Goal: Information Seeking & Learning: Learn about a topic

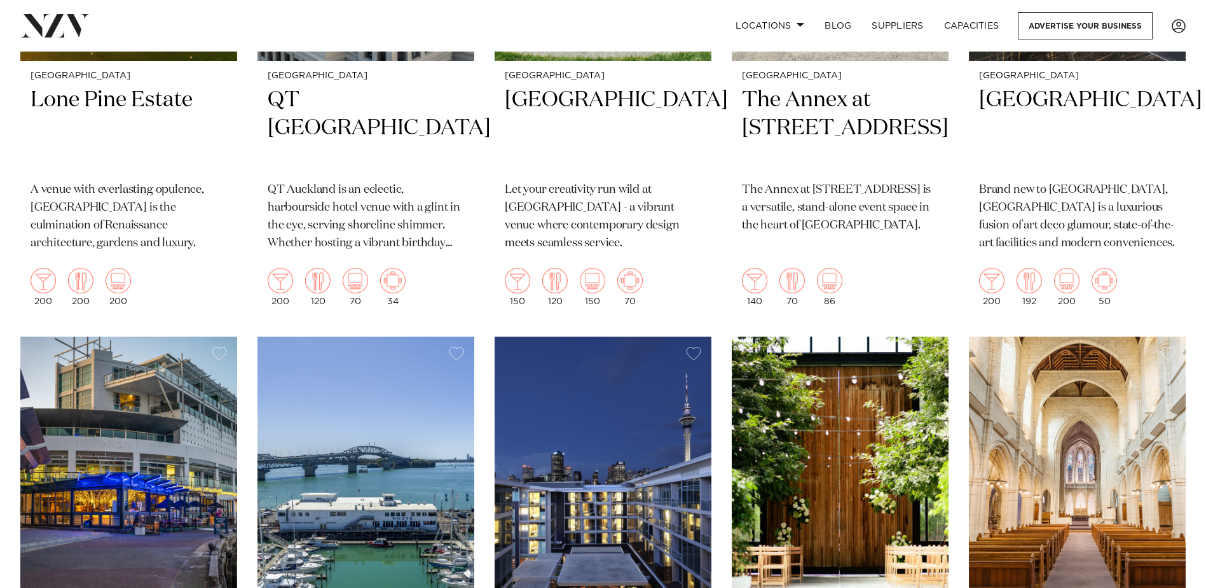
scroll to position [3063, 0]
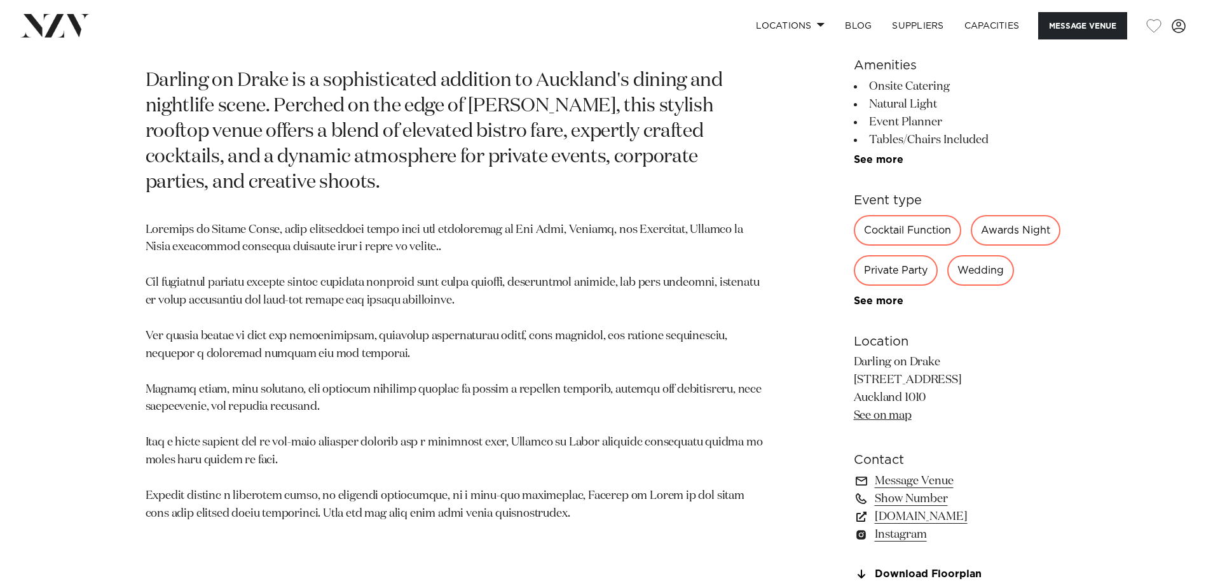
scroll to position [699, 0]
click at [881, 149] on li "Tables/Chairs Included" at bounding box center [957, 141] width 207 height 18
click at [880, 160] on link "See more" at bounding box center [903, 161] width 99 height 10
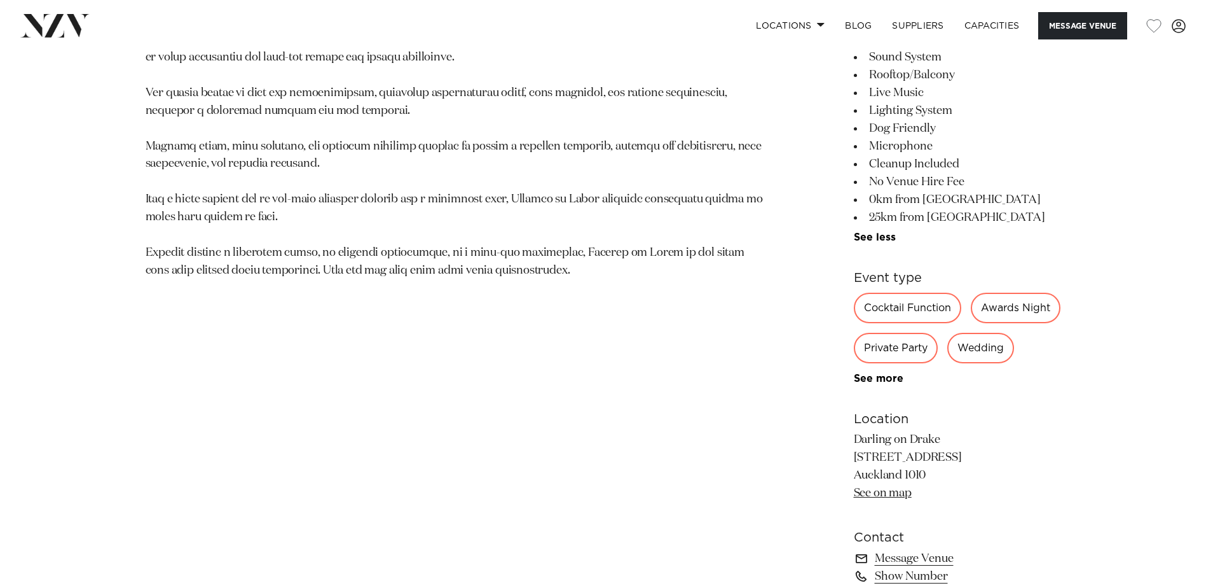
scroll to position [1017, 0]
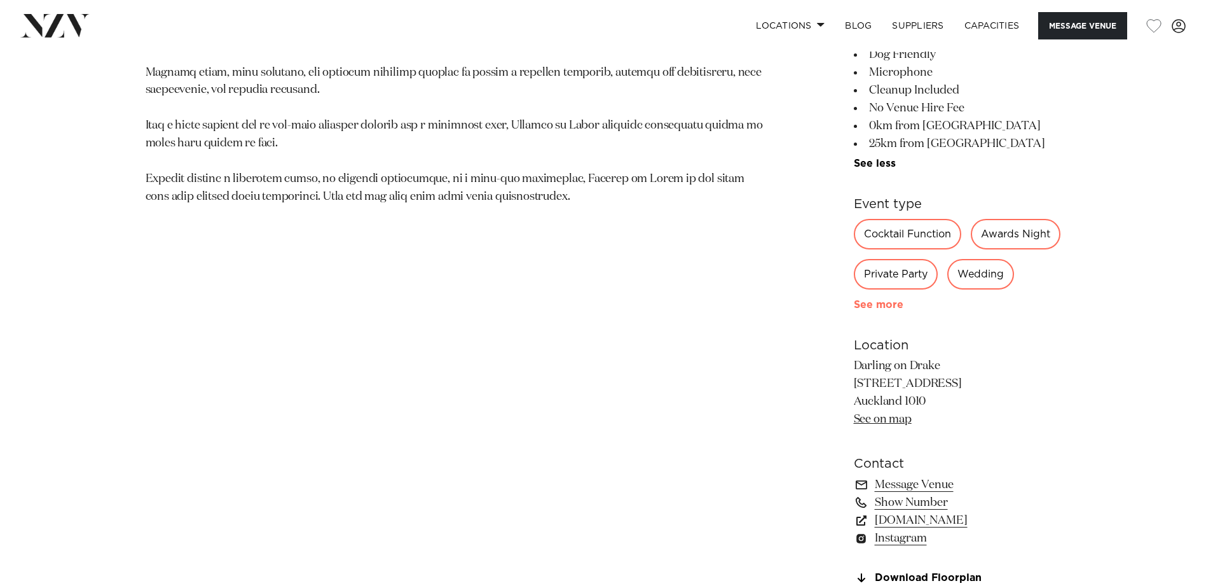
click at [869, 310] on link "See more" at bounding box center [903, 304] width 99 height 10
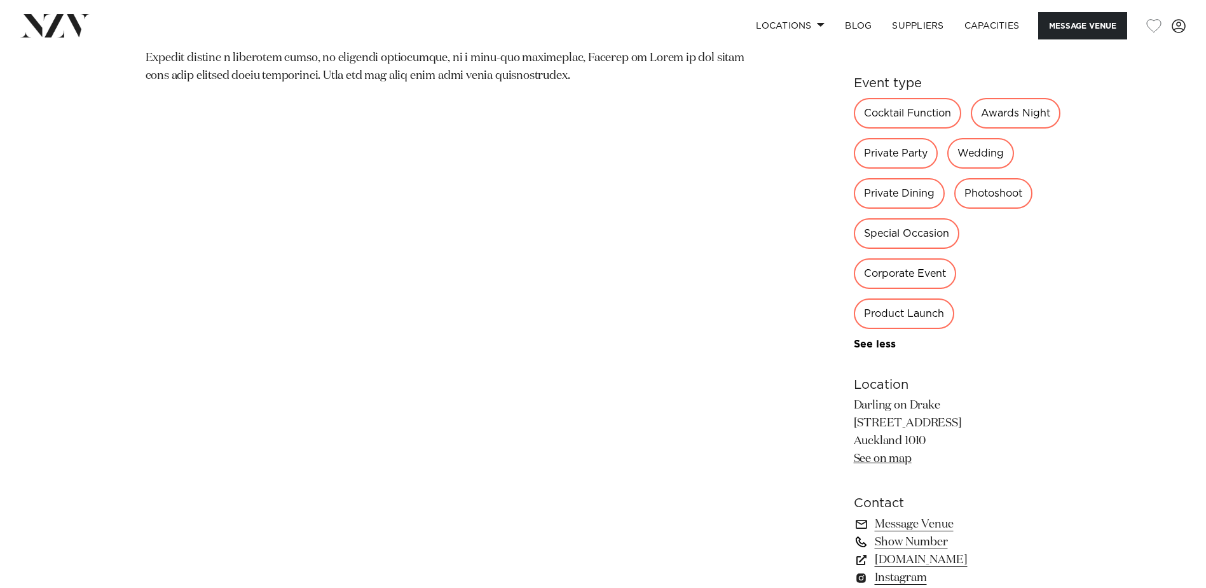
scroll to position [1272, 0]
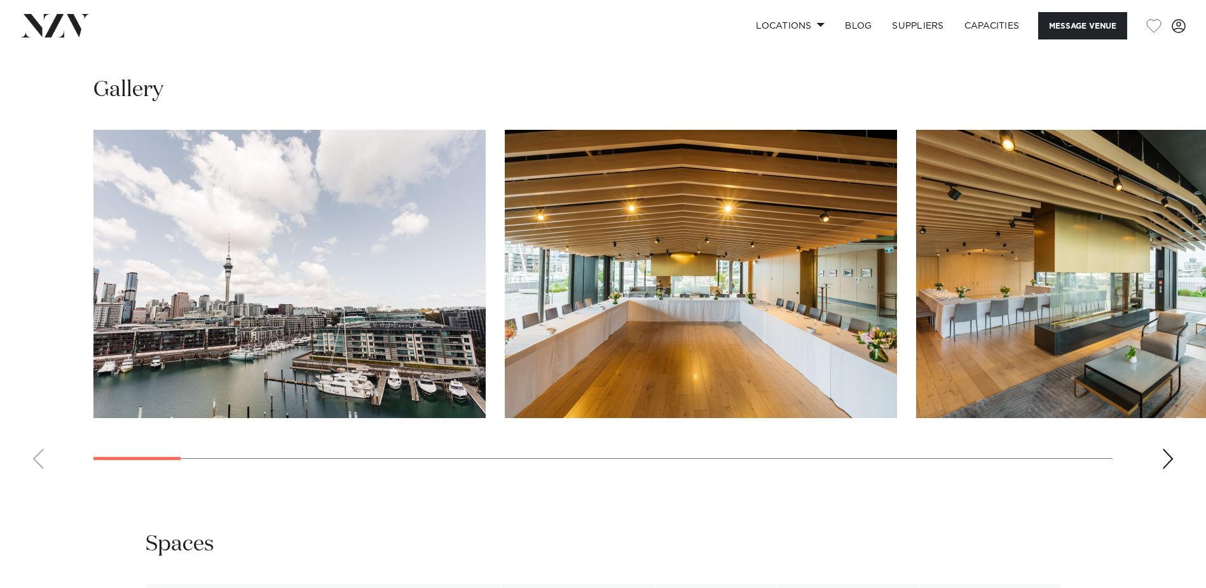
scroll to position [1462, 0]
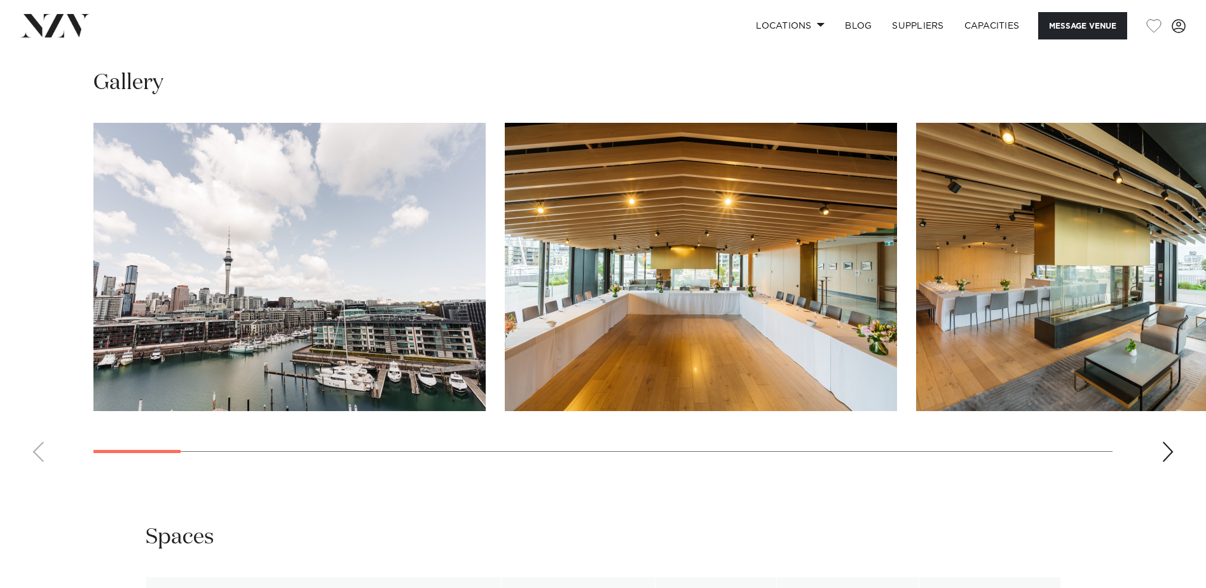
click at [329, 275] on img "1 / 29" at bounding box center [289, 267] width 392 height 288
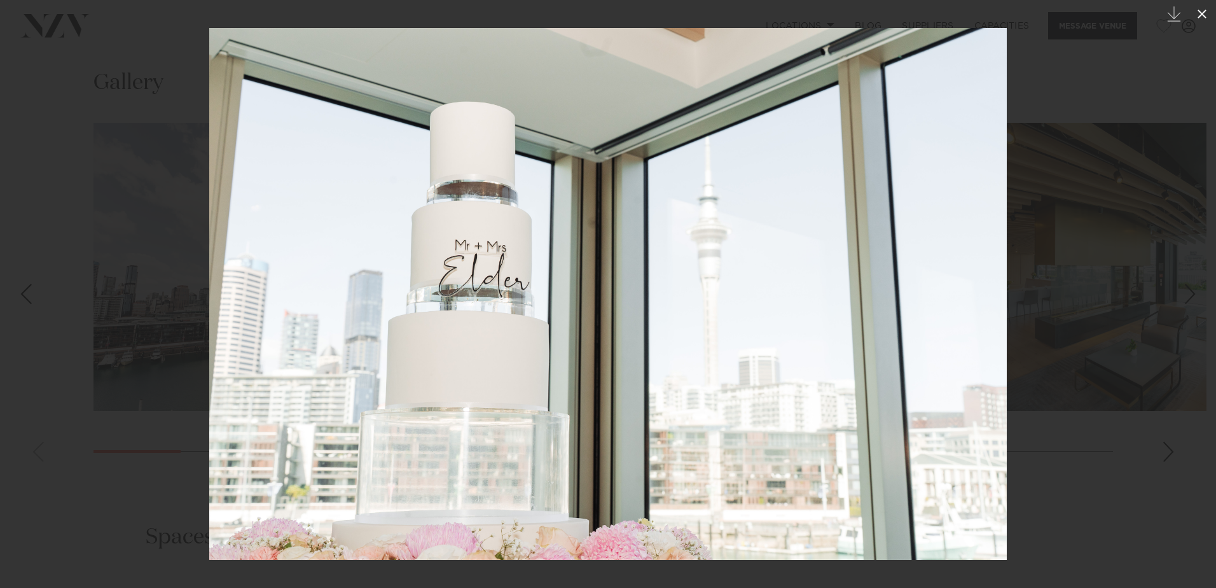
drag, startPoint x: 1206, startPoint y: 15, endPoint x: 1191, endPoint y: 16, distance: 15.3
click at [1200, 17] on icon at bounding box center [1201, 13] width 15 height 15
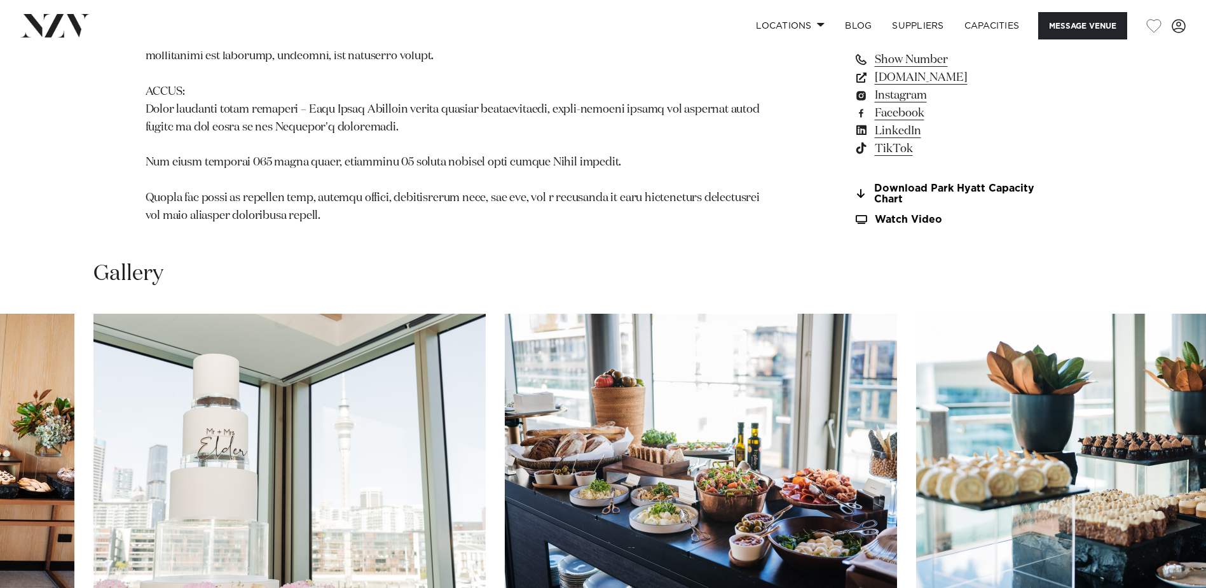
scroll to position [890, 0]
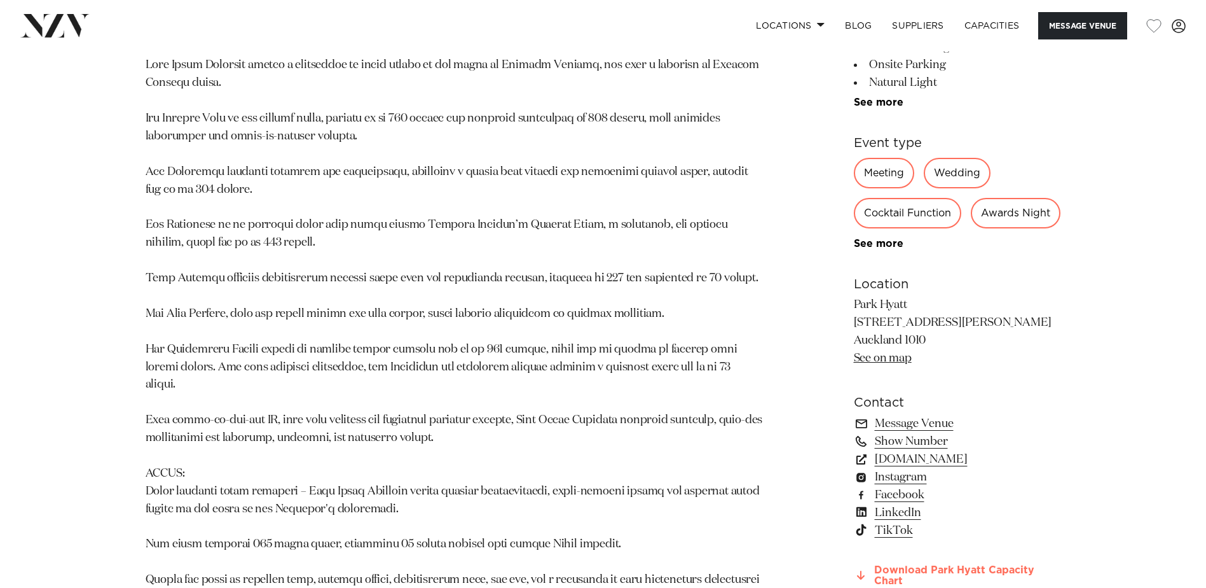
click at [925, 565] on link "Download Park Hyatt Capacity Chart" at bounding box center [957, 576] width 207 height 22
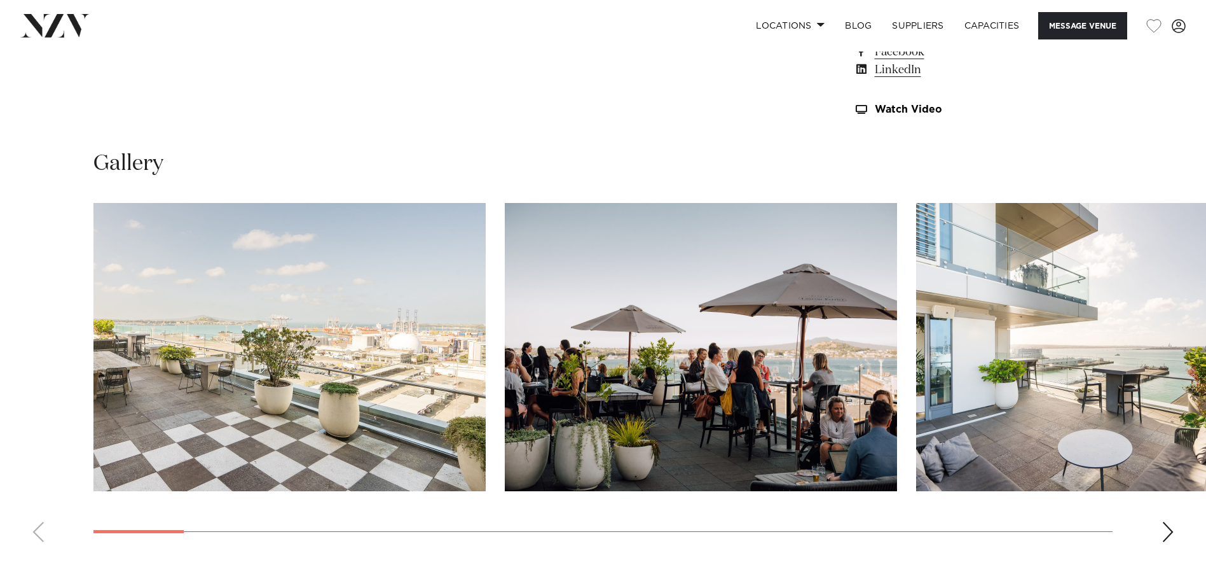
scroll to position [1272, 0]
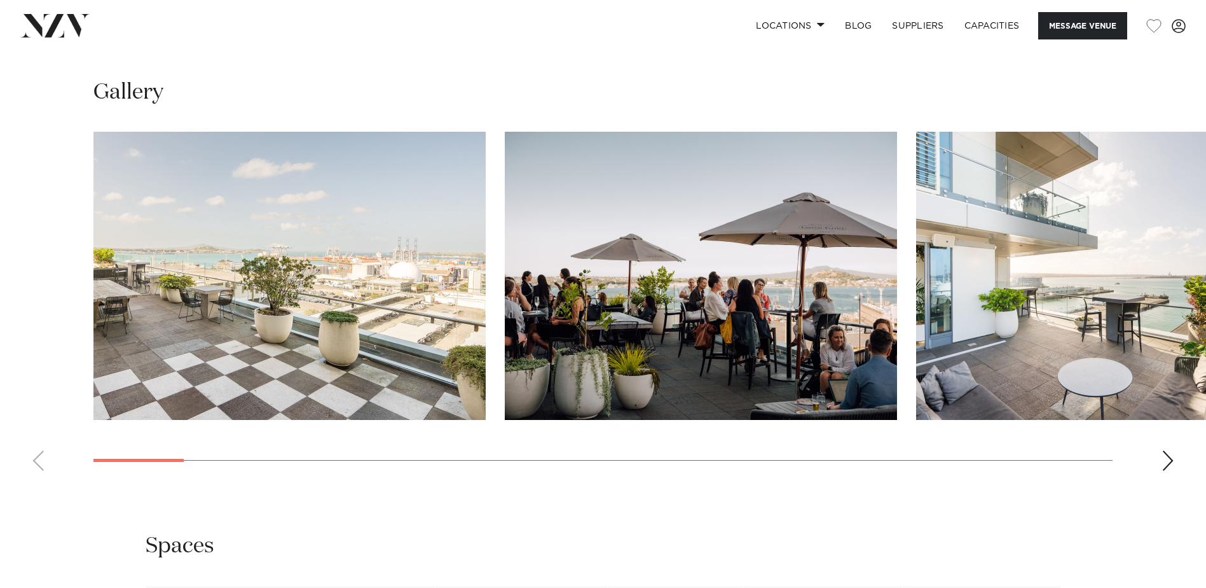
click at [314, 283] on img "1 / 28" at bounding box center [289, 276] width 392 height 288
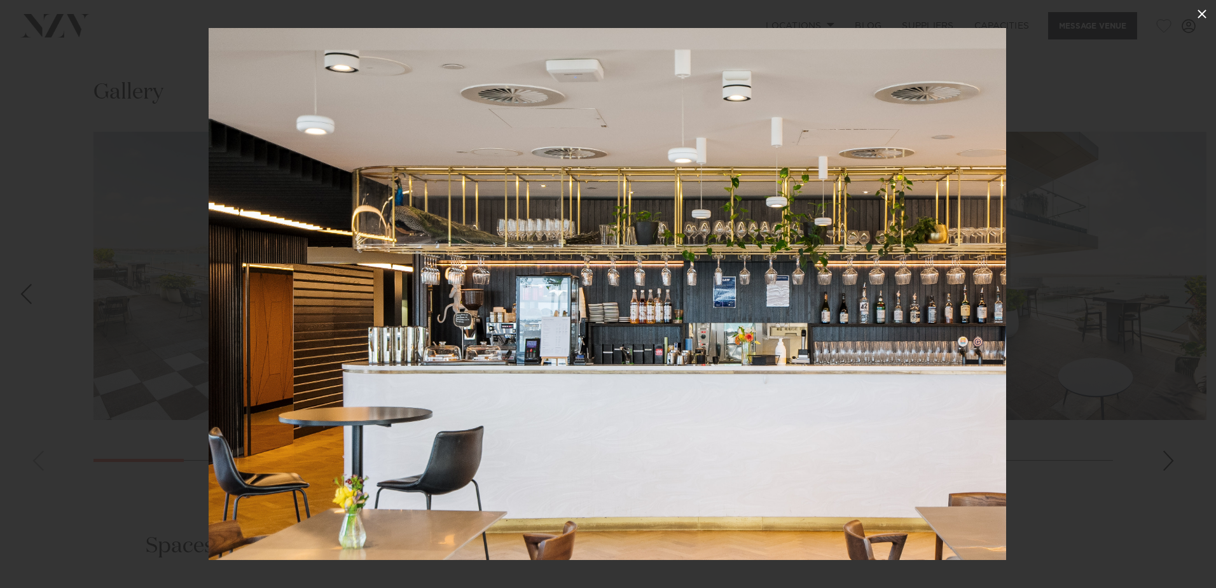
click at [1197, 13] on icon at bounding box center [1201, 13] width 15 height 15
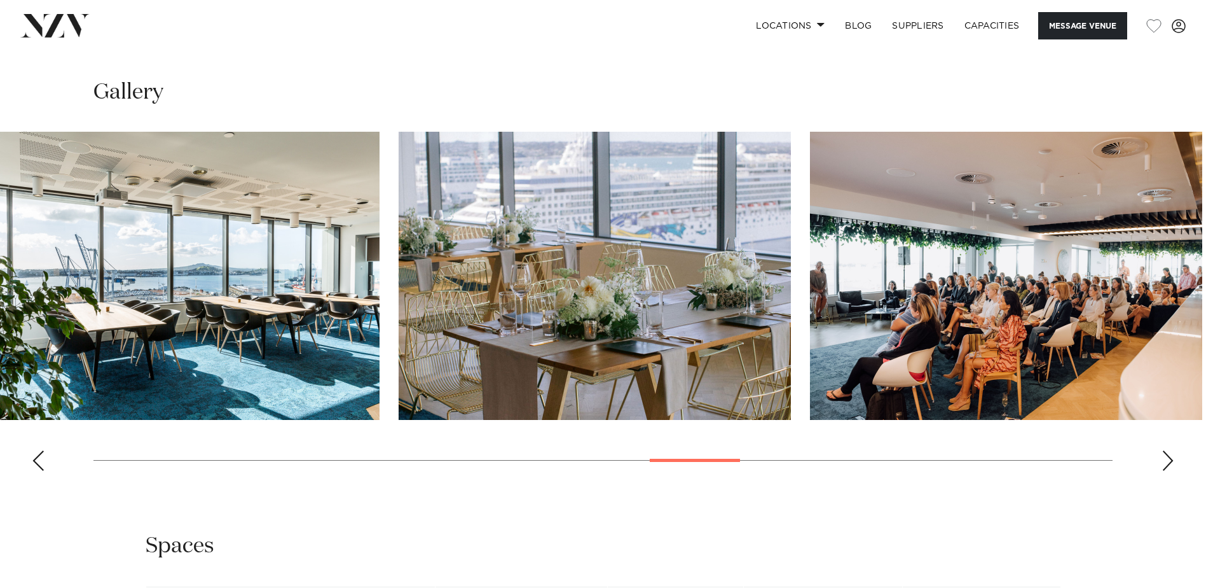
click at [51, 310] on img "16 / 28" at bounding box center [183, 276] width 392 height 288
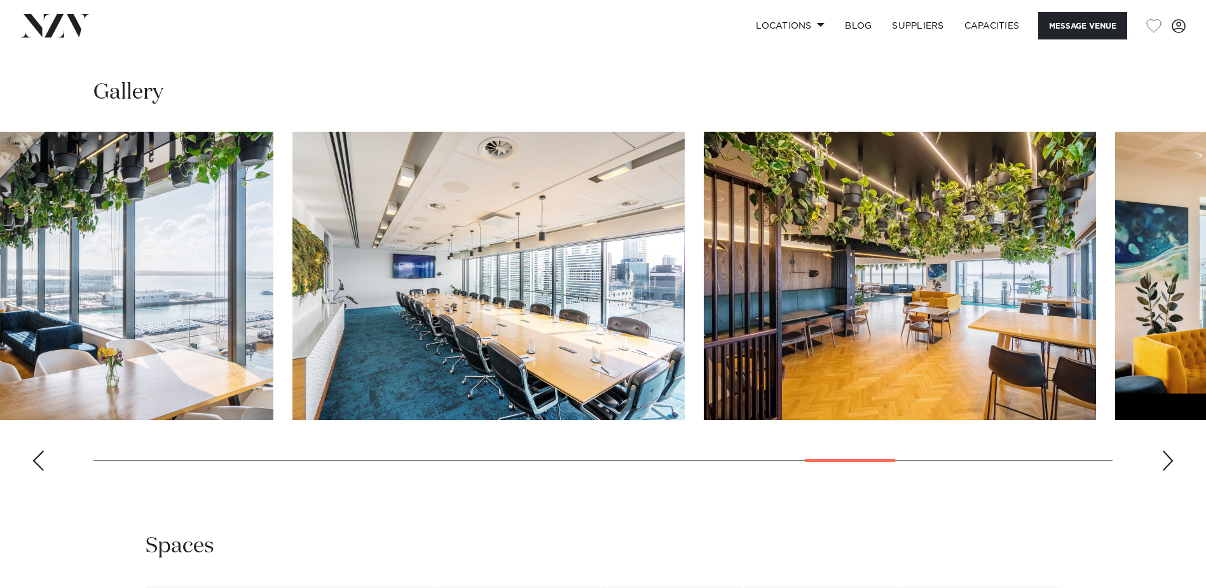
click at [10, 315] on img "20 / 28" at bounding box center [77, 276] width 392 height 288
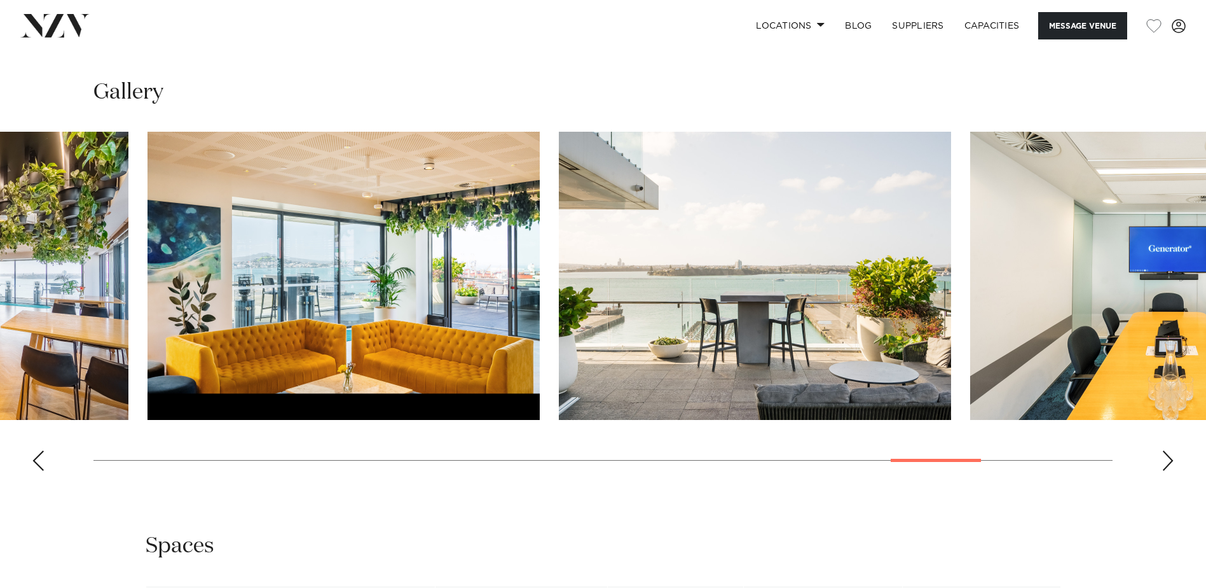
click at [153, 266] on img "23 / 28" at bounding box center [344, 276] width 392 height 288
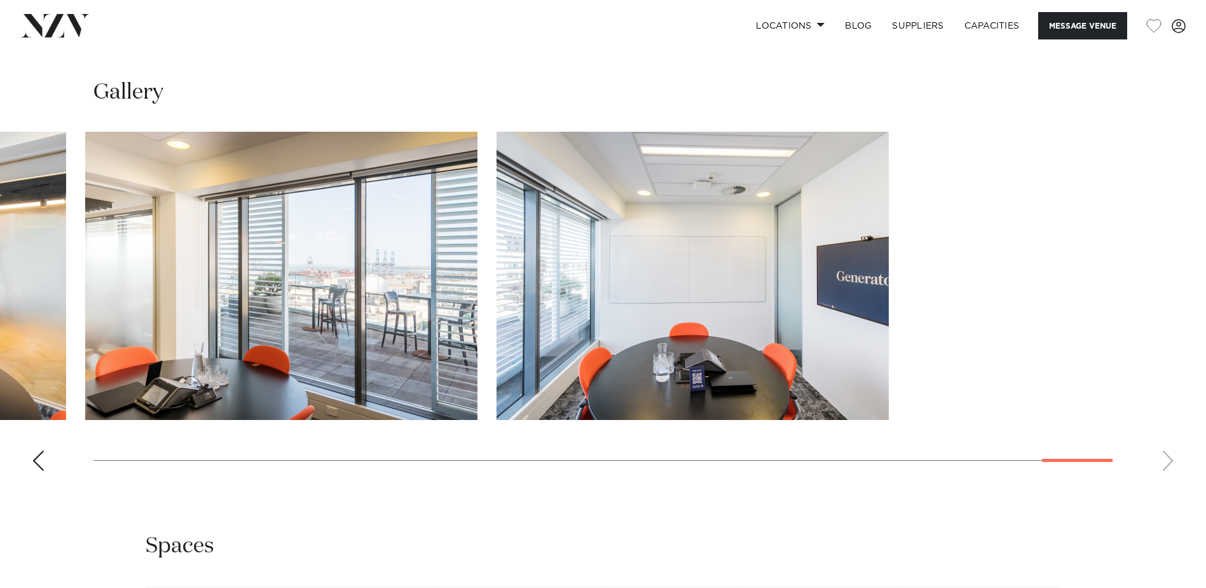
click at [0, 0] on slot at bounding box center [0, 0] width 0 height 0
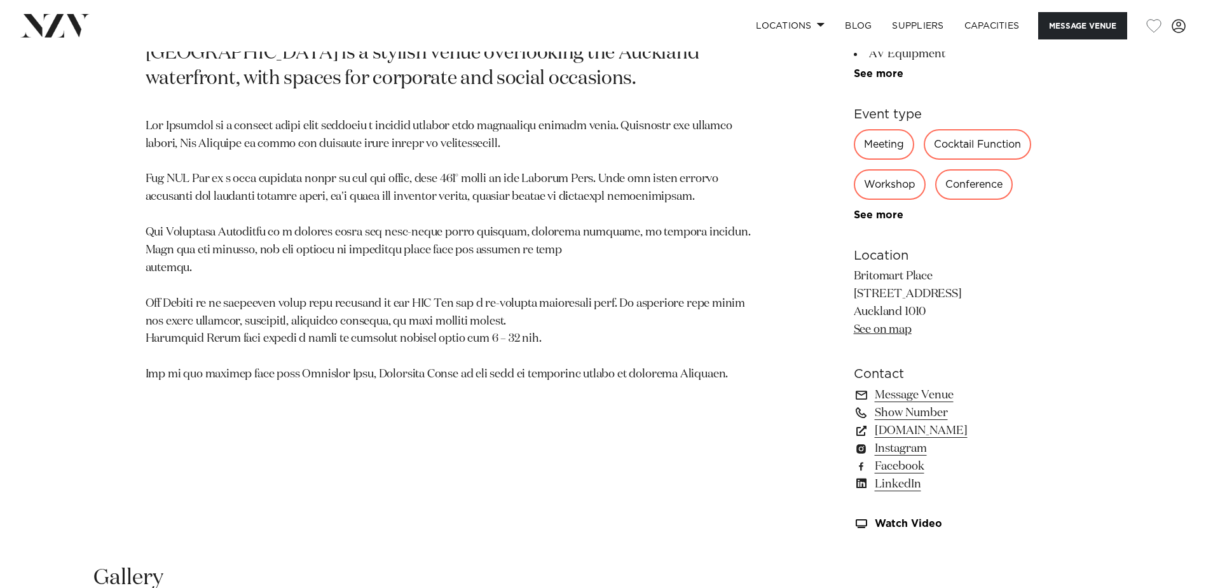
scroll to position [636, 0]
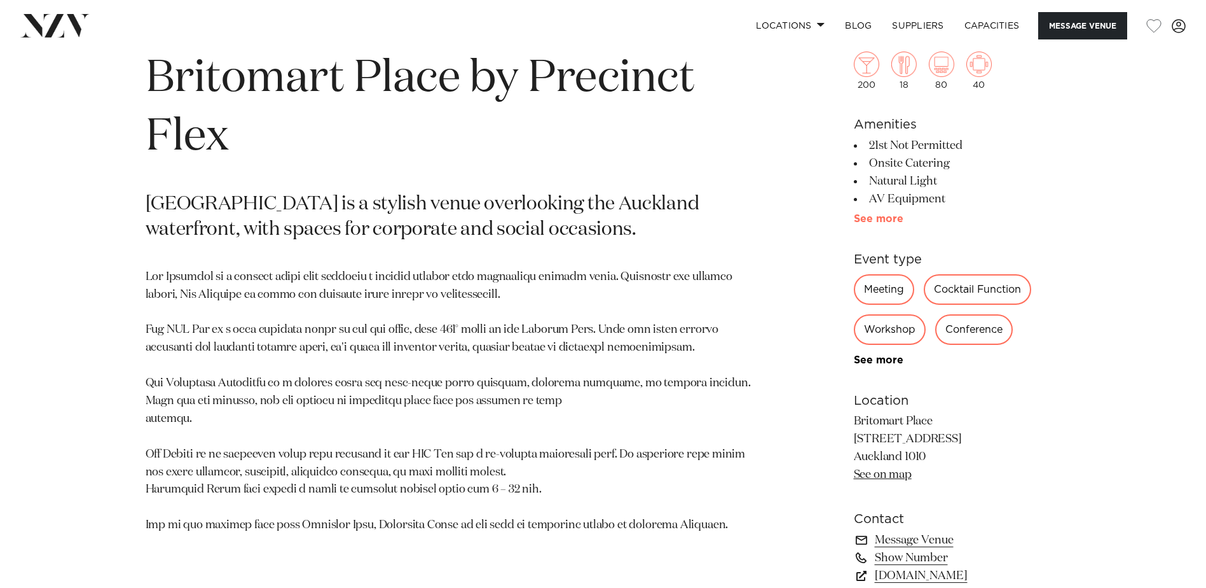
click at [881, 219] on link "See more" at bounding box center [903, 219] width 99 height 10
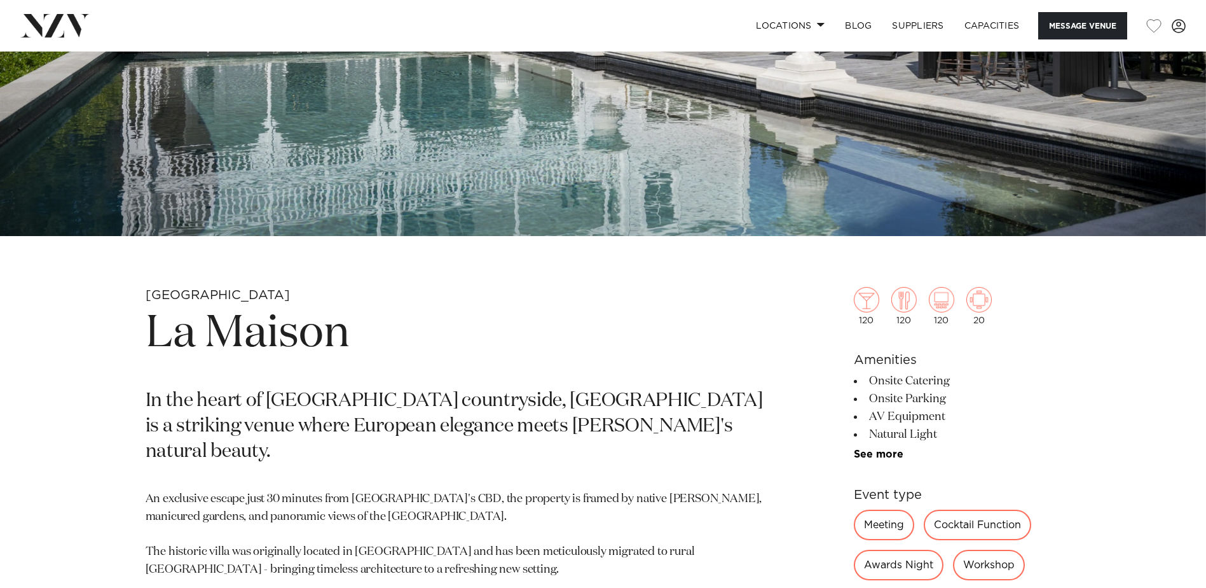
scroll to position [572, 0]
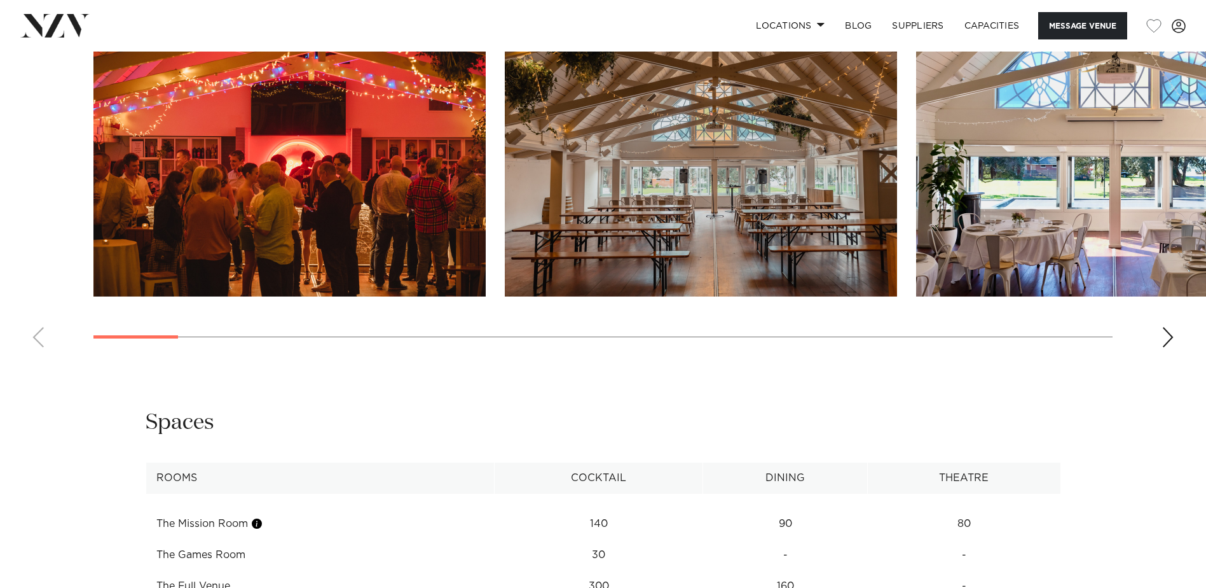
scroll to position [1399, 0]
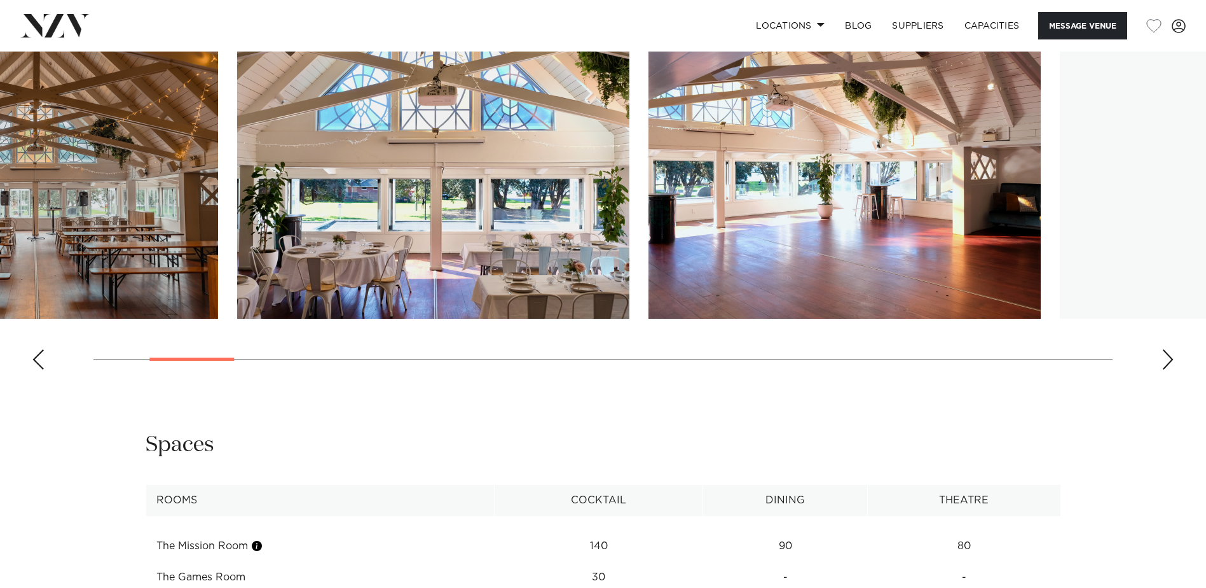
click at [149, 172] on img "2 / 30" at bounding box center [22, 175] width 392 height 288
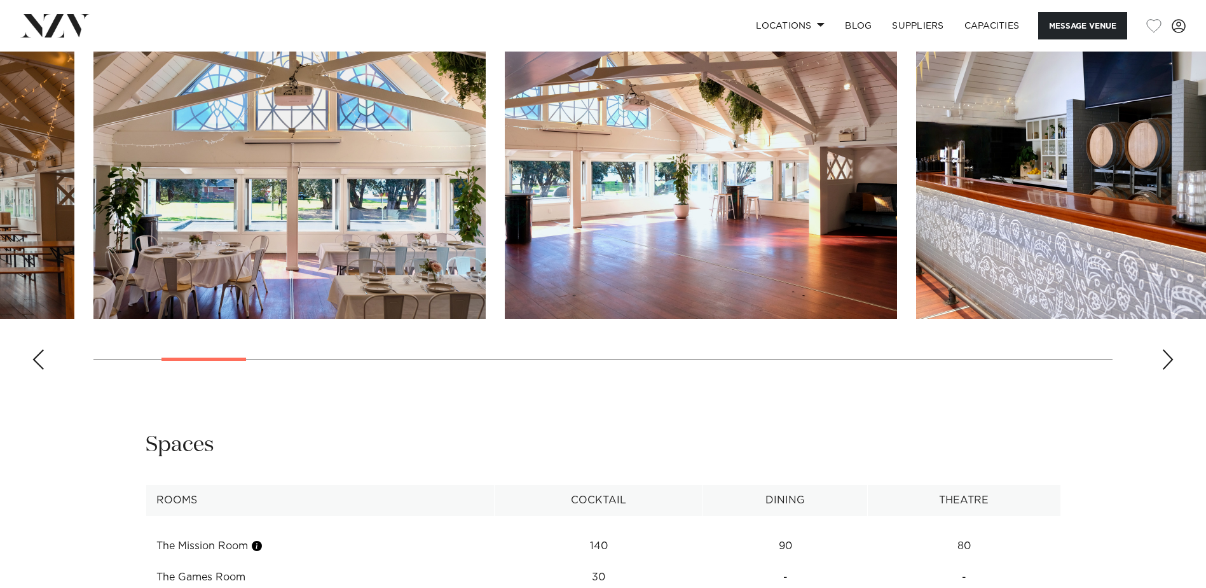
click at [505, 179] on img "4 / 30" at bounding box center [701, 175] width 392 height 288
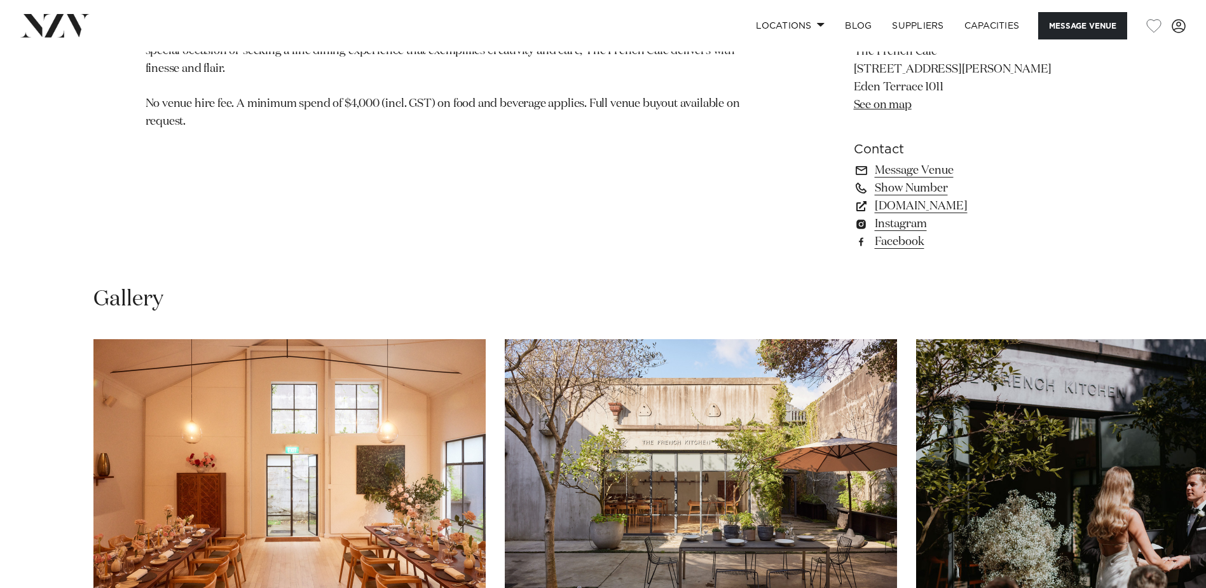
scroll to position [1272, 0]
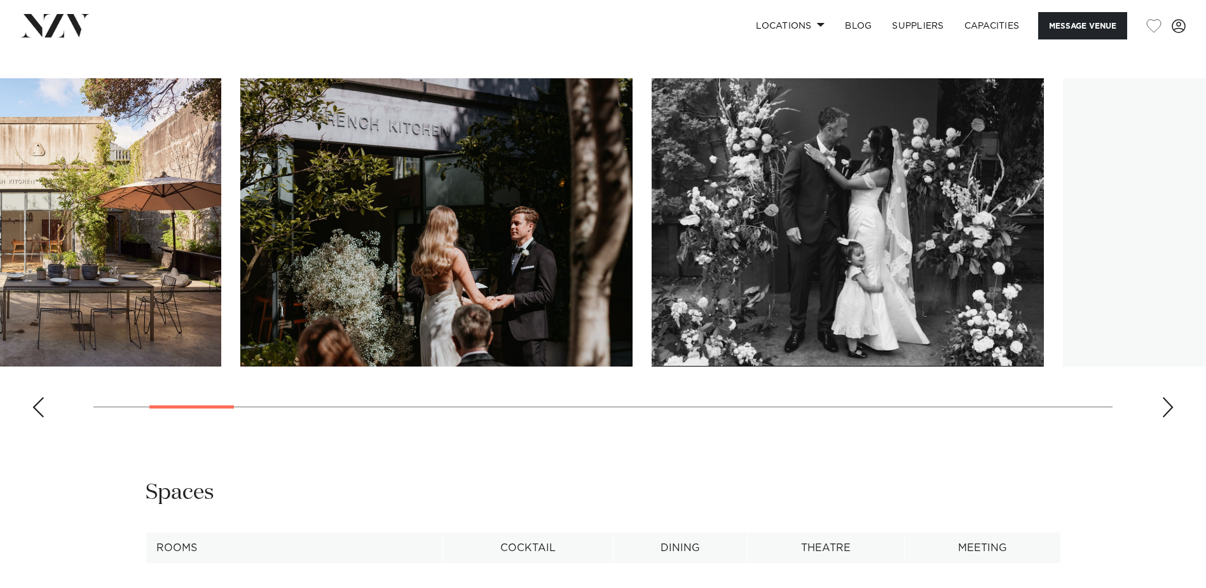
click at [122, 299] on img "2 / 30" at bounding box center [25, 222] width 392 height 288
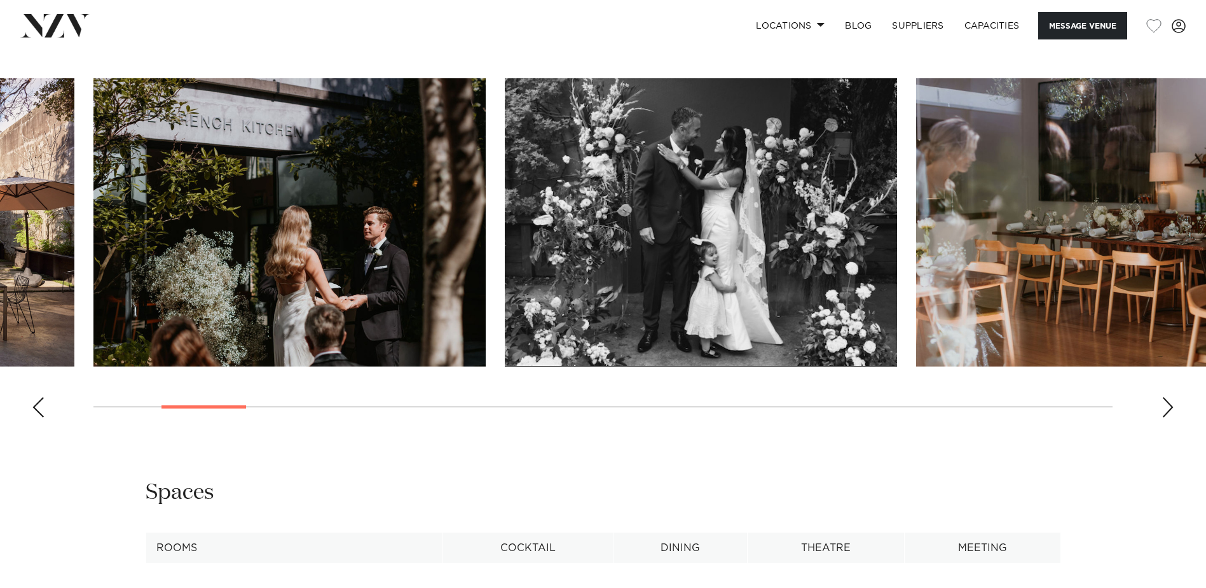
scroll to position [1208, 0]
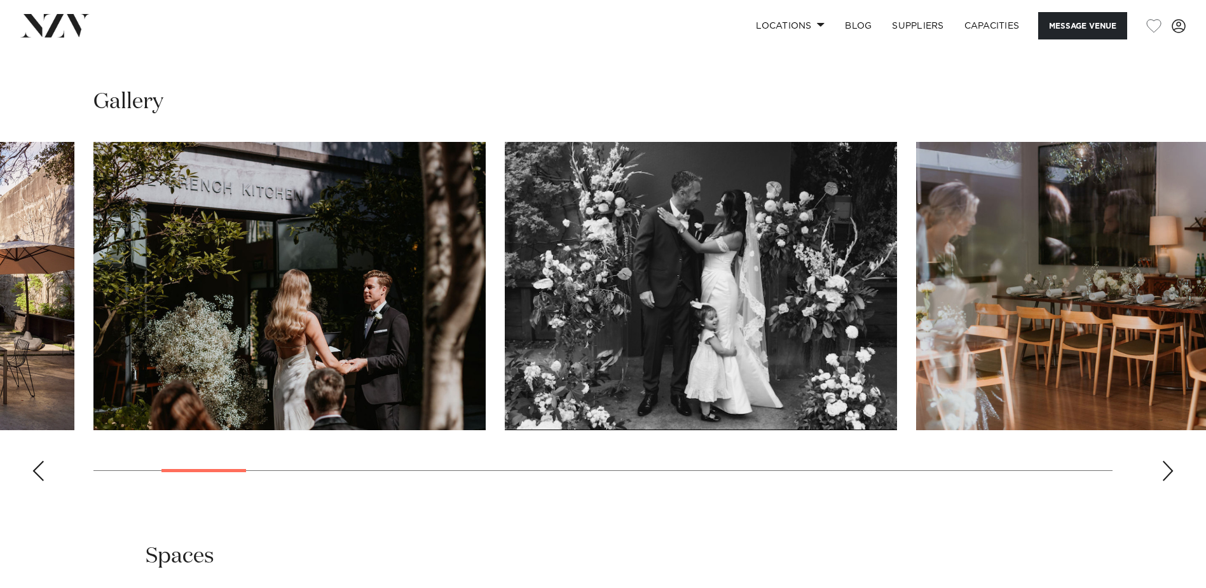
click at [0, 280] on html "Locations [GEOGRAPHIC_DATA] [GEOGRAPHIC_DATA] [GEOGRAPHIC_DATA] [GEOGRAPHIC_DAT…" at bounding box center [603, 155] width 1206 height 2727
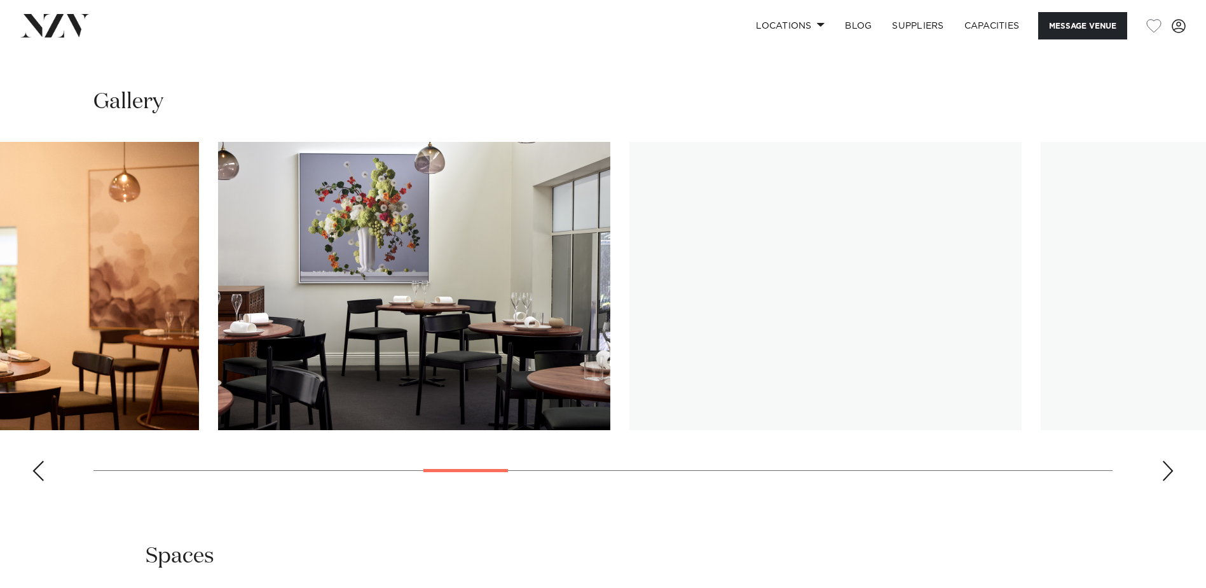
click at [0, 280] on html "Locations [GEOGRAPHIC_DATA] [GEOGRAPHIC_DATA] [GEOGRAPHIC_DATA] [GEOGRAPHIC_DAT…" at bounding box center [603, 155] width 1206 height 2727
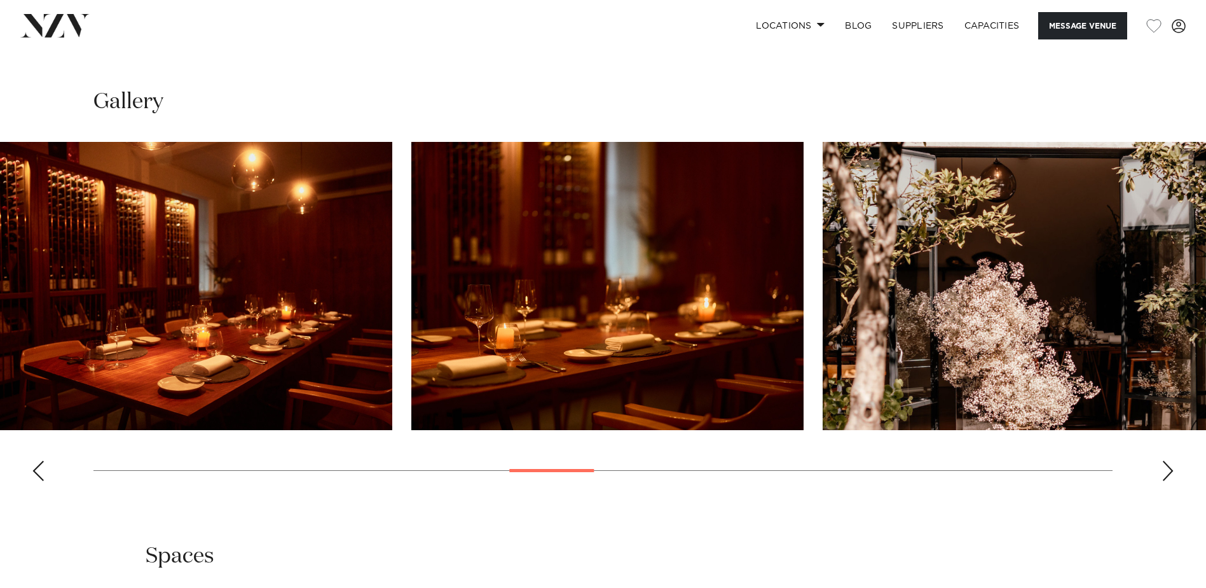
click at [0, 286] on html "Locations [GEOGRAPHIC_DATA] [GEOGRAPHIC_DATA] [GEOGRAPHIC_DATA] [GEOGRAPHIC_DAT…" at bounding box center [603, 155] width 1206 height 2727
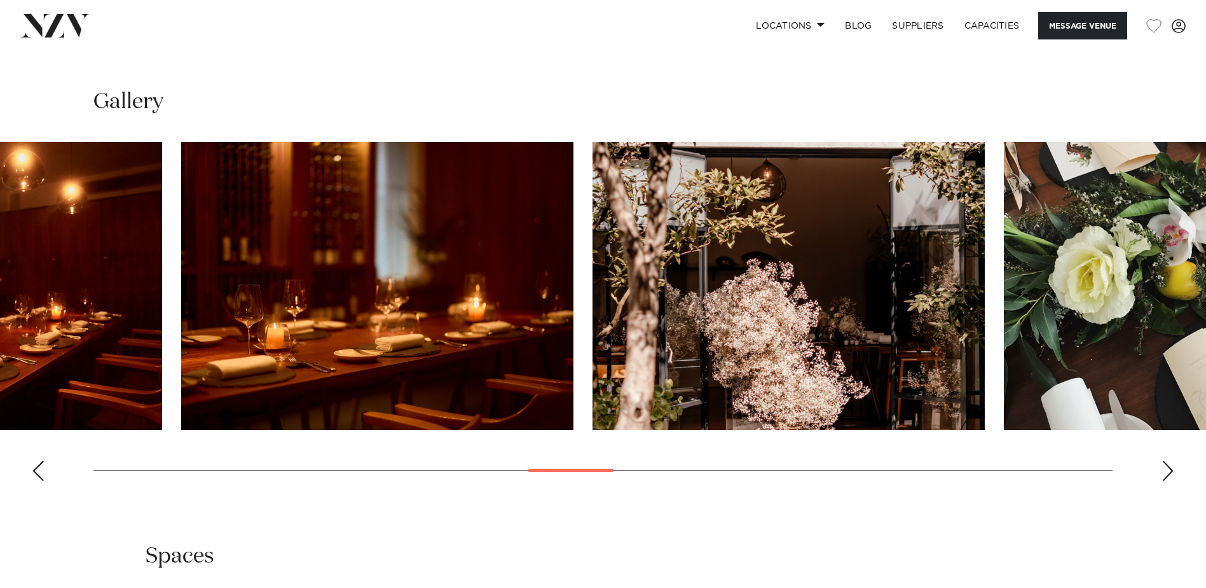
click at [0, 270] on html "Locations [GEOGRAPHIC_DATA] [GEOGRAPHIC_DATA] [GEOGRAPHIC_DATA] [GEOGRAPHIC_DAT…" at bounding box center [603, 155] width 1206 height 2727
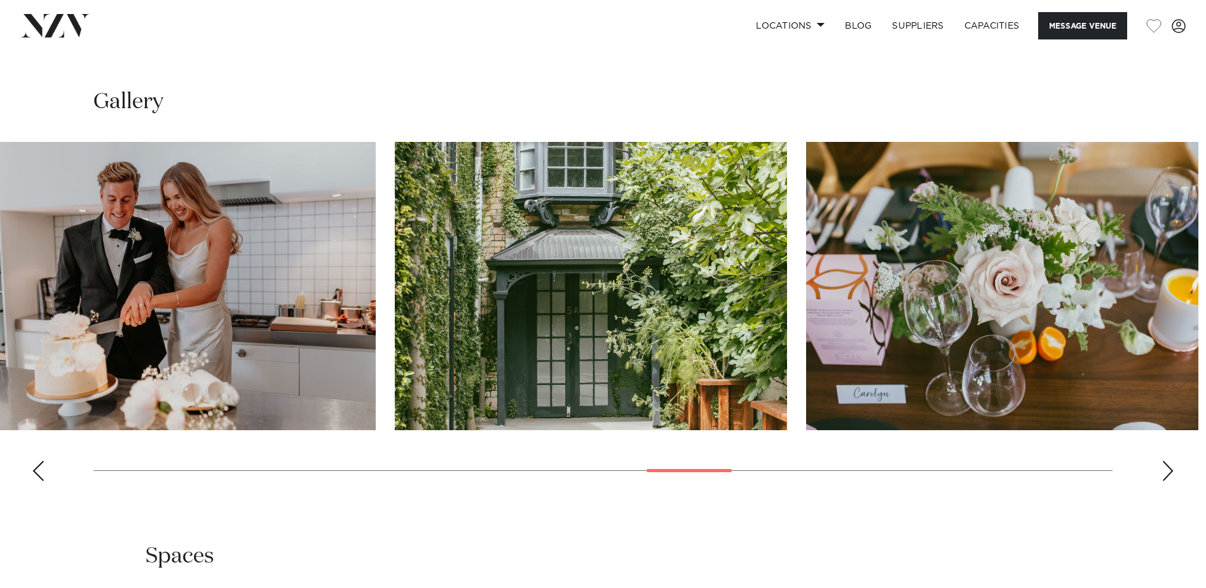
click at [0, 271] on html "Locations [GEOGRAPHIC_DATA] [GEOGRAPHIC_DATA] [GEOGRAPHIC_DATA] [GEOGRAPHIC_DAT…" at bounding box center [603, 155] width 1206 height 2727
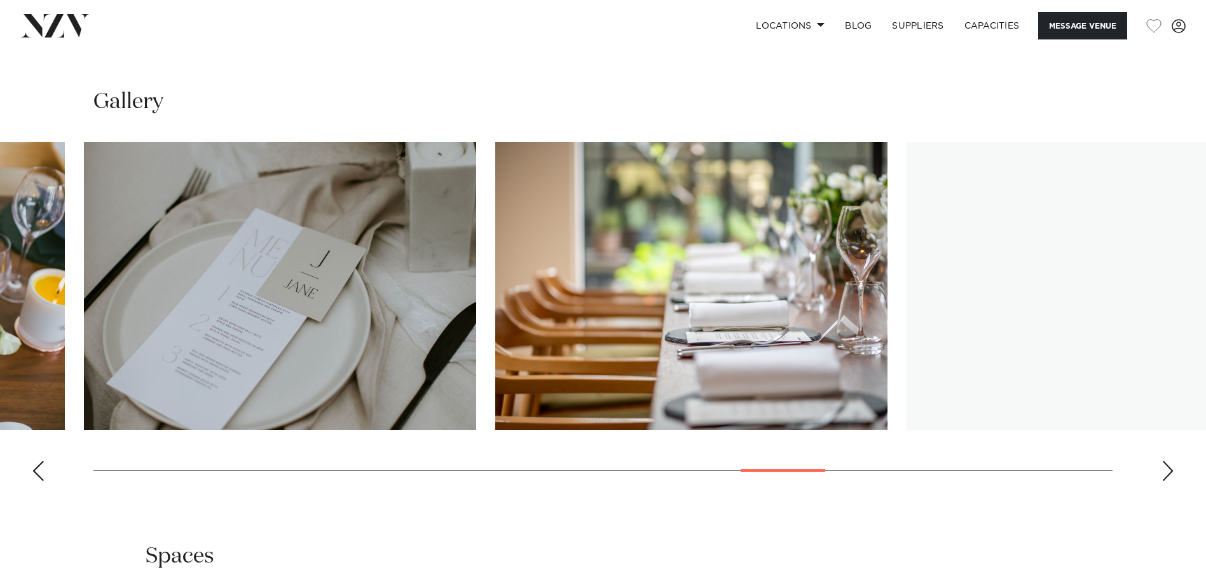
click at [0, 277] on html "Locations [GEOGRAPHIC_DATA] [GEOGRAPHIC_DATA] [GEOGRAPHIC_DATA] [GEOGRAPHIC_DAT…" at bounding box center [603, 155] width 1206 height 2727
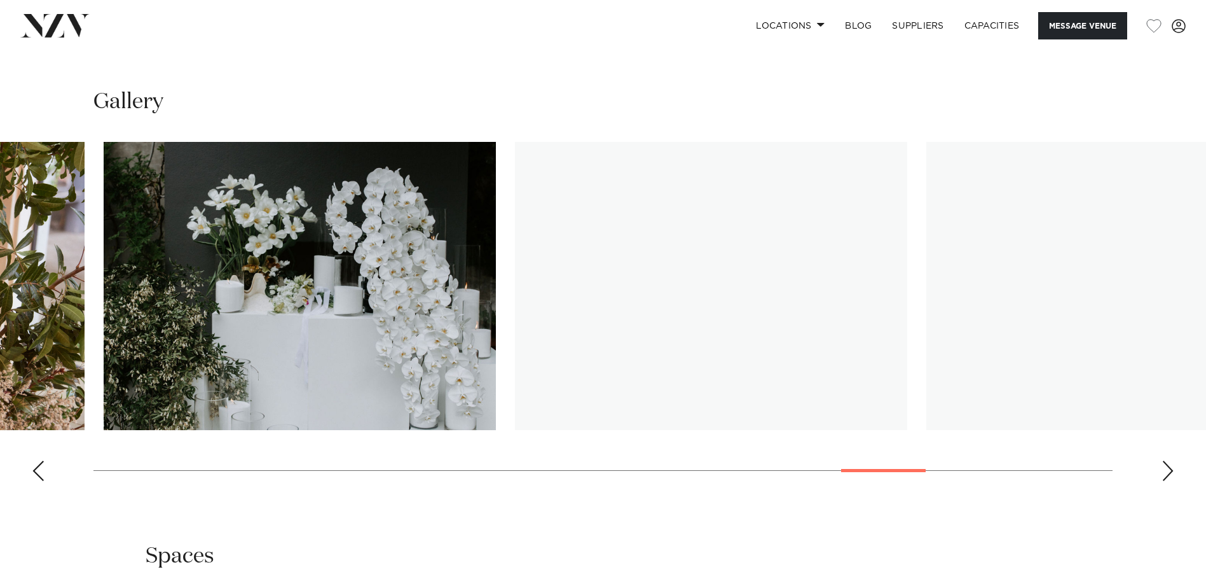
click at [0, 349] on html "Locations [GEOGRAPHIC_DATA] [GEOGRAPHIC_DATA] [GEOGRAPHIC_DATA] [GEOGRAPHIC_DAT…" at bounding box center [603, 155] width 1206 height 2727
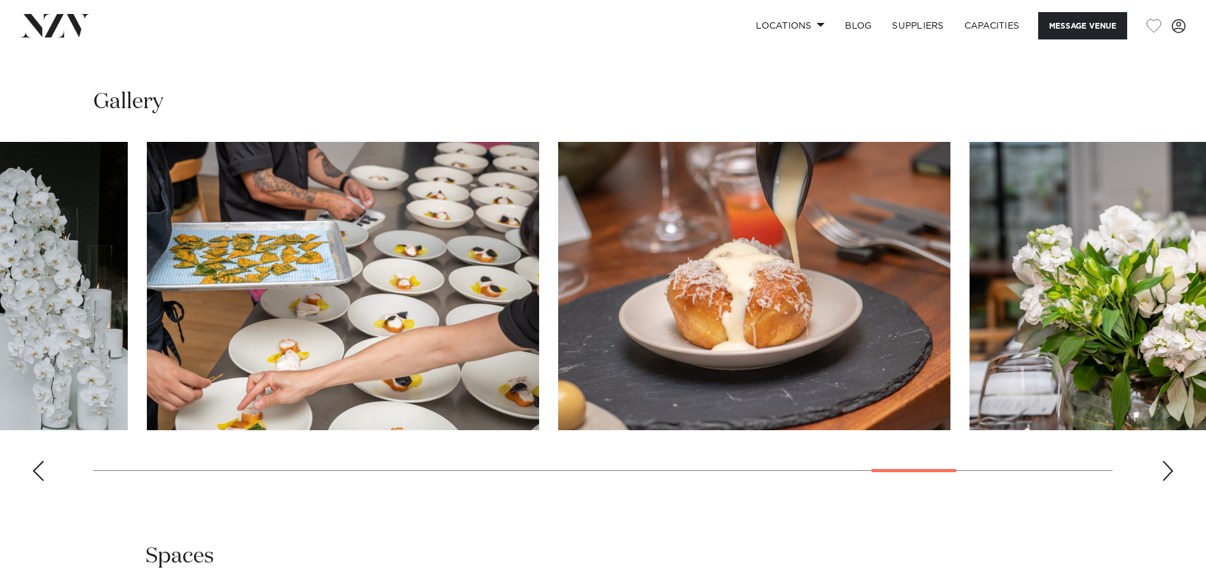
click at [0, 356] on html "Locations [GEOGRAPHIC_DATA] [GEOGRAPHIC_DATA] [GEOGRAPHIC_DATA] [GEOGRAPHIC_DAT…" at bounding box center [603, 155] width 1206 height 2727
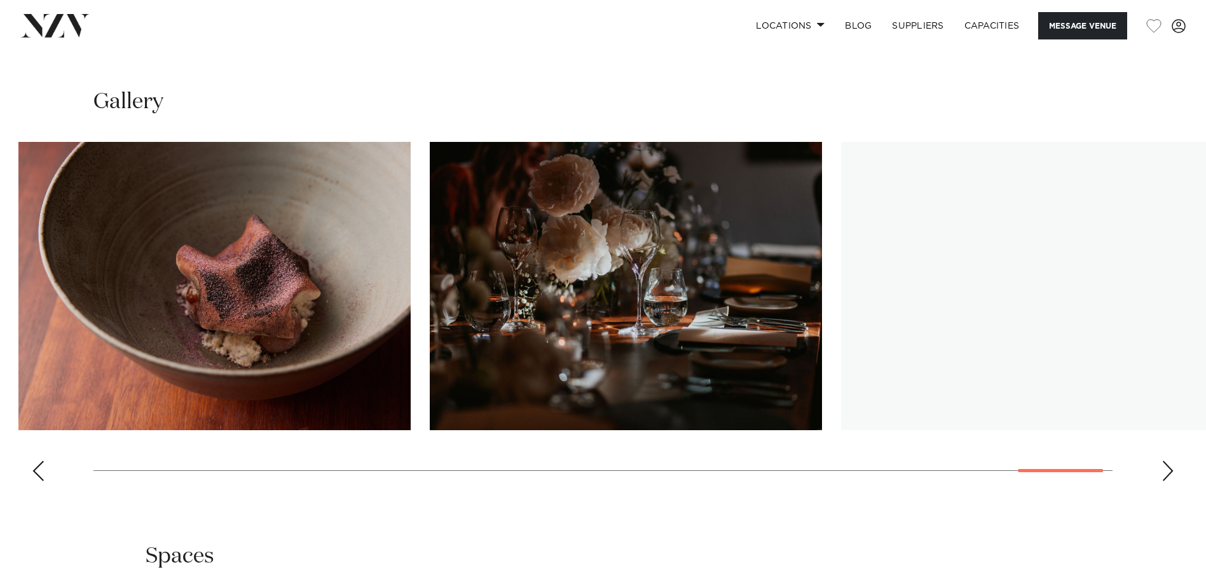
click at [119, 282] on img "28 / 30" at bounding box center [214, 286] width 392 height 288
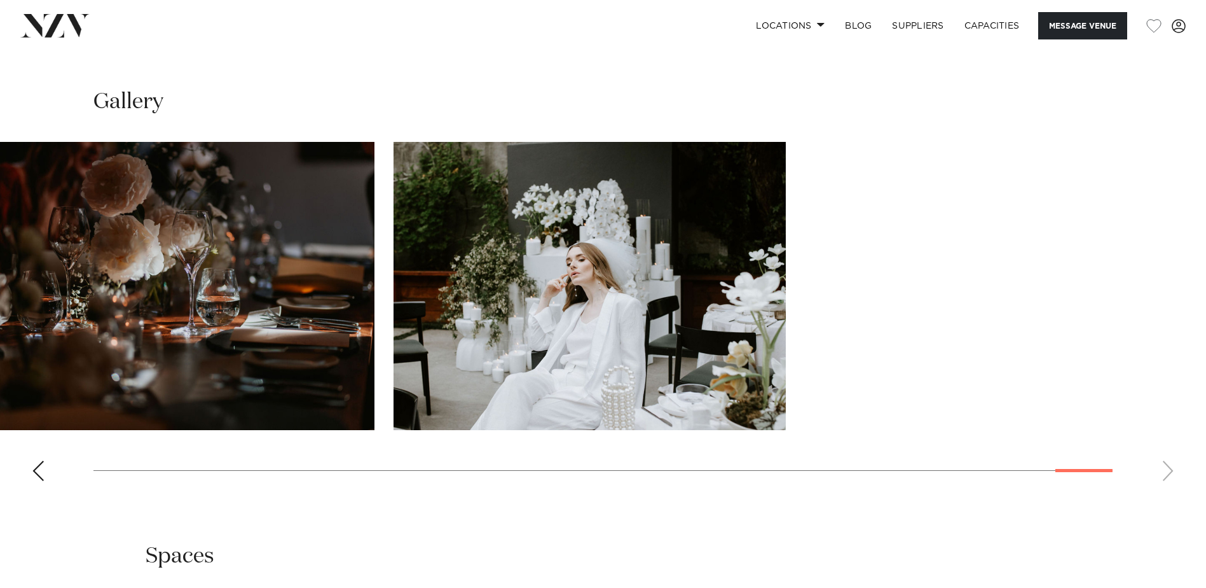
click at [0, 277] on html "Locations [GEOGRAPHIC_DATA] [GEOGRAPHIC_DATA] [GEOGRAPHIC_DATA] [GEOGRAPHIC_DAT…" at bounding box center [603, 155] width 1206 height 2727
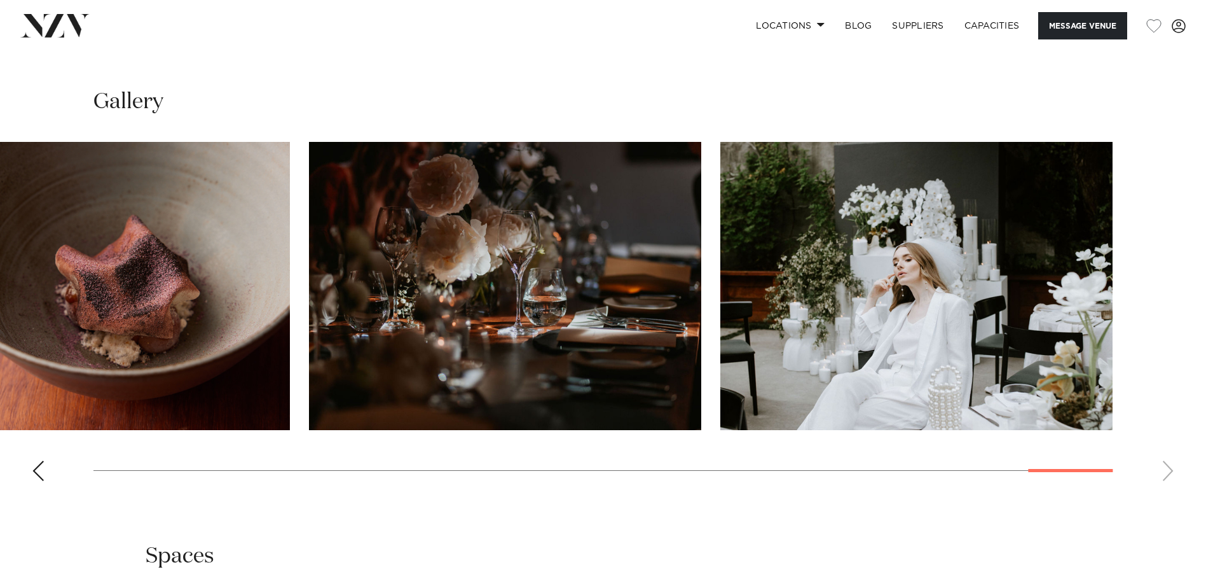
click at [701, 265] on img "29 / 30" at bounding box center [505, 286] width 392 height 288
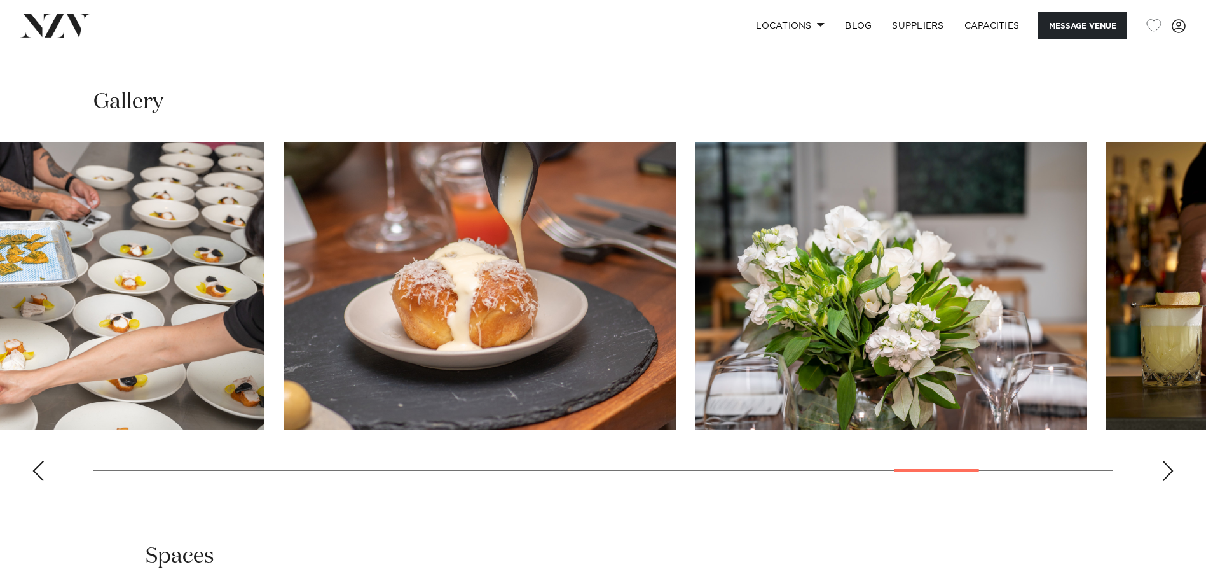
click at [1087, 259] on img "26 / 30" at bounding box center [891, 286] width 392 height 288
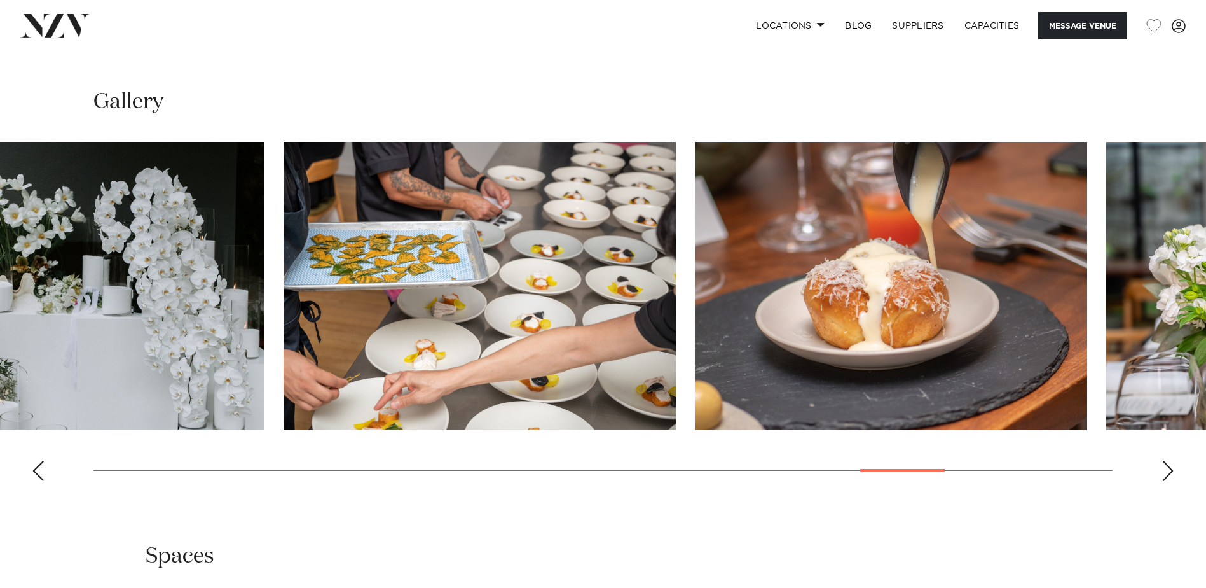
click at [1206, 258] on html "Locations [GEOGRAPHIC_DATA] [GEOGRAPHIC_DATA] [GEOGRAPHIC_DATA] [GEOGRAPHIC_DAT…" at bounding box center [603, 155] width 1206 height 2727
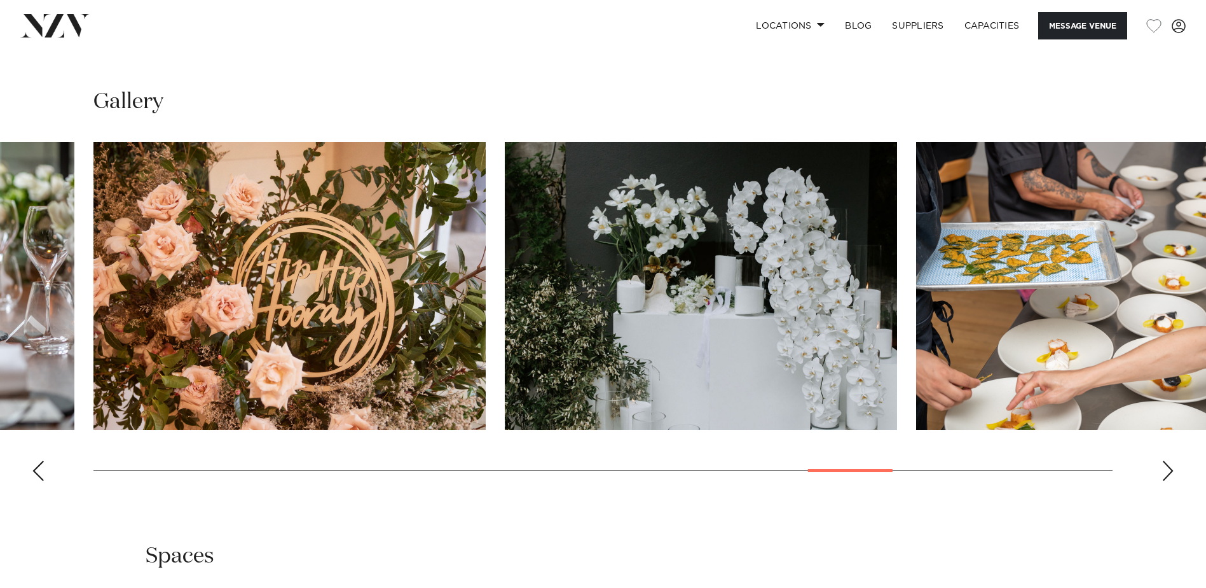
click at [486, 277] on img "22 / 30" at bounding box center [289, 286] width 392 height 288
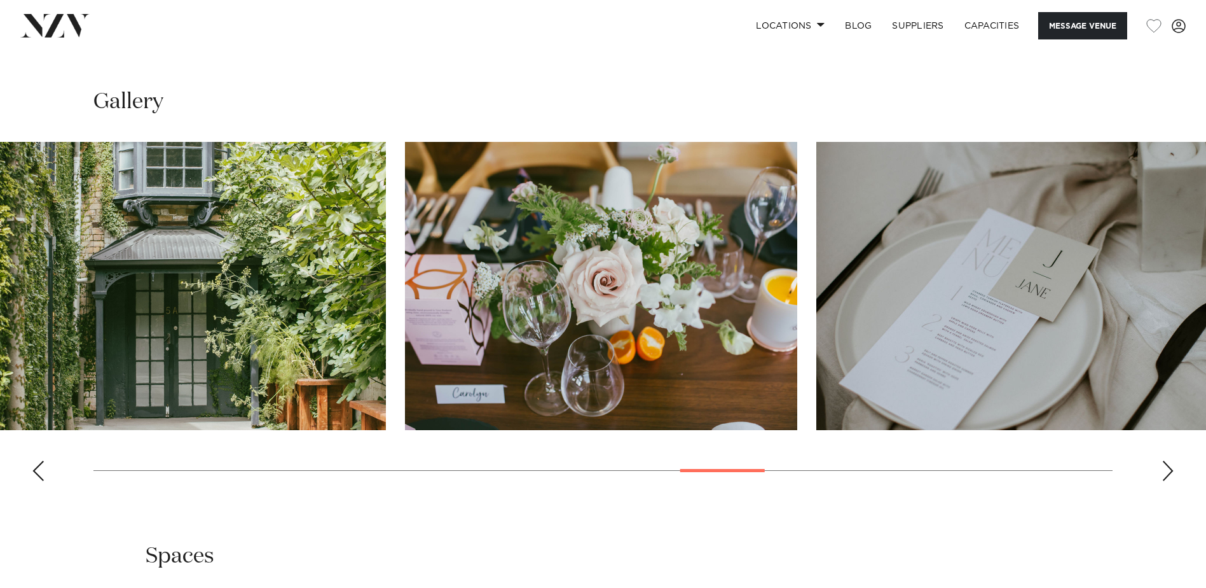
click at [1206, 275] on html "Locations [GEOGRAPHIC_DATA] [GEOGRAPHIC_DATA] [GEOGRAPHIC_DATA] [GEOGRAPHIC_DAT…" at bounding box center [603, 155] width 1206 height 2727
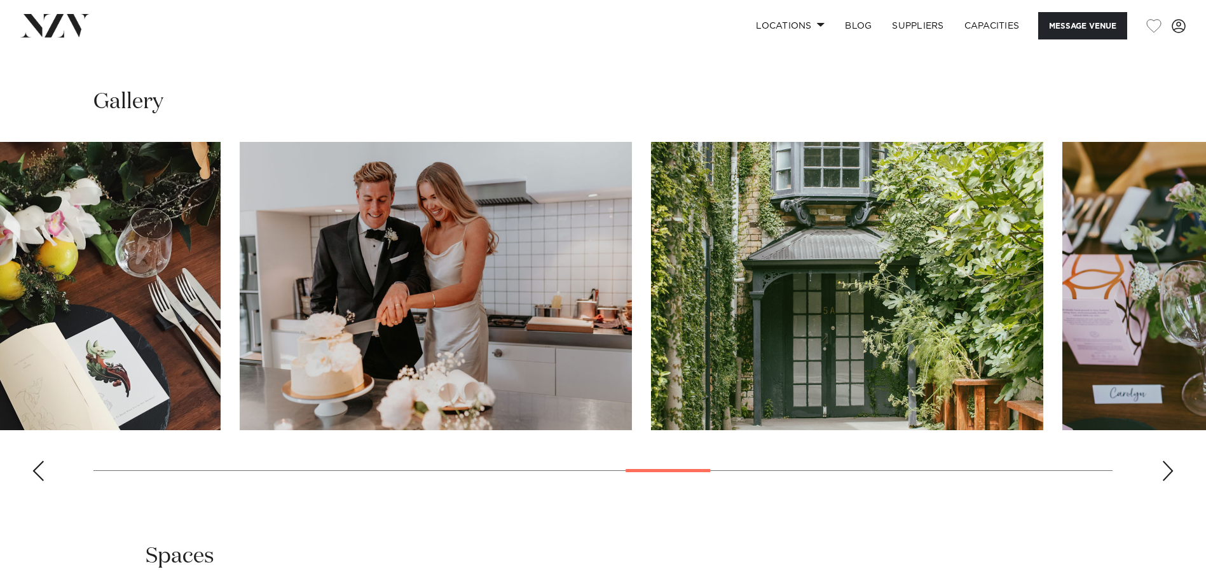
click at [1005, 277] on img "18 / 30" at bounding box center [847, 286] width 392 height 288
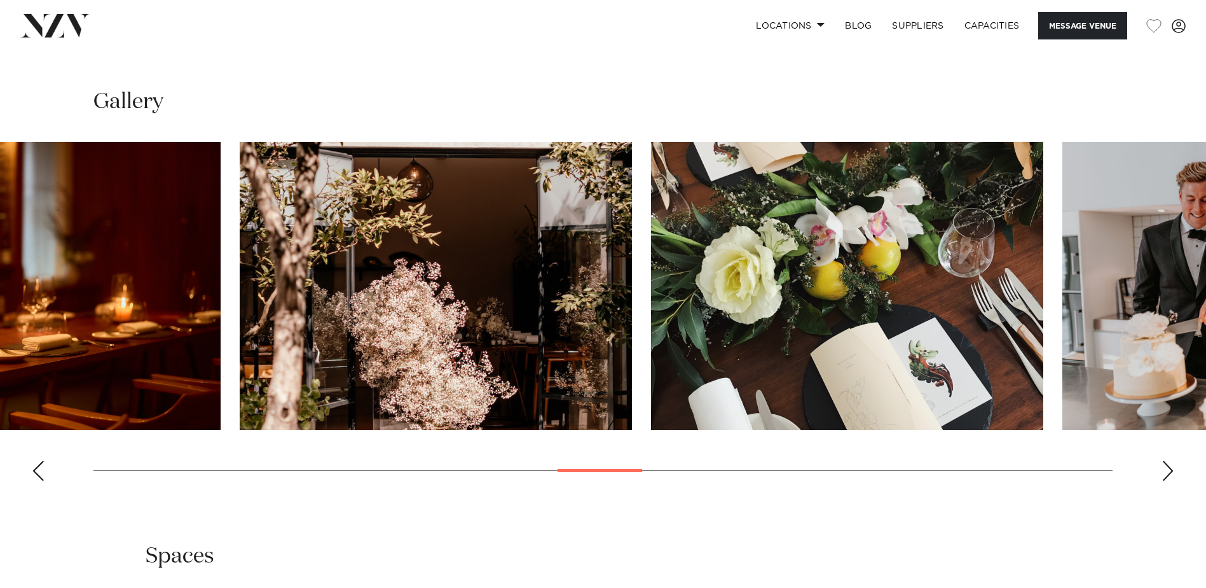
click at [1206, 292] on html "Locations [GEOGRAPHIC_DATA] [GEOGRAPHIC_DATA] [GEOGRAPHIC_DATA] [GEOGRAPHIC_DAT…" at bounding box center [603, 155] width 1206 height 2727
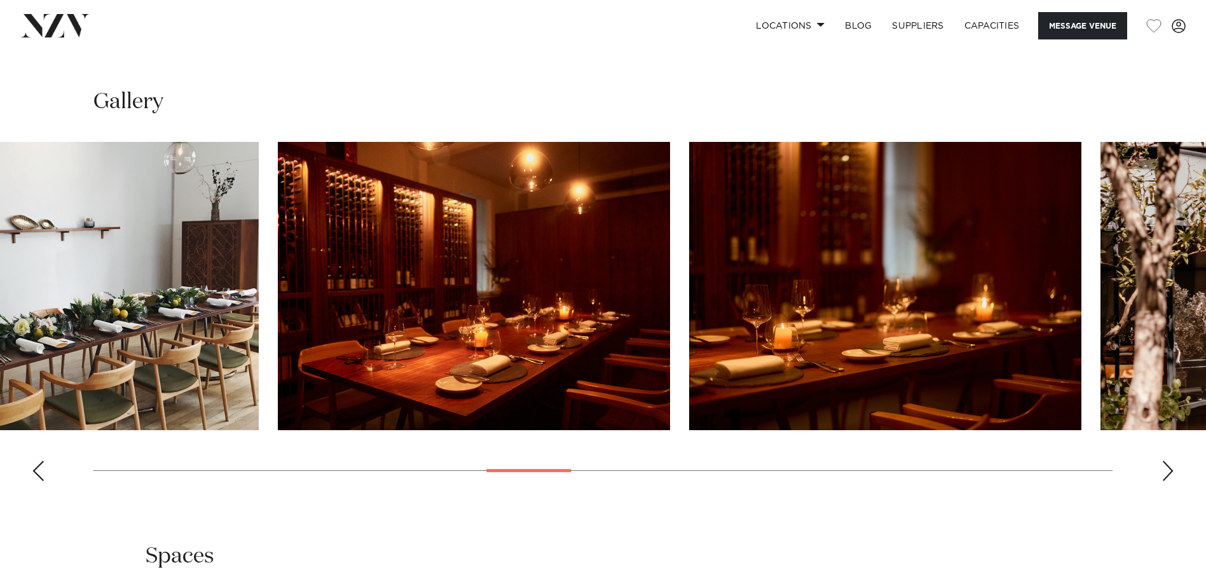
click at [1050, 291] on img "14 / 30" at bounding box center [885, 286] width 392 height 288
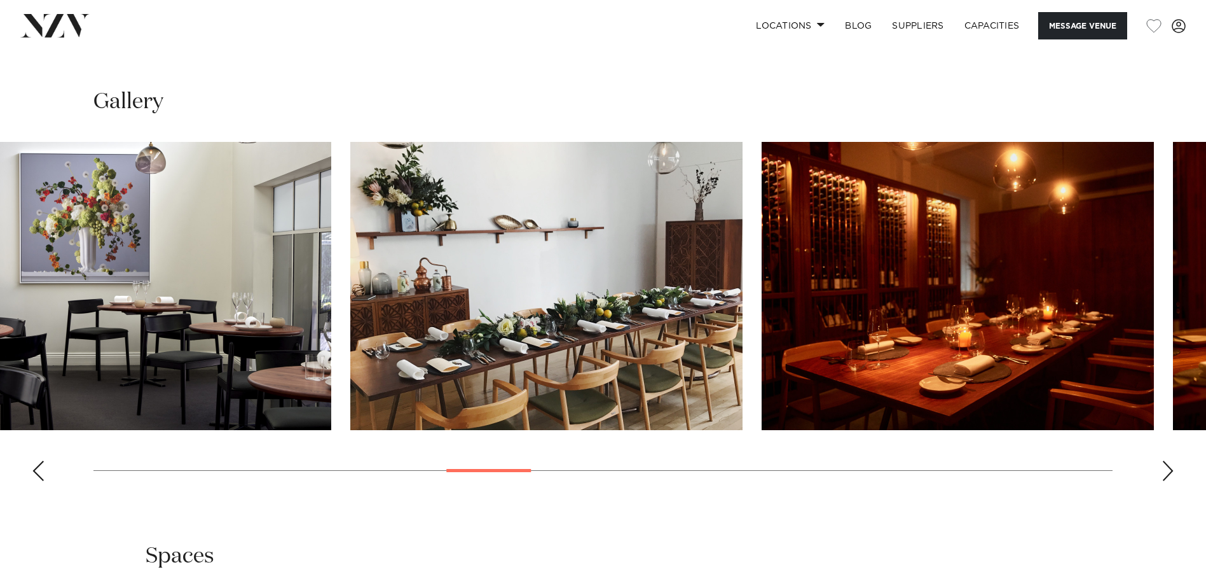
click at [743, 292] on img "12 / 30" at bounding box center [546, 286] width 392 height 288
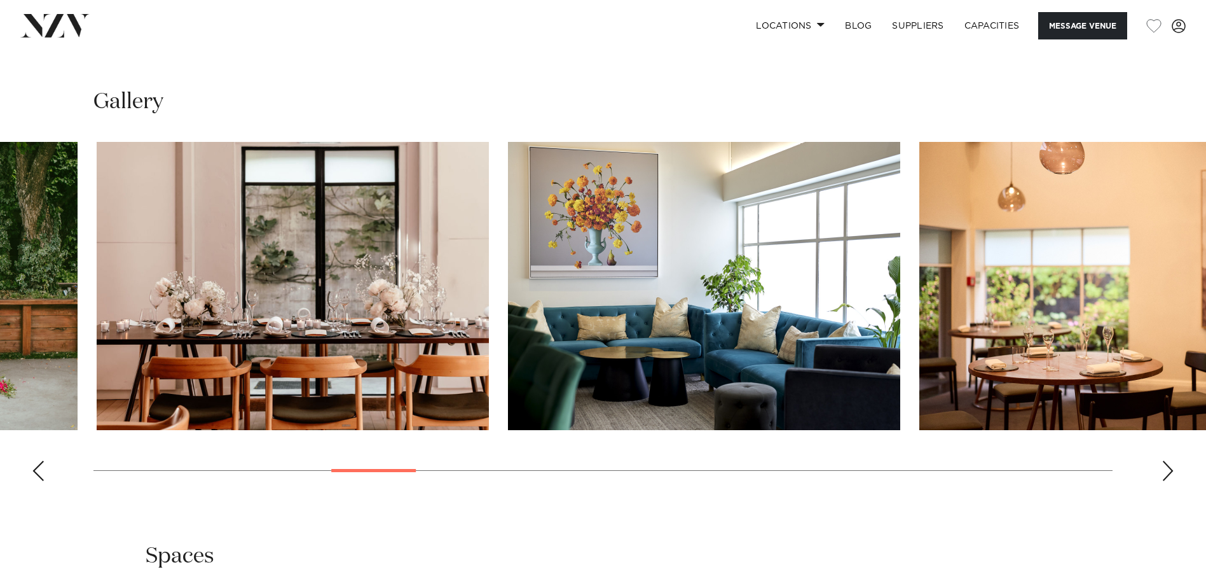
click at [1206, 293] on html "Locations Auckland Wellington Christchurch Queenstown Hamilton Northland Bay of…" at bounding box center [603, 155] width 1206 height 2727
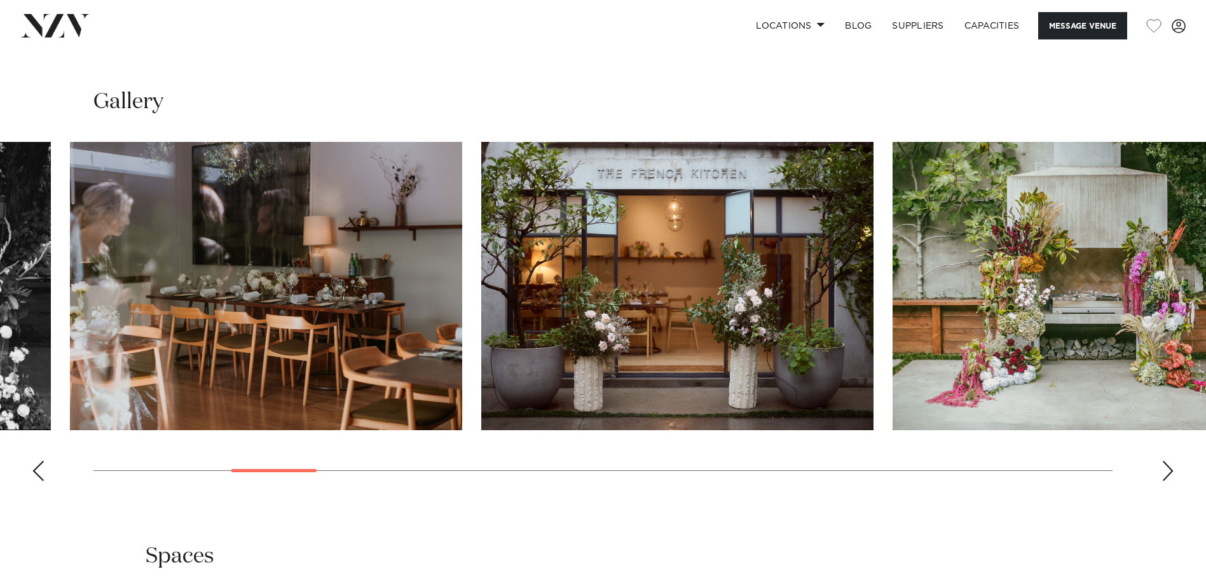
click at [1206, 289] on html "Locations Auckland Wellington Christchurch Queenstown Hamilton Northland Bay of…" at bounding box center [603, 155] width 1206 height 2727
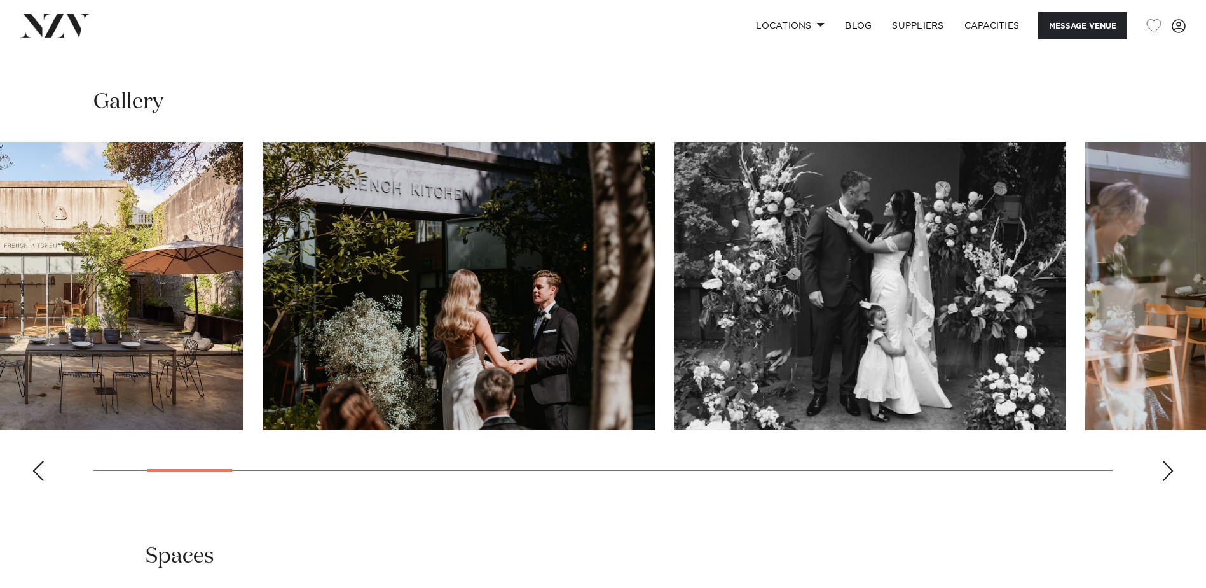
click at [1206, 280] on html "Locations Auckland Wellington Christchurch Queenstown Hamilton Northland Bay of…" at bounding box center [603, 155] width 1206 height 2727
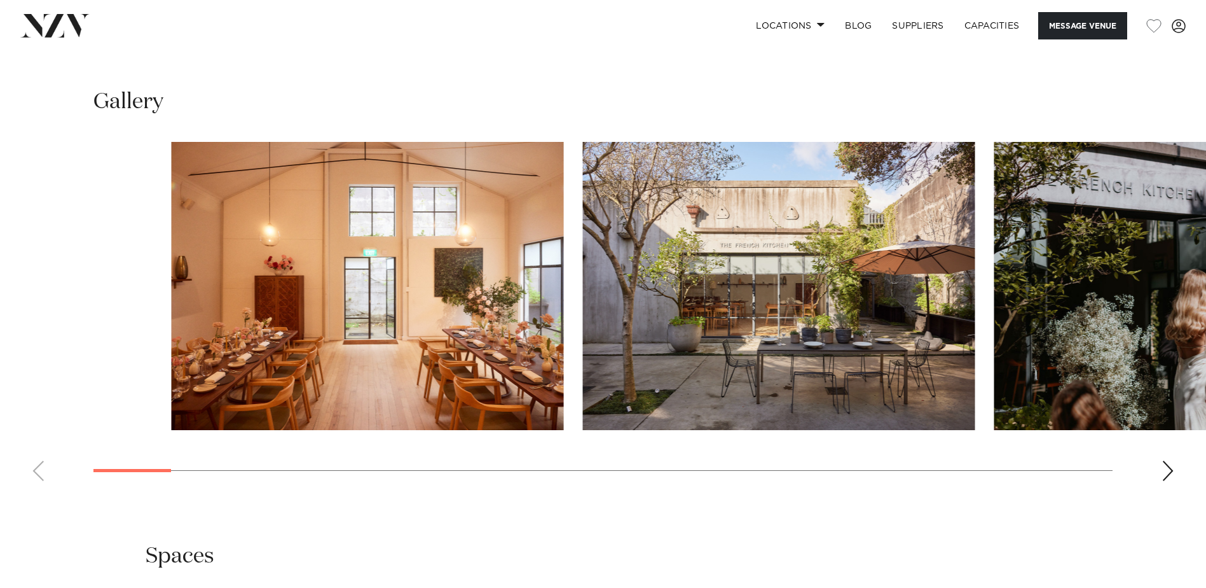
click at [1187, 298] on div at bounding box center [681, 286] width 1019 height 288
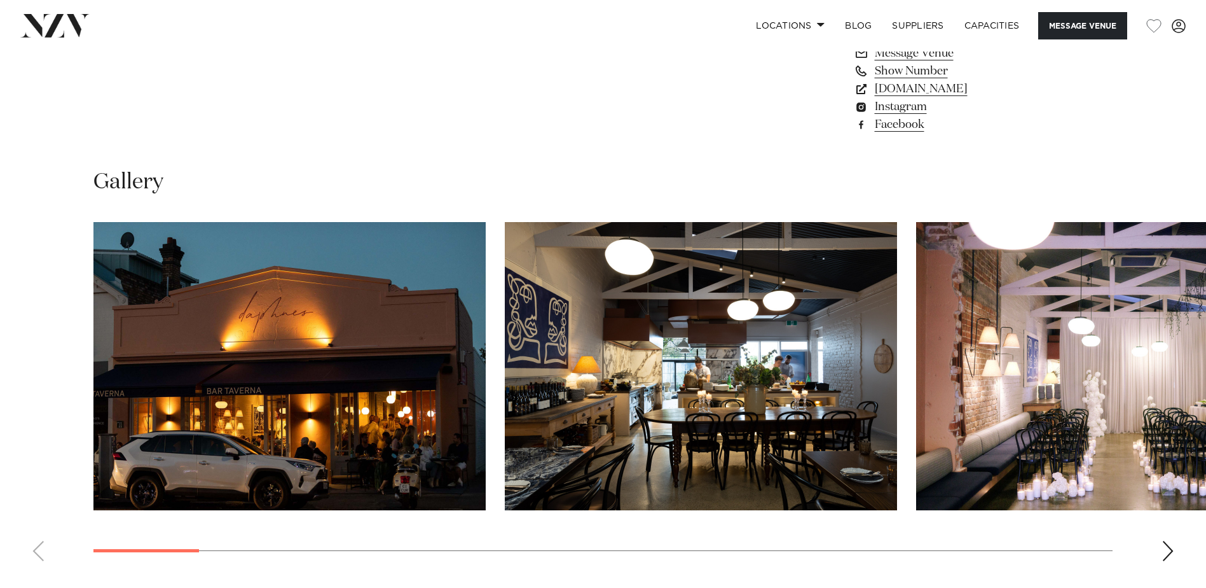
scroll to position [1208, 0]
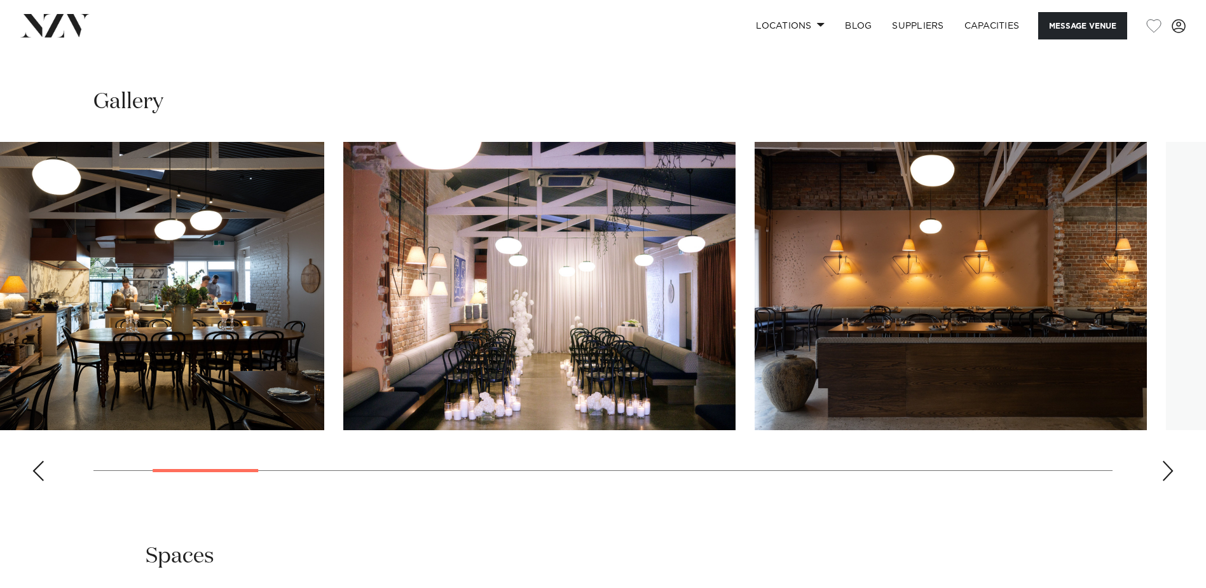
click at [343, 373] on img "3 / 24" at bounding box center [539, 286] width 392 height 288
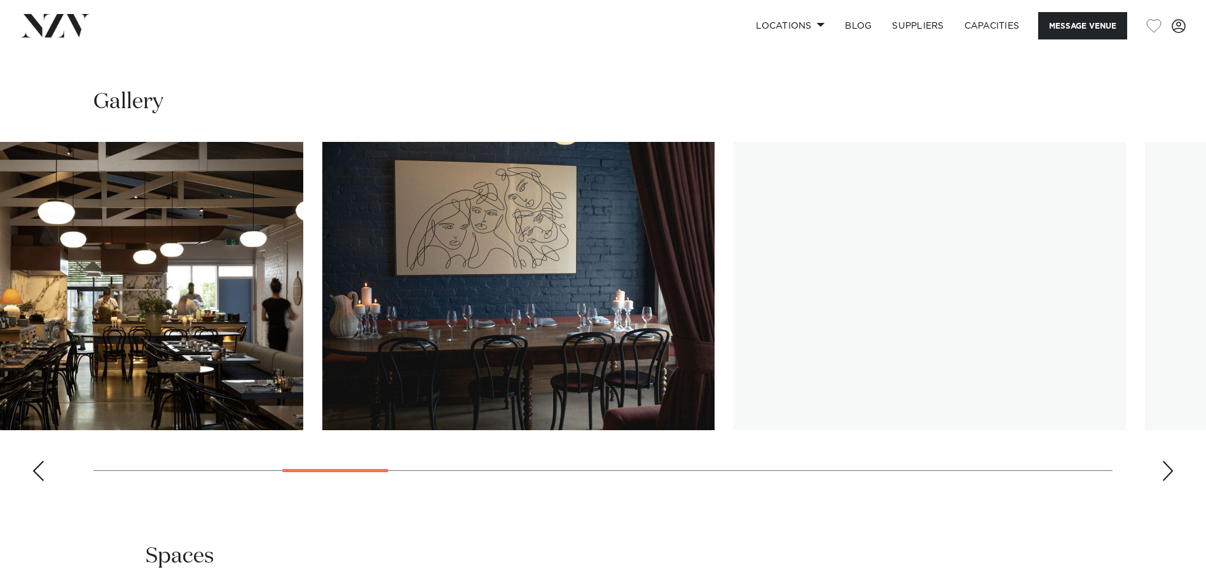
click at [0, 362] on html "Locations [GEOGRAPHIC_DATA] [GEOGRAPHIC_DATA] [GEOGRAPHIC_DATA] [GEOGRAPHIC_DAT…" at bounding box center [603, 140] width 1206 height 2696
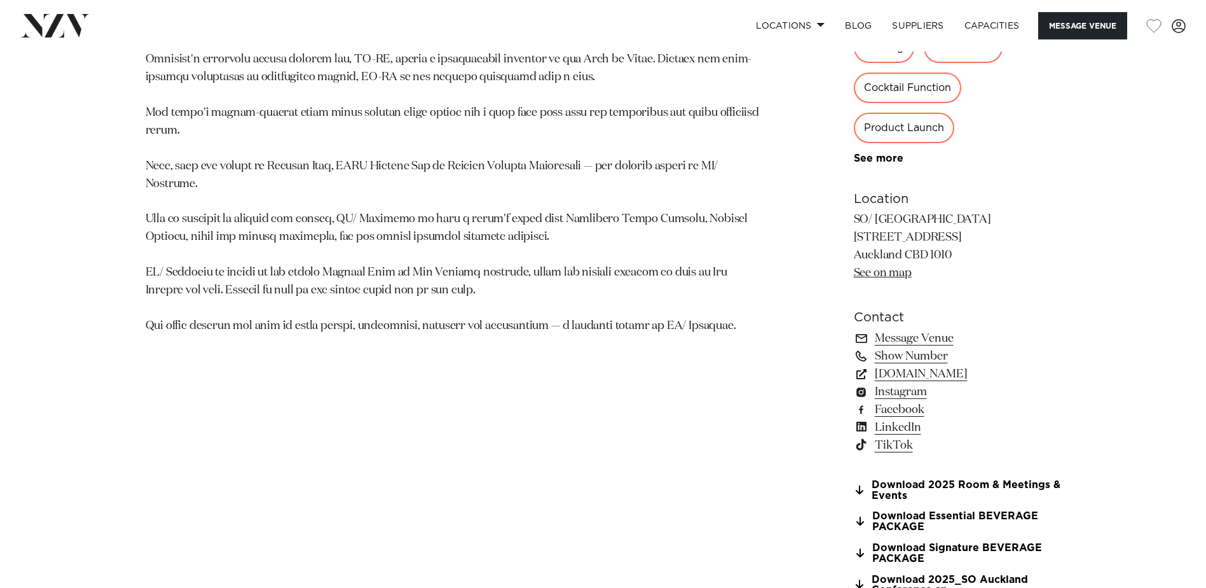
scroll to position [1017, 0]
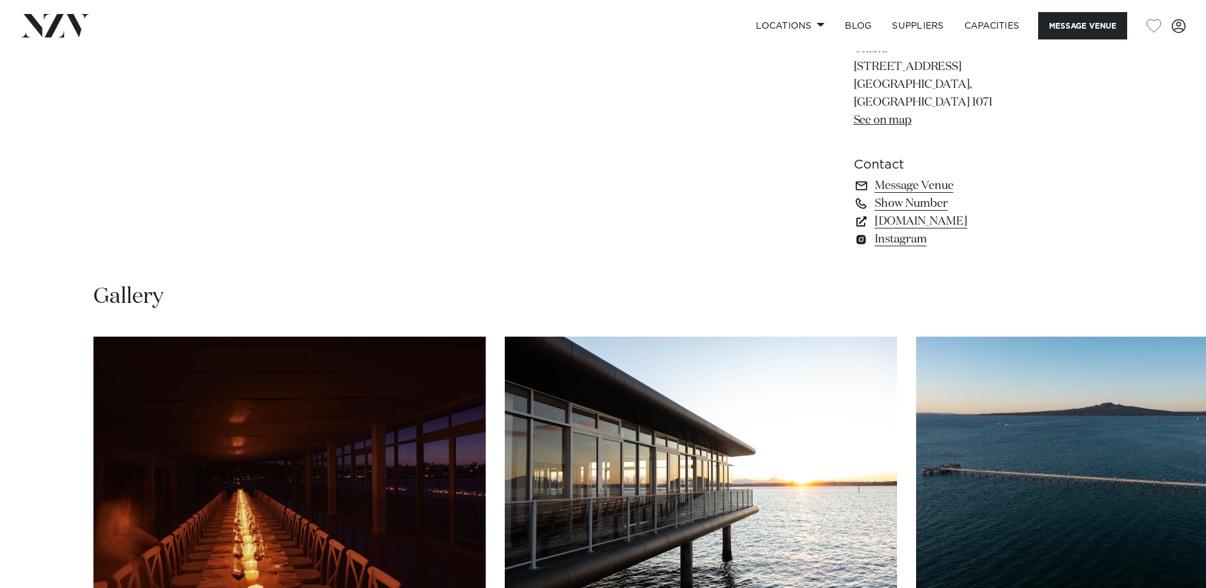
scroll to position [1208, 0]
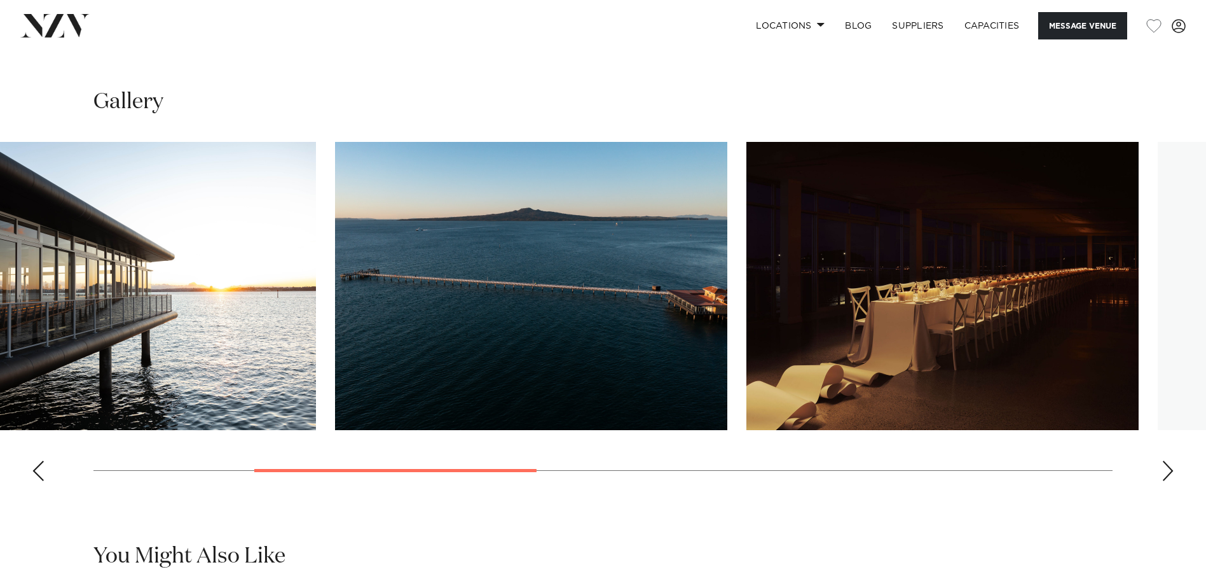
click at [181, 305] on img "2 / 9" at bounding box center [120, 286] width 392 height 288
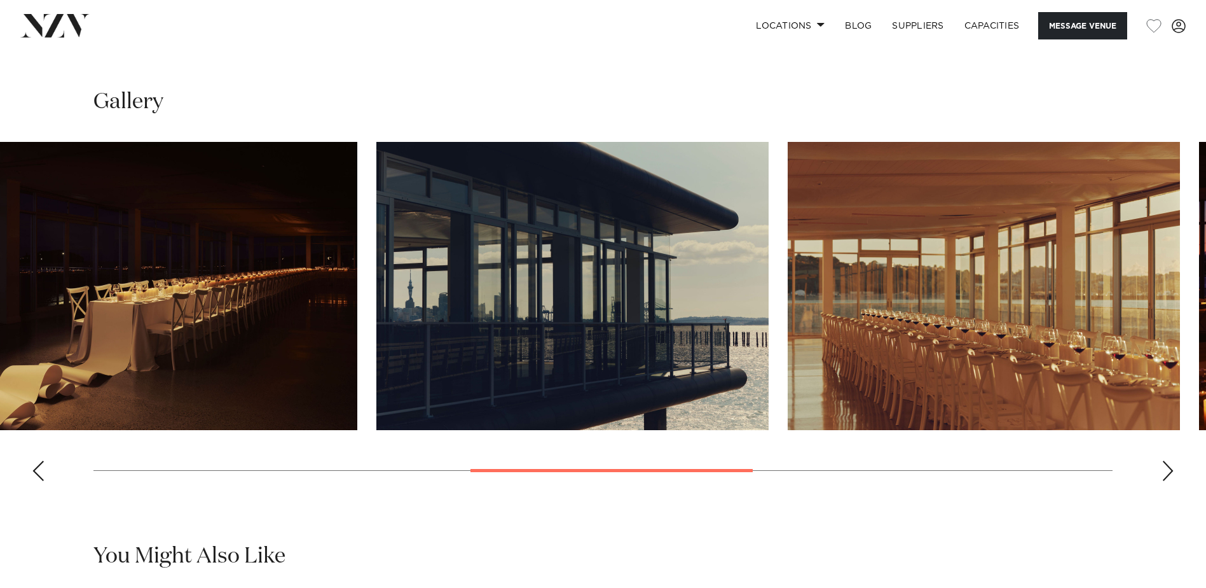
click at [0, 303] on html "Locations [GEOGRAPHIC_DATA] [GEOGRAPHIC_DATA] [GEOGRAPHIC_DATA] [GEOGRAPHIC_DAT…" at bounding box center [603, 376] width 1206 height 3169
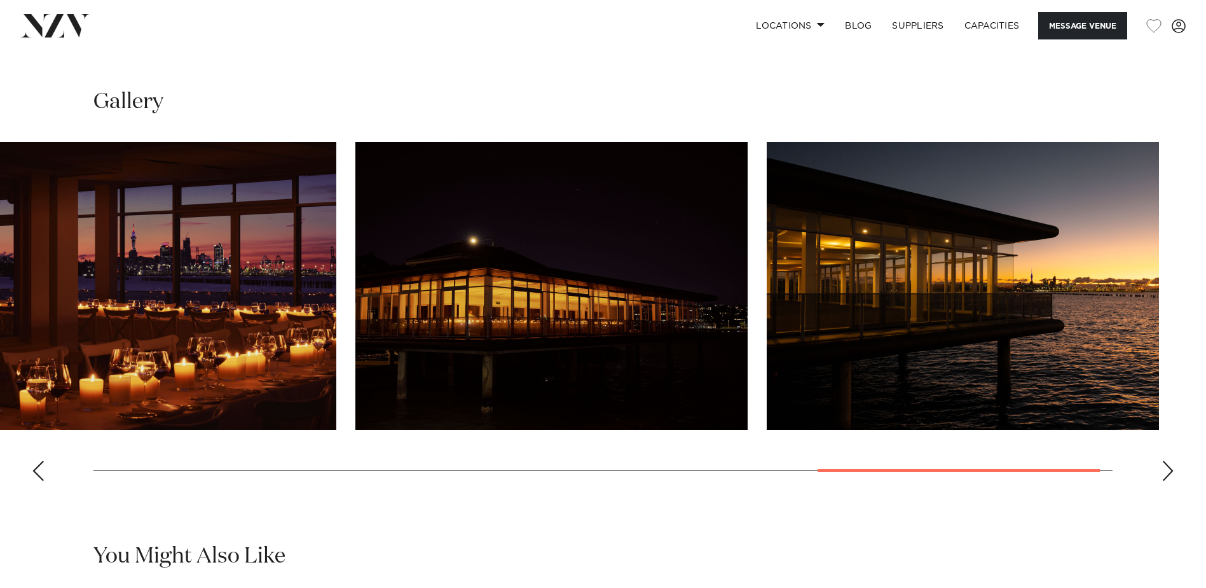
click at [0, 322] on html "Locations [GEOGRAPHIC_DATA] [GEOGRAPHIC_DATA] [GEOGRAPHIC_DATA] [GEOGRAPHIC_DAT…" at bounding box center [603, 376] width 1206 height 3169
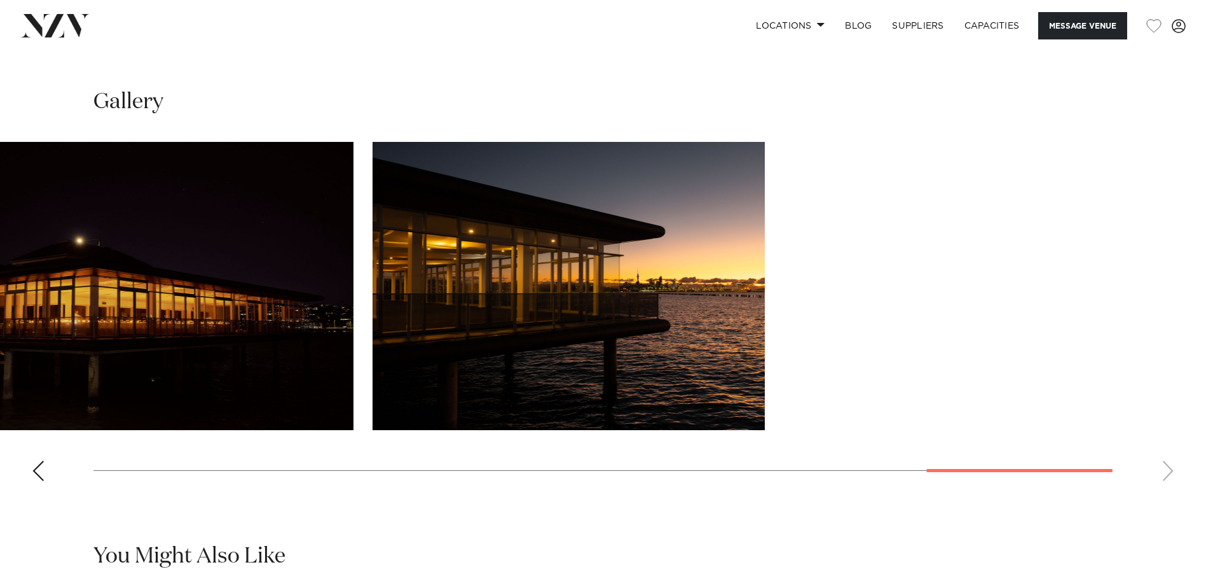
click at [0, 324] on html "Locations [GEOGRAPHIC_DATA] [GEOGRAPHIC_DATA] [GEOGRAPHIC_DATA] [GEOGRAPHIC_DAT…" at bounding box center [603, 376] width 1206 height 3169
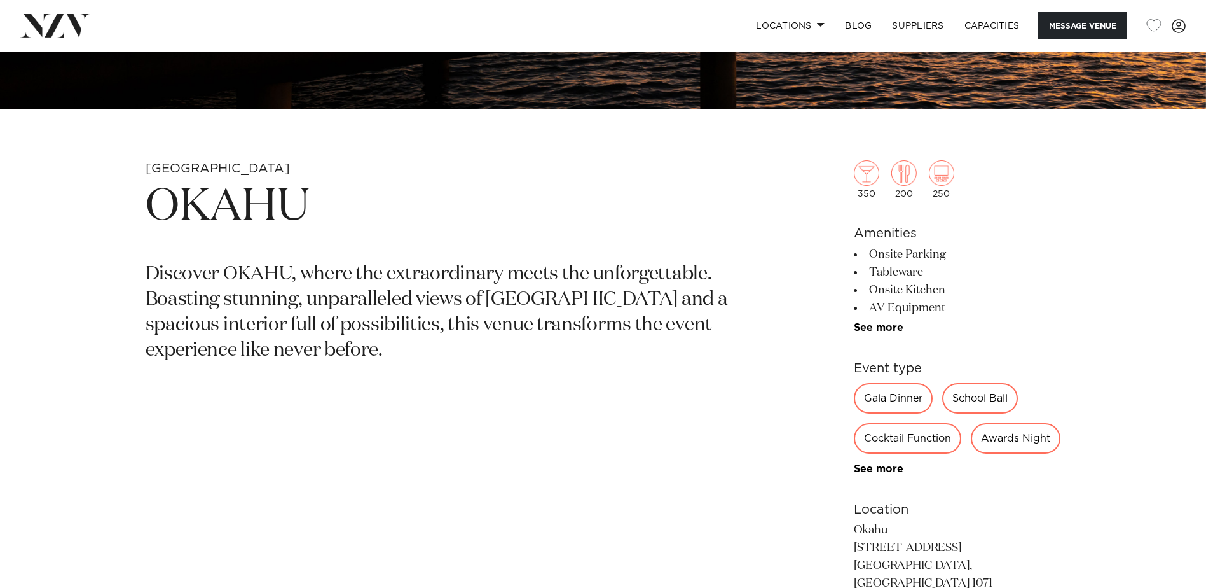
scroll to position [509, 0]
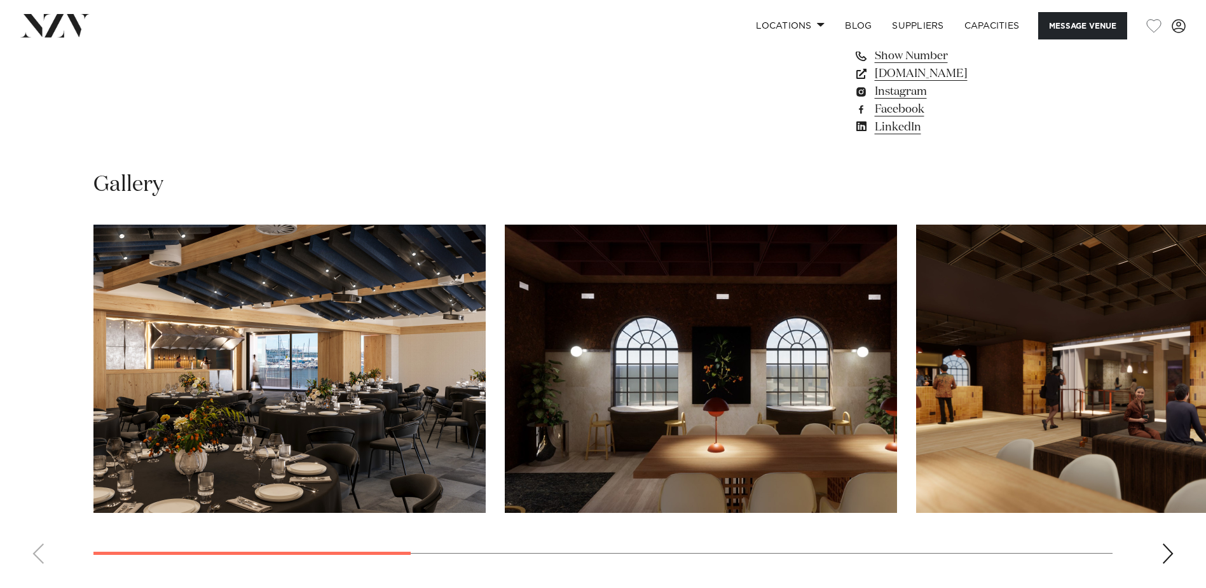
scroll to position [1272, 0]
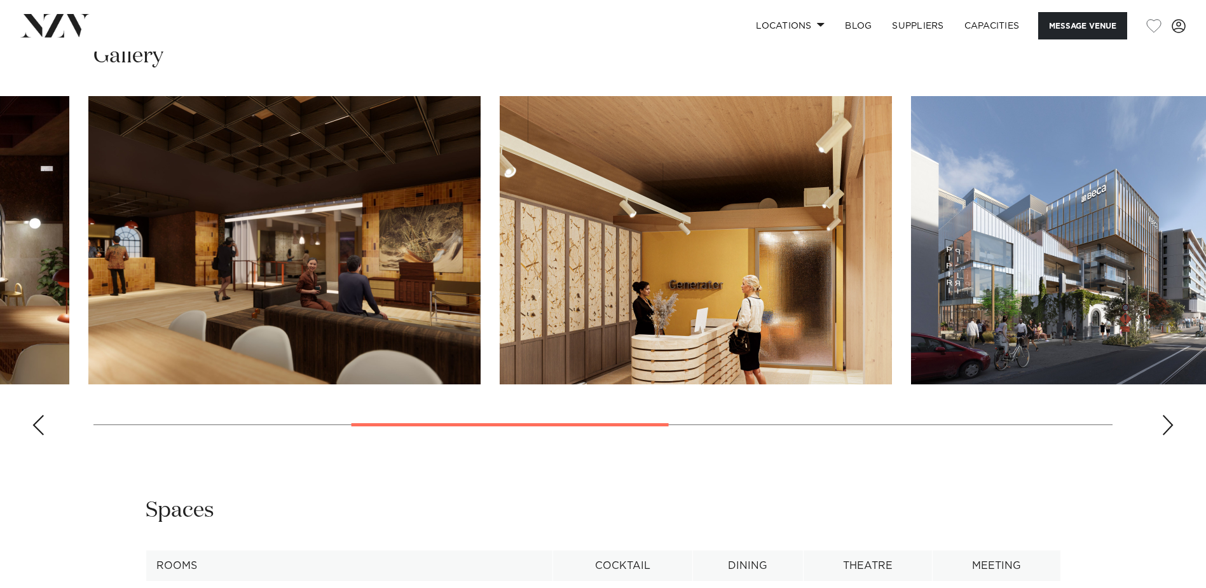
click at [88, 250] on img "3 / 8" at bounding box center [284, 240] width 392 height 288
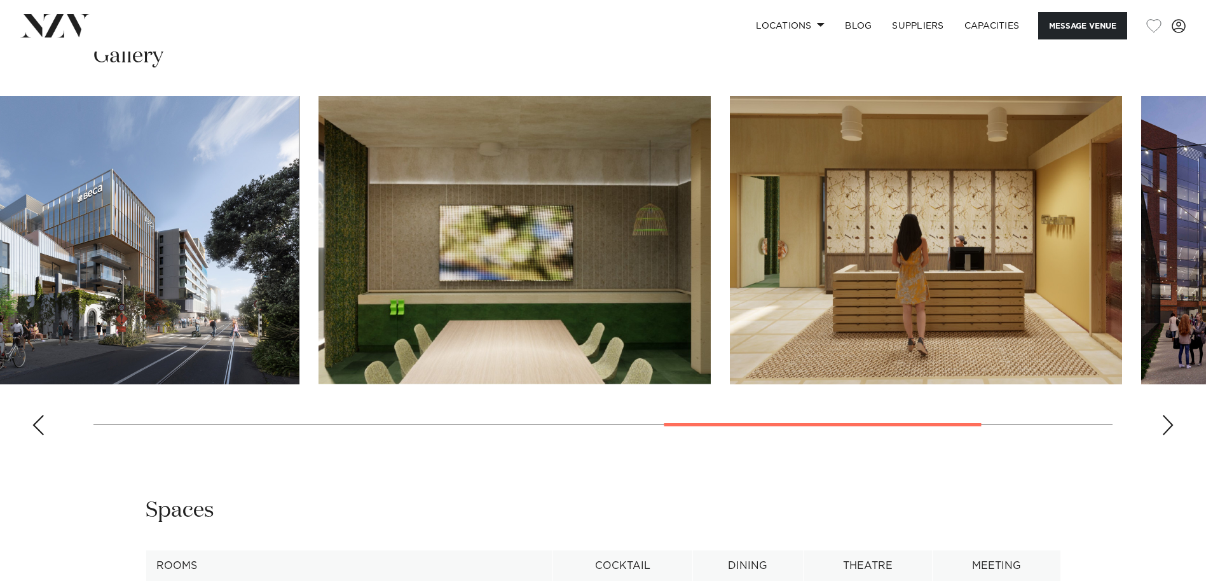
click at [0, 290] on html "Locations [GEOGRAPHIC_DATA] [GEOGRAPHIC_DATA] [GEOGRAPHIC_DATA] [GEOGRAPHIC_DAT…" at bounding box center [603, 448] width 1206 height 3441
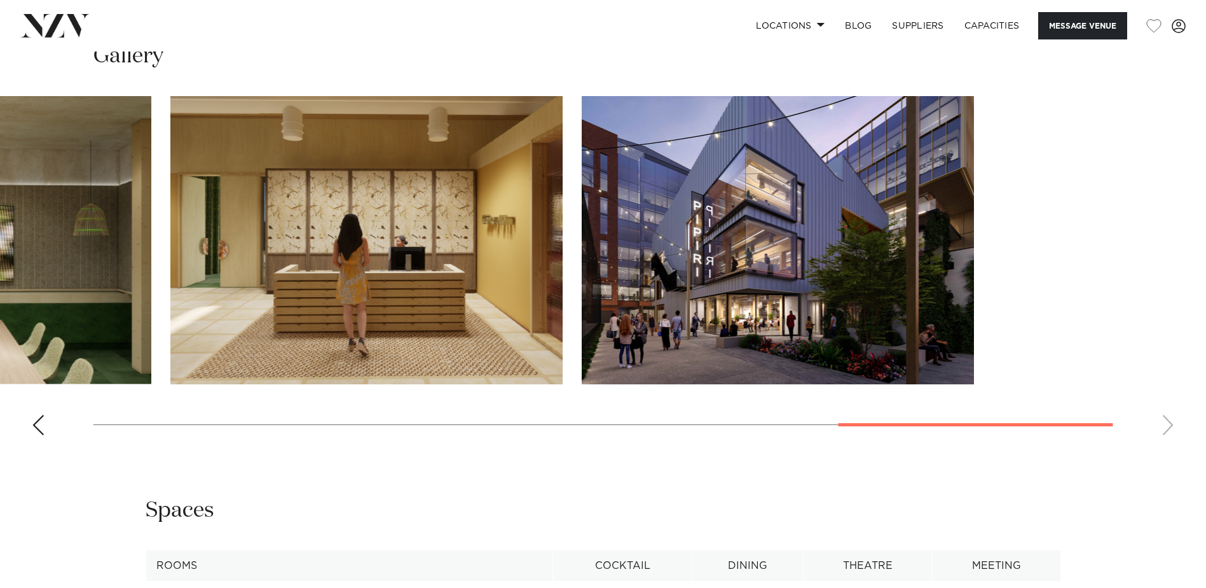
click at [0, 0] on slot at bounding box center [0, 0] width 0 height 0
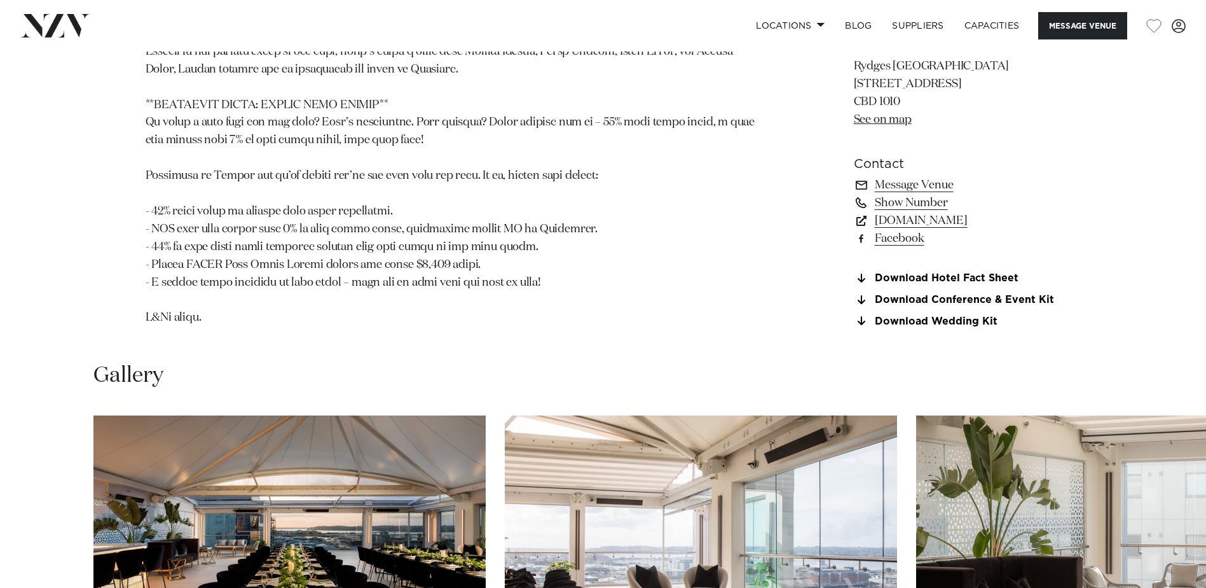
scroll to position [1590, 0]
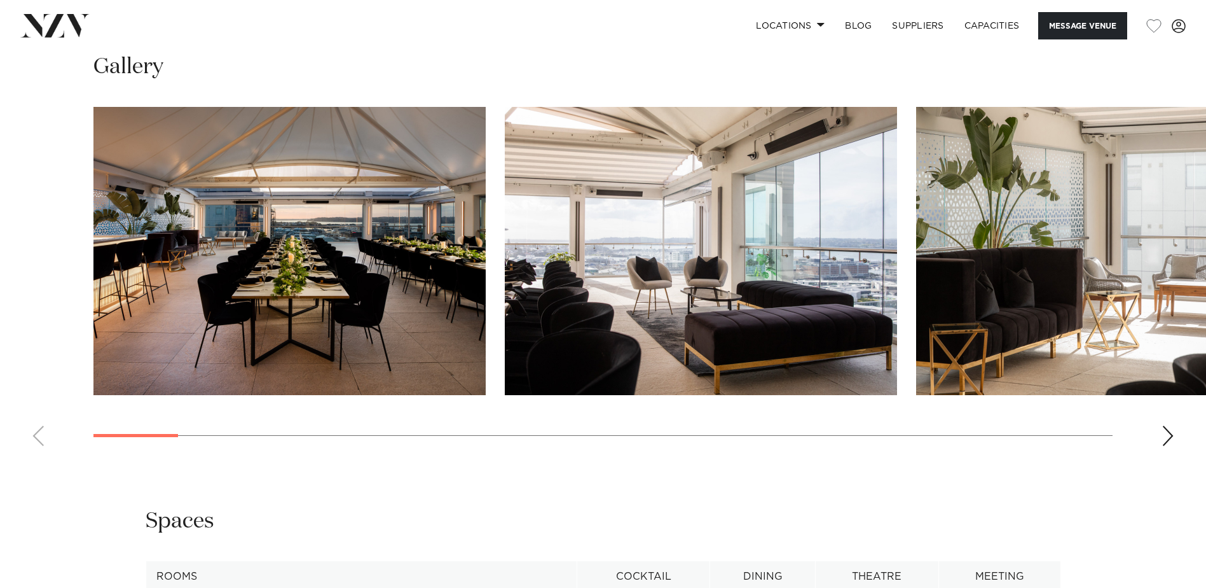
click at [0, 0] on slot at bounding box center [0, 0] width 0 height 0
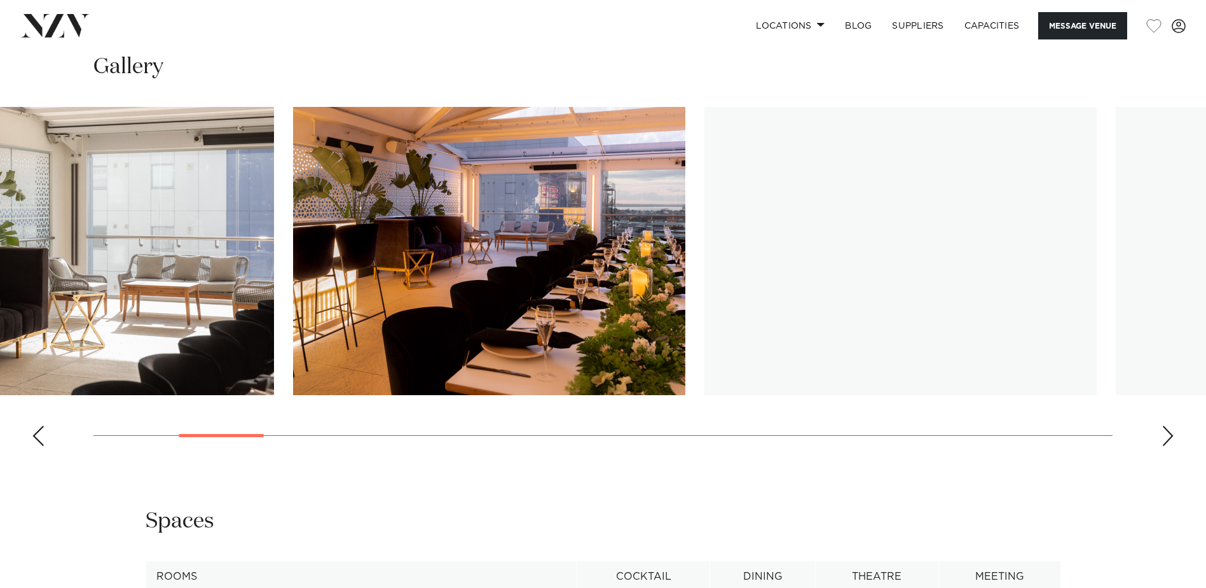
click at [29, 217] on img "3 / 30" at bounding box center [78, 251] width 392 height 288
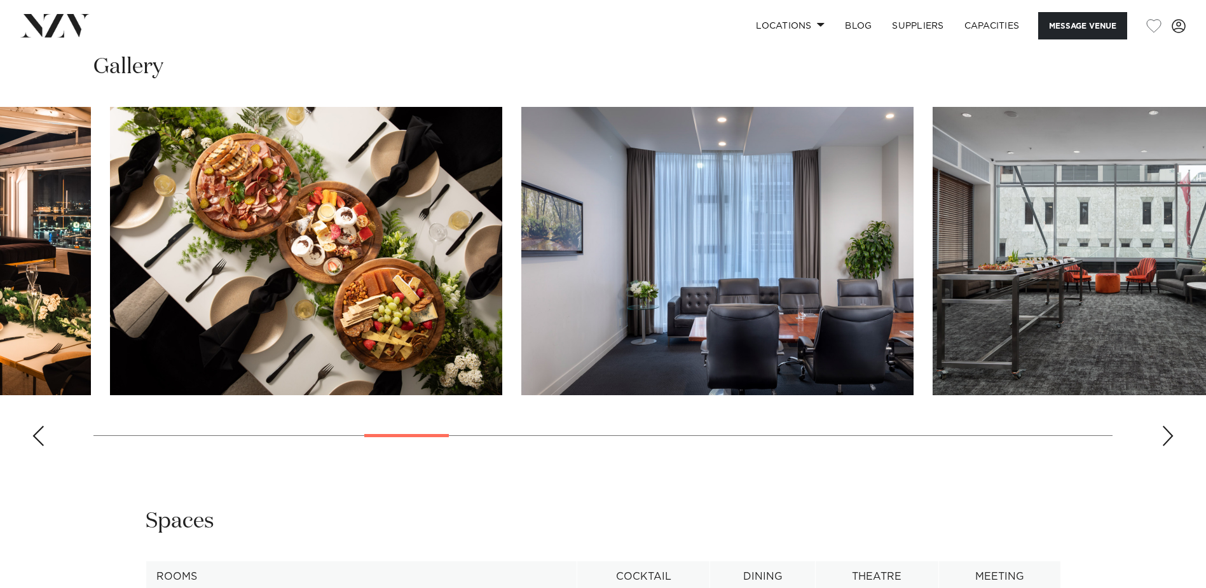
click at [81, 228] on swiper-container at bounding box center [603, 281] width 1206 height 349
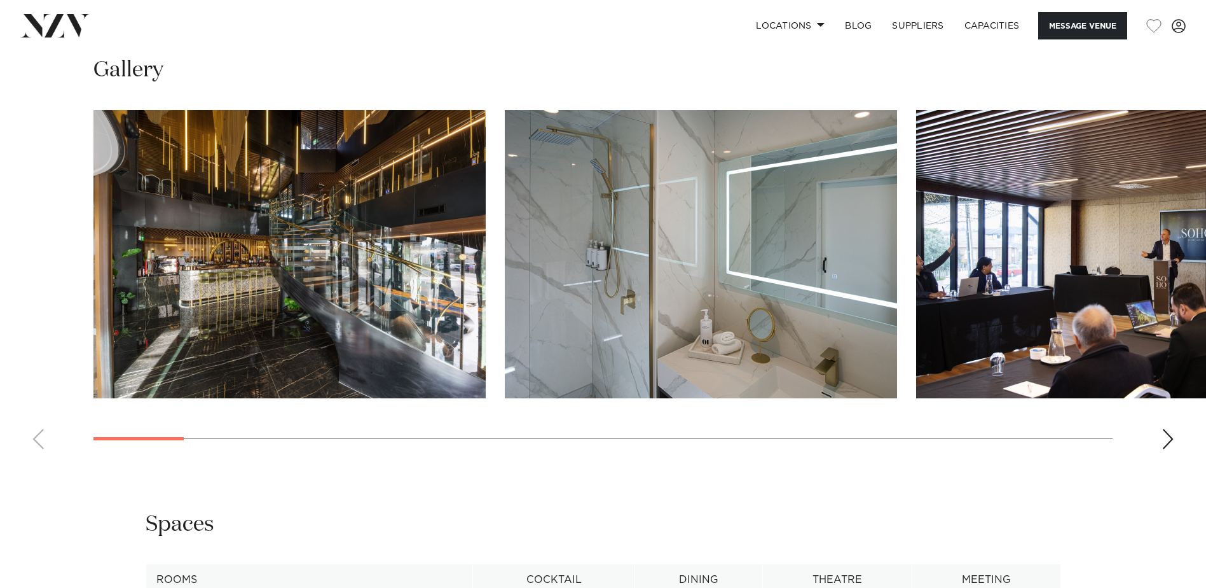
scroll to position [1399, 0]
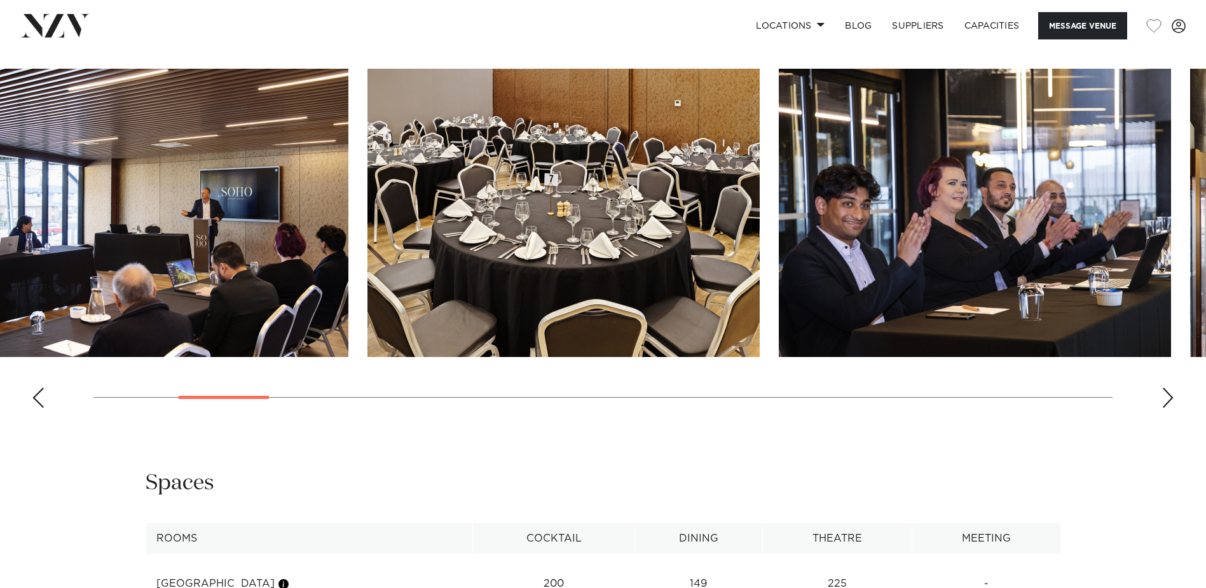
click at [28, 343] on img "3 / 28" at bounding box center [152, 213] width 392 height 288
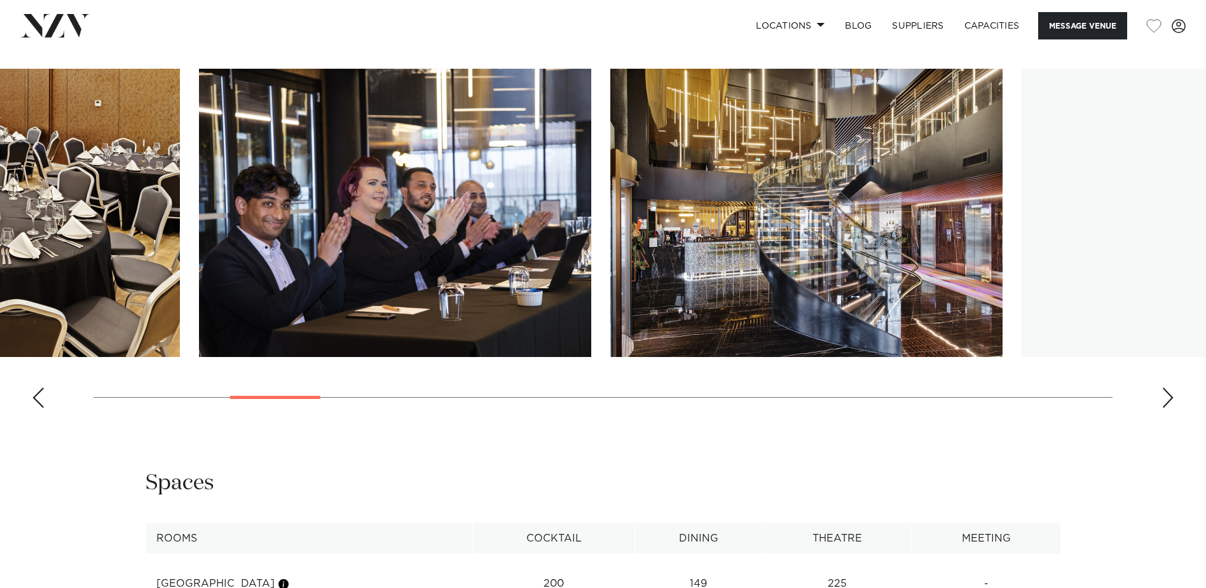
click at [325, 308] on img "5 / 28" at bounding box center [395, 213] width 392 height 288
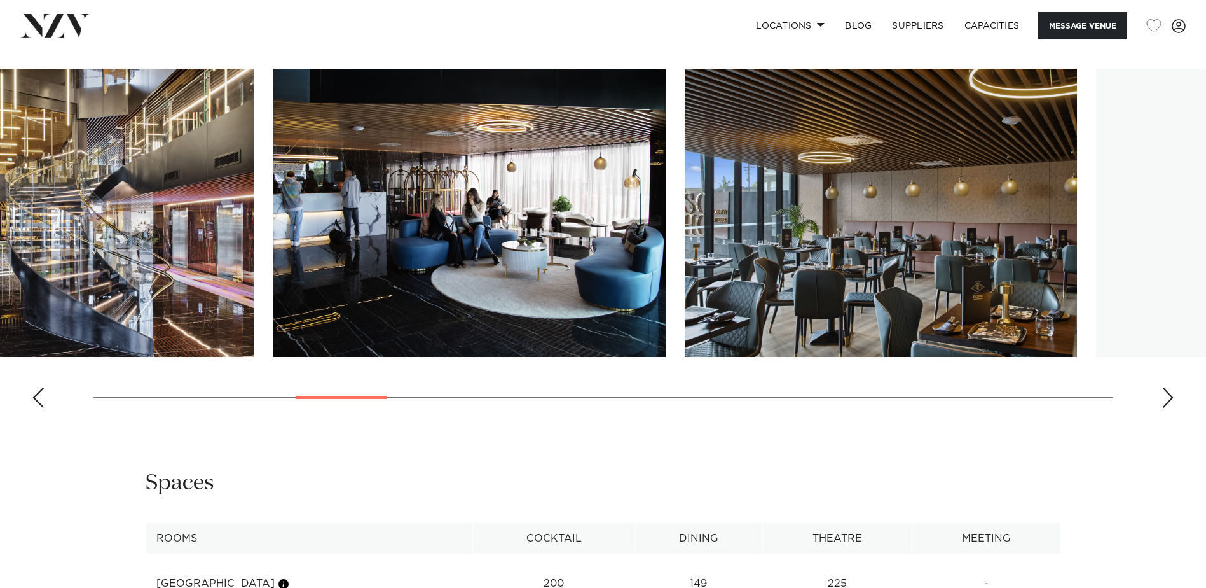
click at [368, 289] on img "7 / 28" at bounding box center [469, 213] width 392 height 288
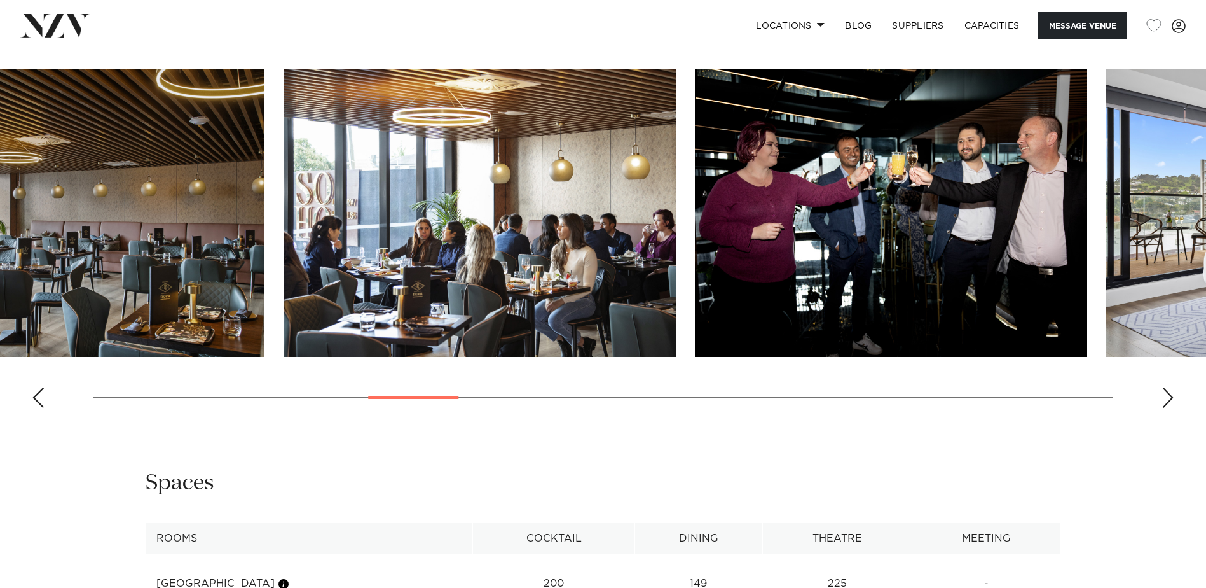
click at [378, 254] on img "9 / 28" at bounding box center [480, 213] width 392 height 288
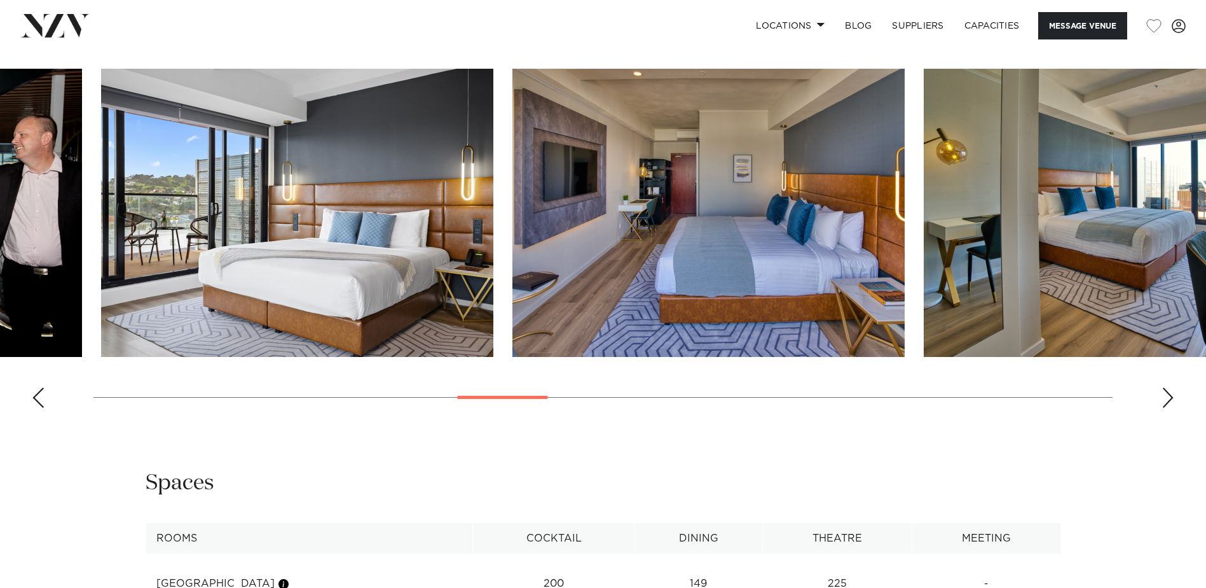
click at [101, 293] on img "11 / 28" at bounding box center [297, 213] width 392 height 288
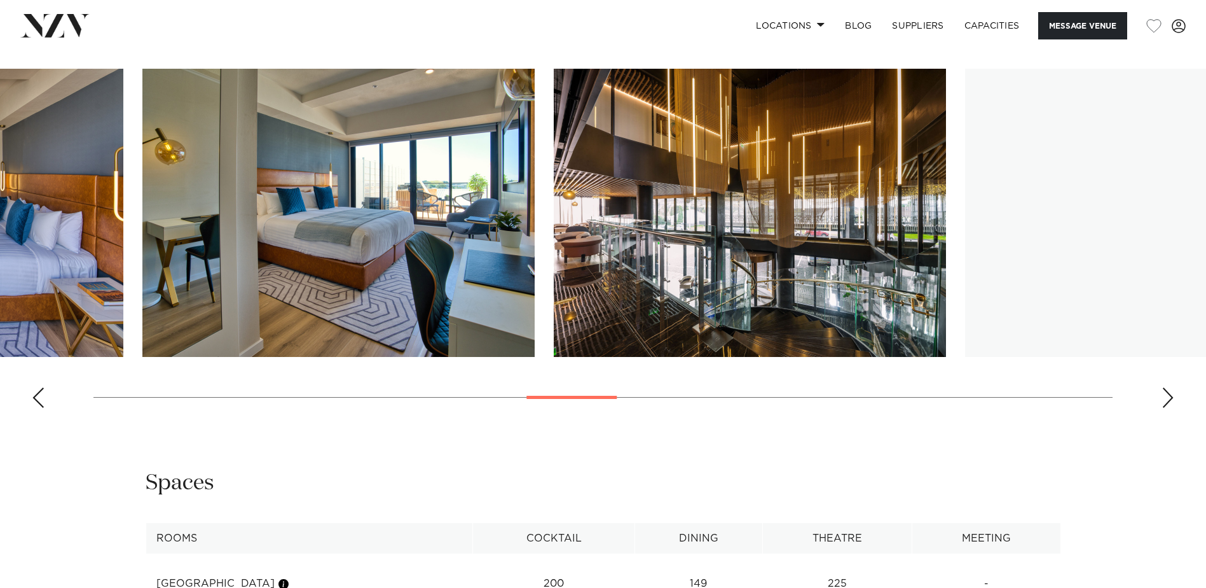
click at [230, 286] on img "13 / 28" at bounding box center [338, 213] width 392 height 288
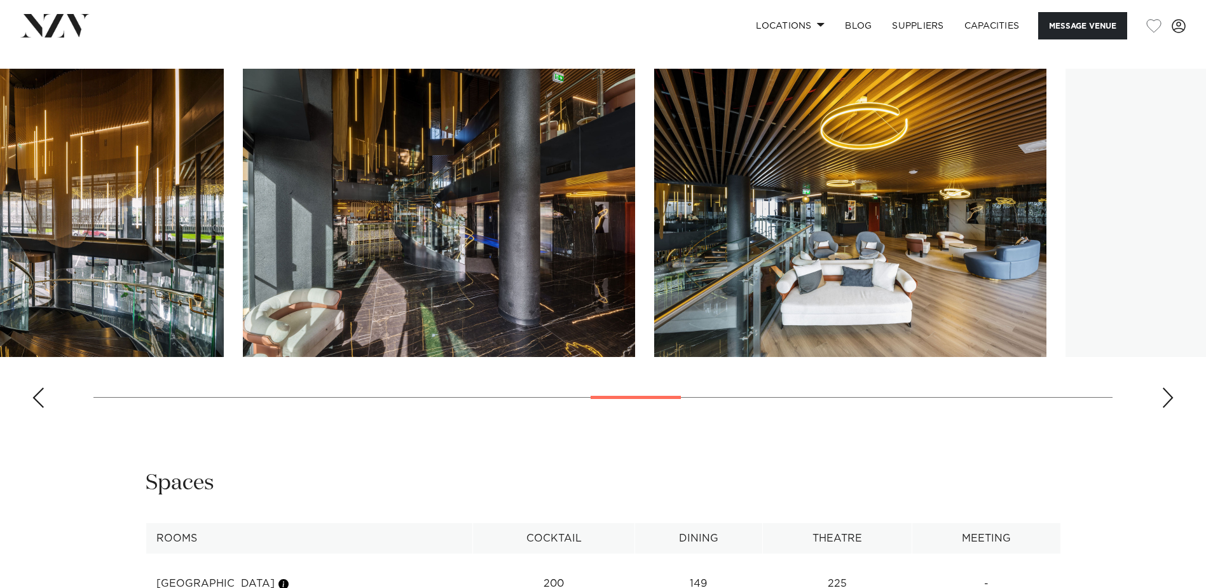
click at [358, 278] on img "15 / 28" at bounding box center [439, 213] width 392 height 288
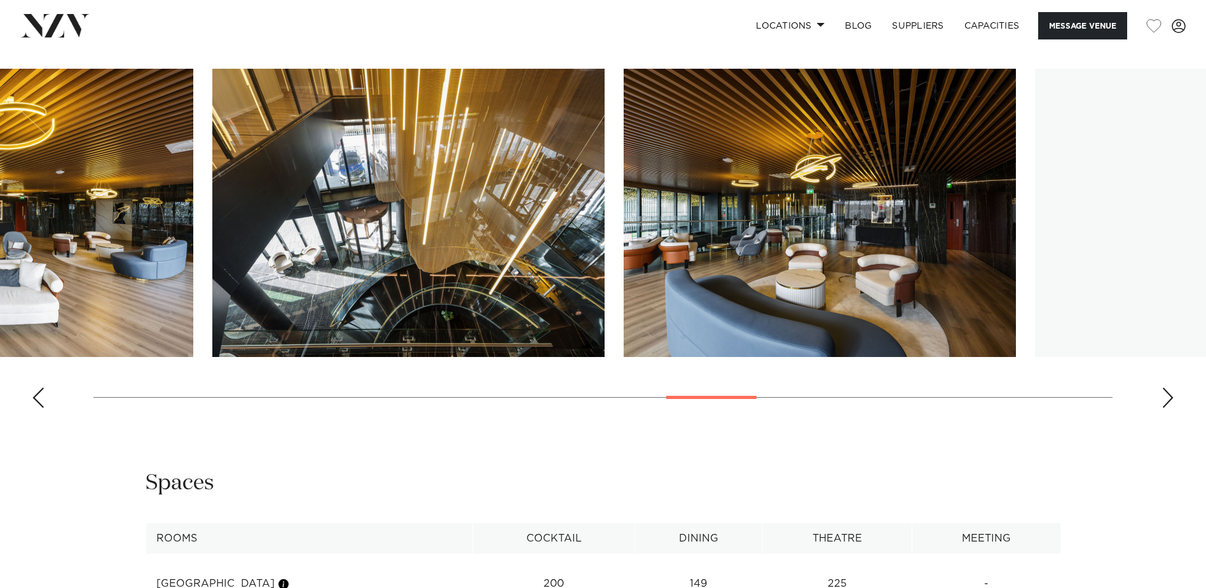
click at [351, 260] on img "17 / 28" at bounding box center [408, 213] width 392 height 288
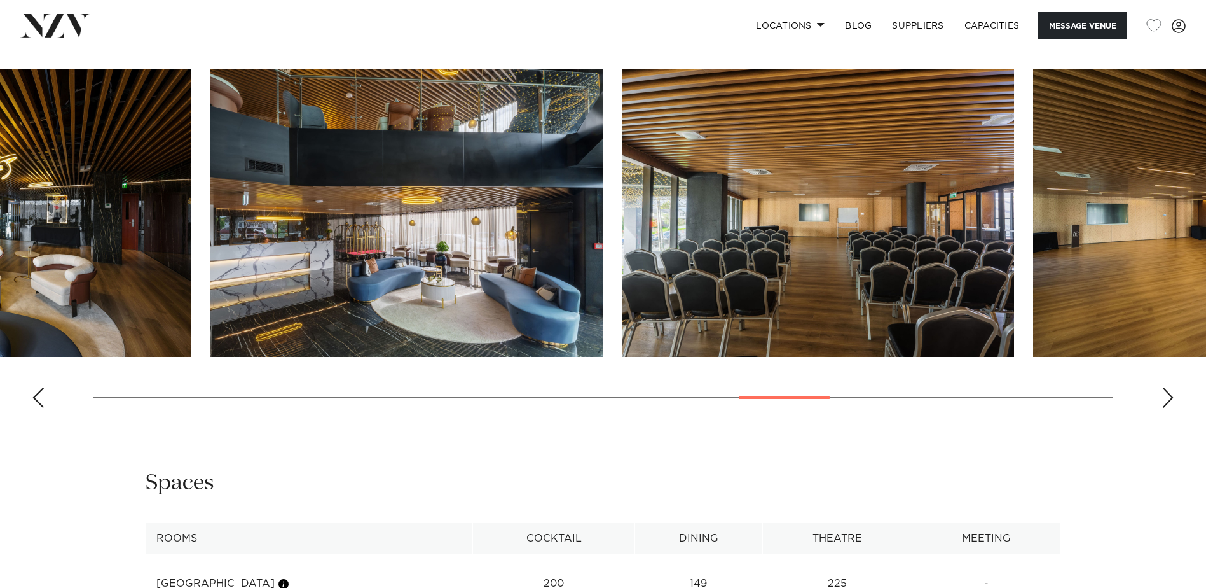
click at [280, 235] on img "19 / 28" at bounding box center [406, 213] width 392 height 288
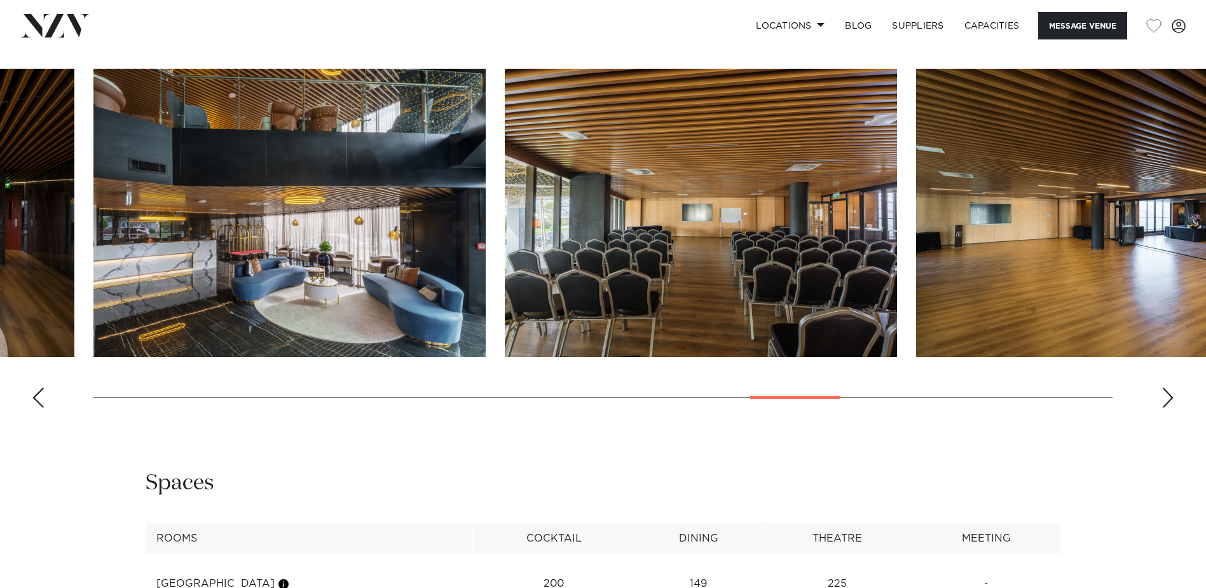
click at [0, 0] on slot at bounding box center [0, 0] width 0 height 0
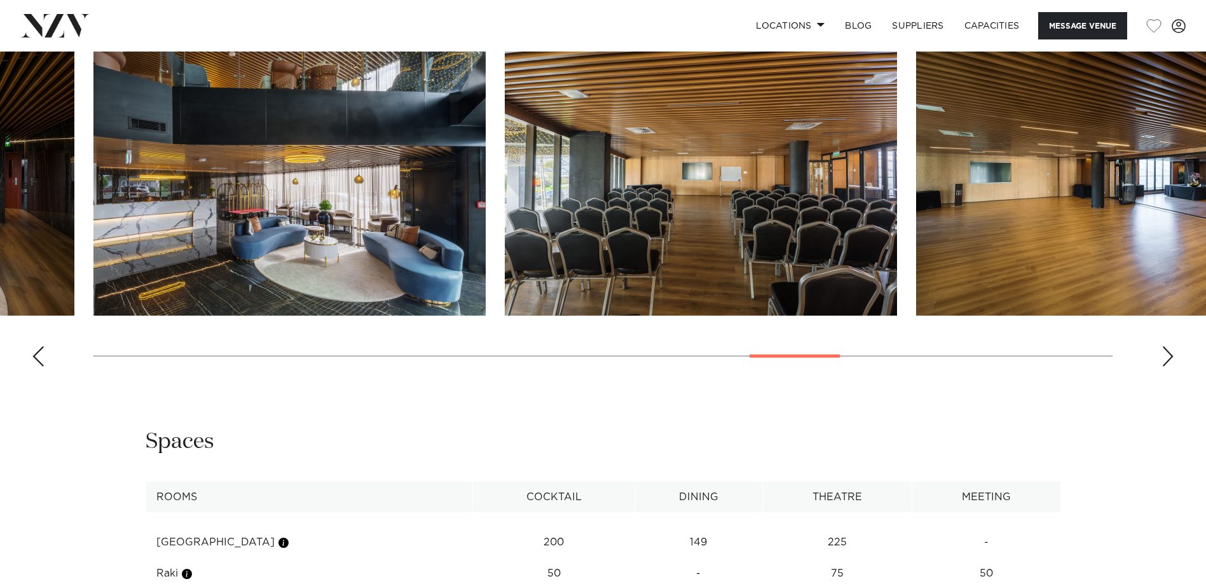
scroll to position [1462, 0]
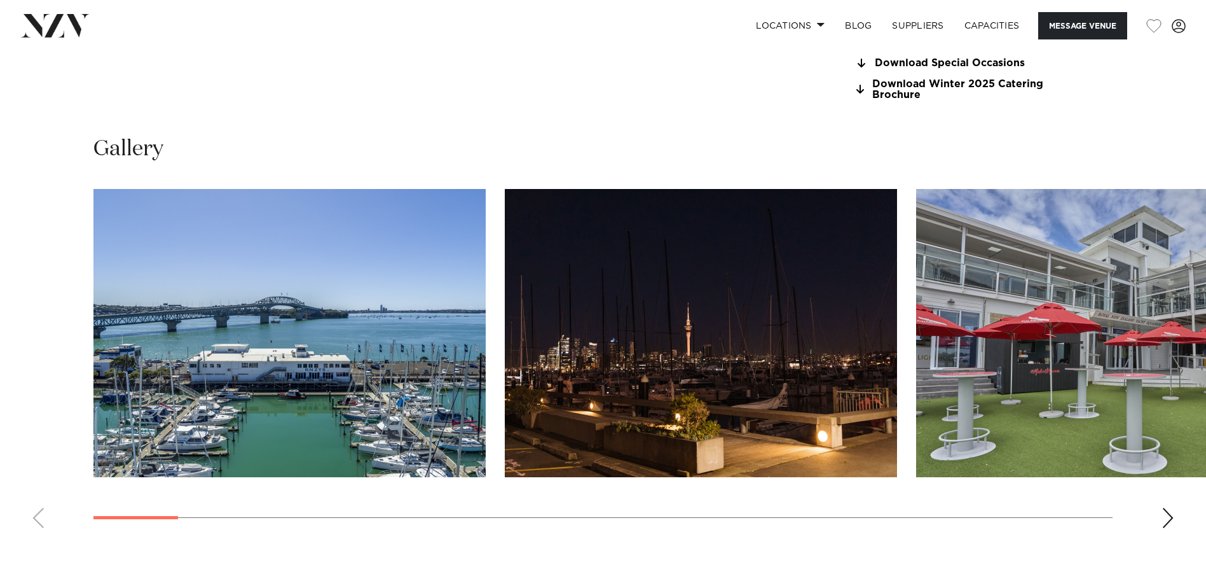
scroll to position [1272, 0]
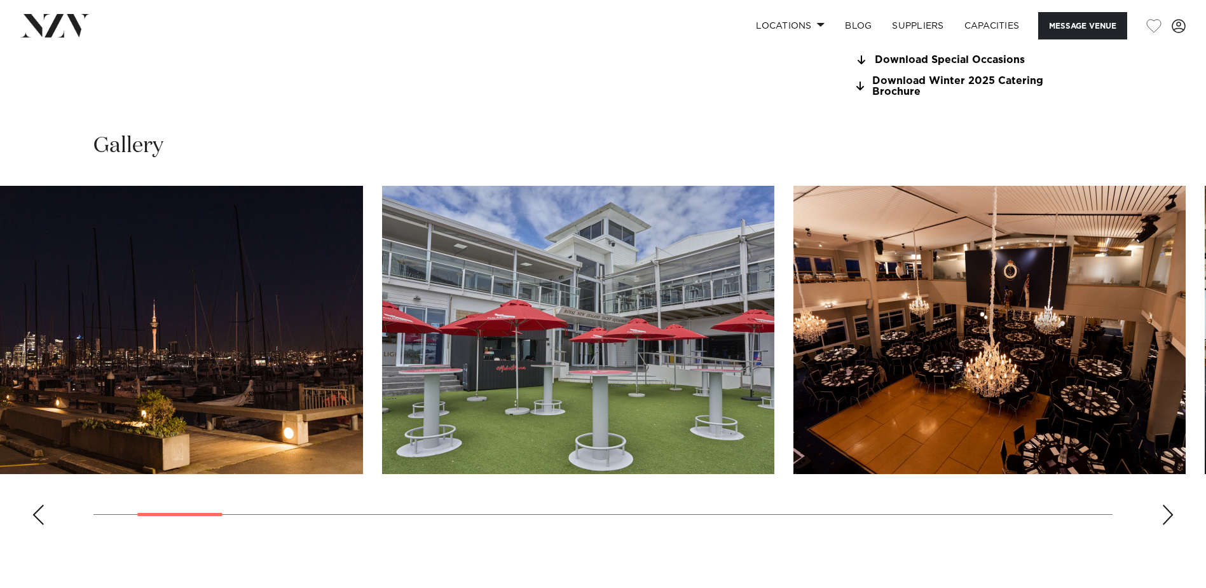
click at [399, 373] on img "3 / 30" at bounding box center [578, 330] width 392 height 288
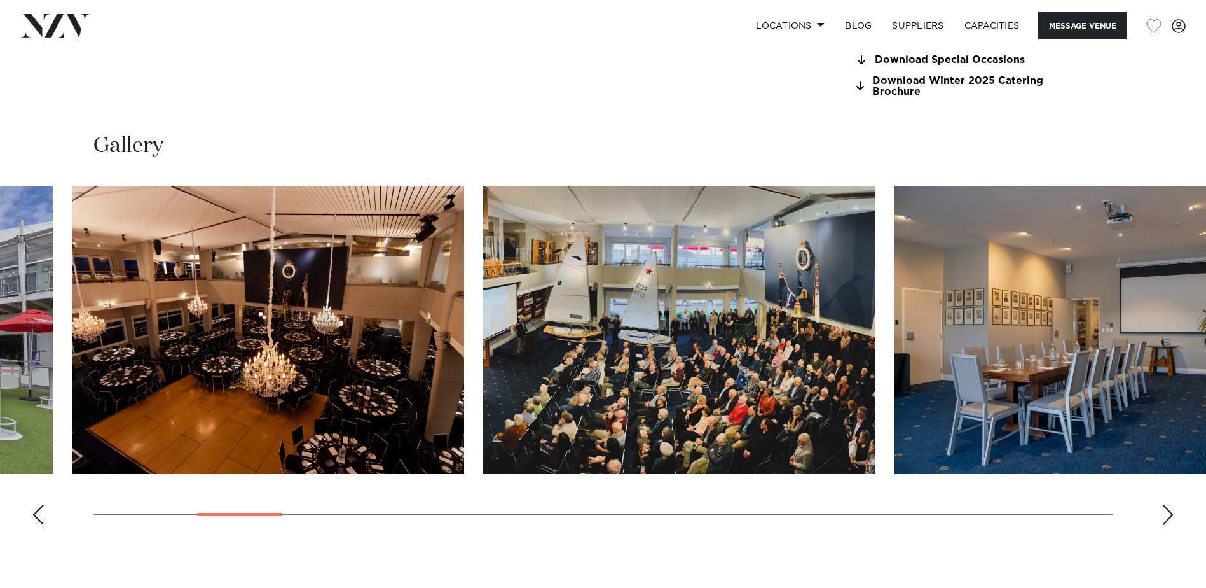
click at [256, 402] on img "4 / 30" at bounding box center [268, 330] width 392 height 288
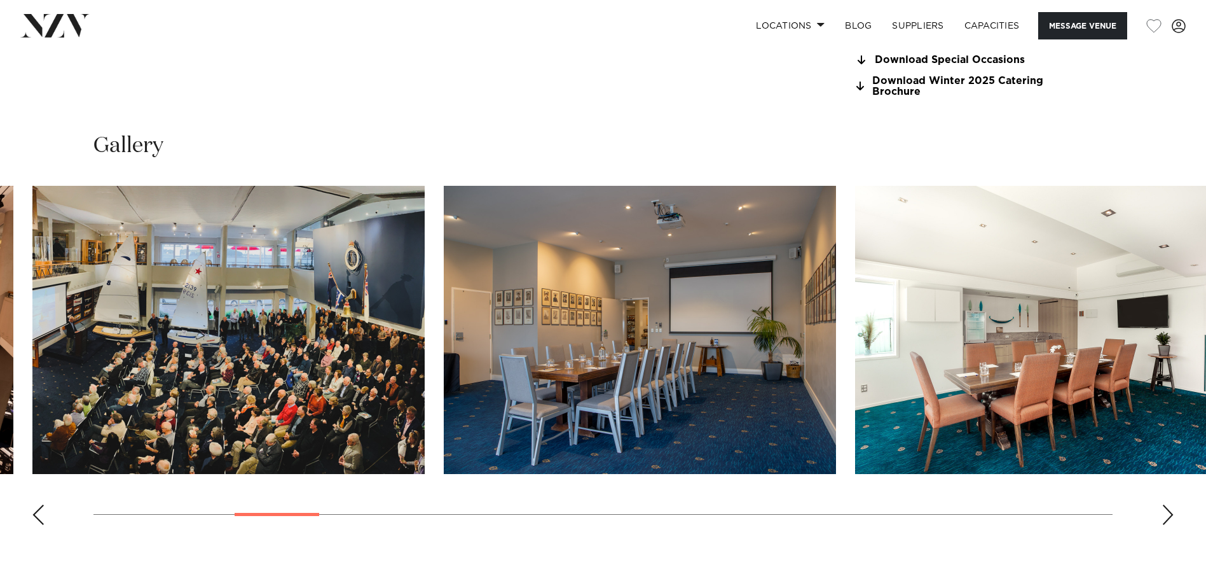
click at [444, 389] on img "6 / 30" at bounding box center [640, 330] width 392 height 288
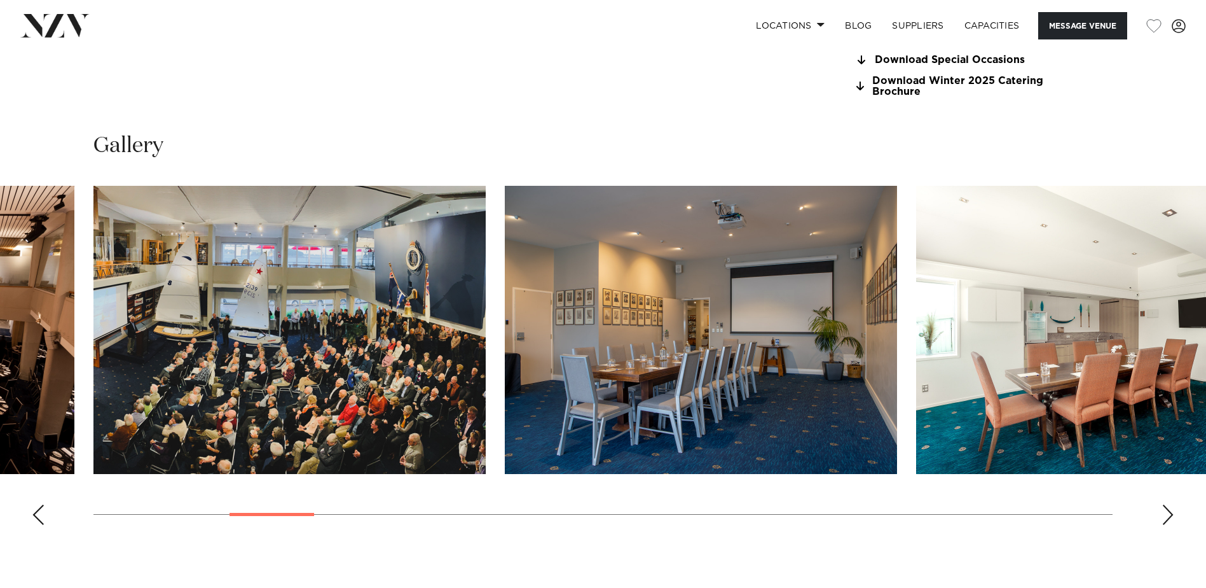
click at [0, 368] on html "Locations [GEOGRAPHIC_DATA] [GEOGRAPHIC_DATA] [GEOGRAPHIC_DATA] [GEOGRAPHIC_DAT…" at bounding box center [603, 505] width 1206 height 3554
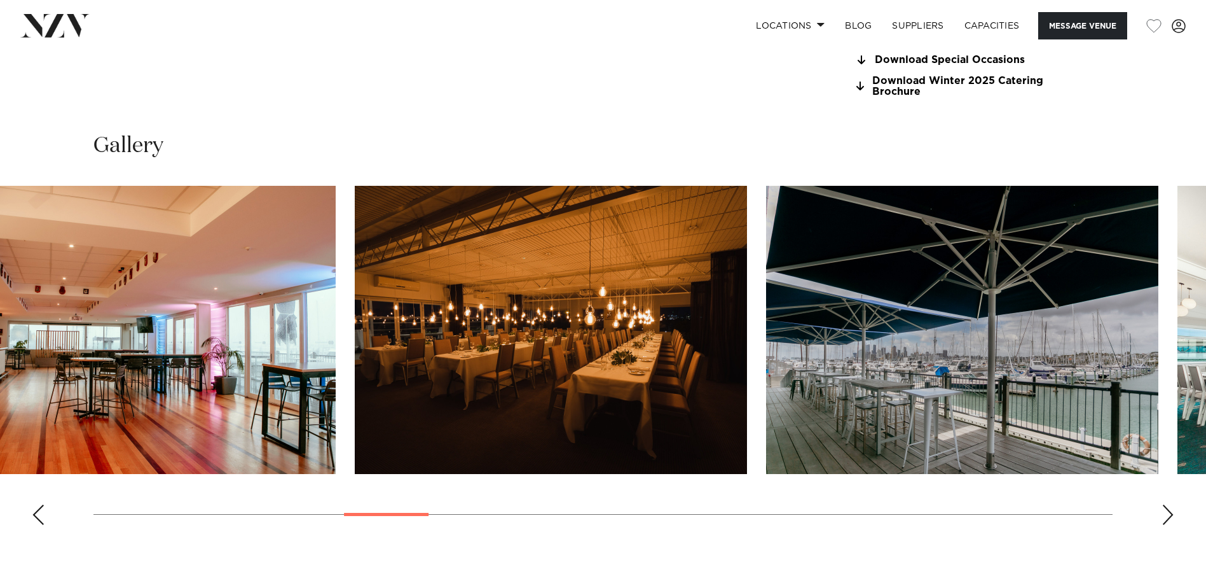
click at [0, 355] on html "Locations Auckland Wellington Christchurch Queenstown Hamilton Northland Bay of…" at bounding box center [603, 505] width 1206 height 3554
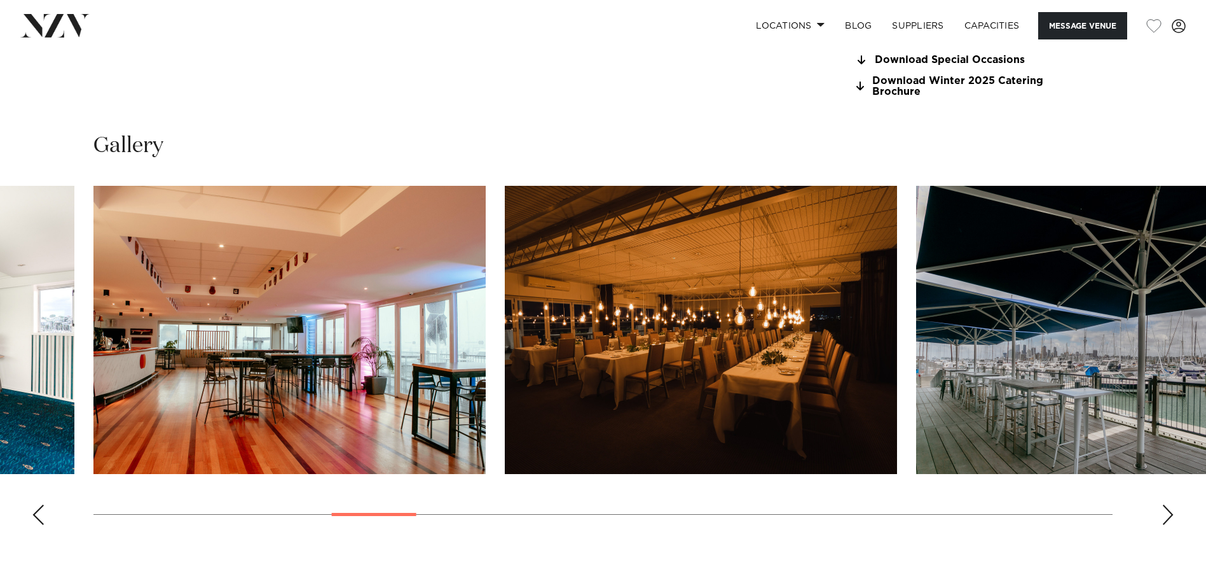
click at [0, 355] on html "Locations Auckland Wellington Christchurch Queenstown Hamilton Northland Bay of…" at bounding box center [603, 505] width 1206 height 3554
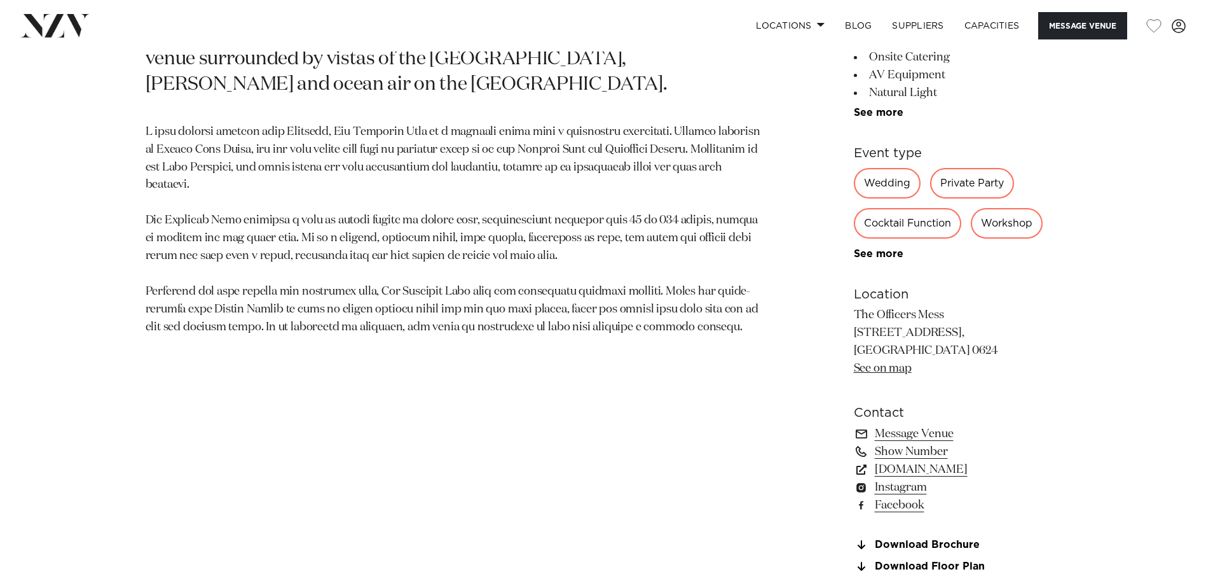
scroll to position [699, 0]
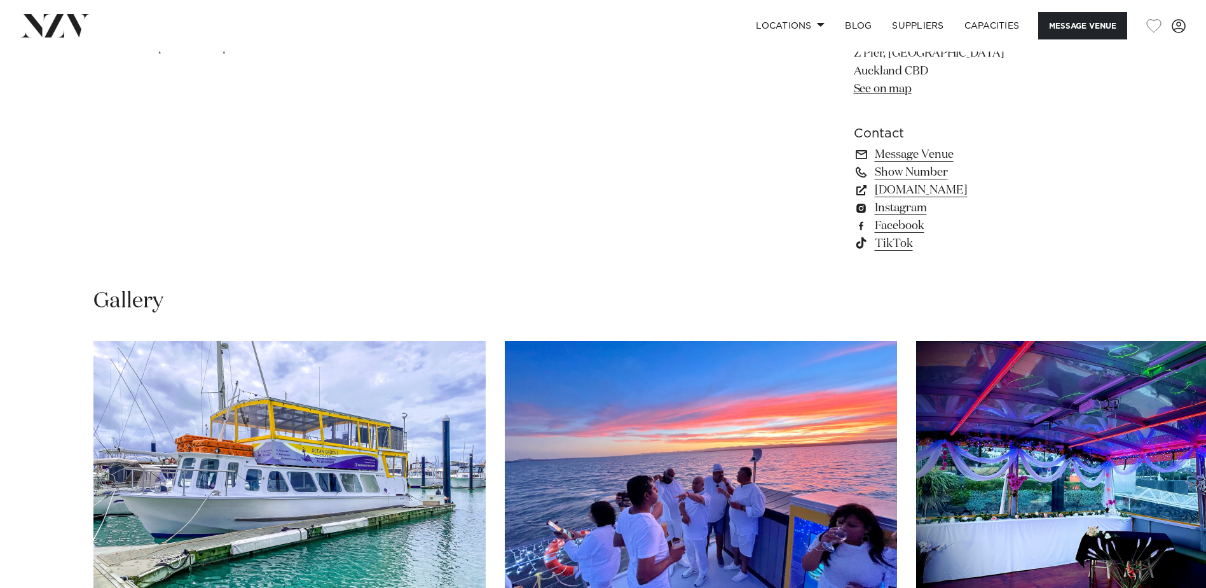
scroll to position [1208, 0]
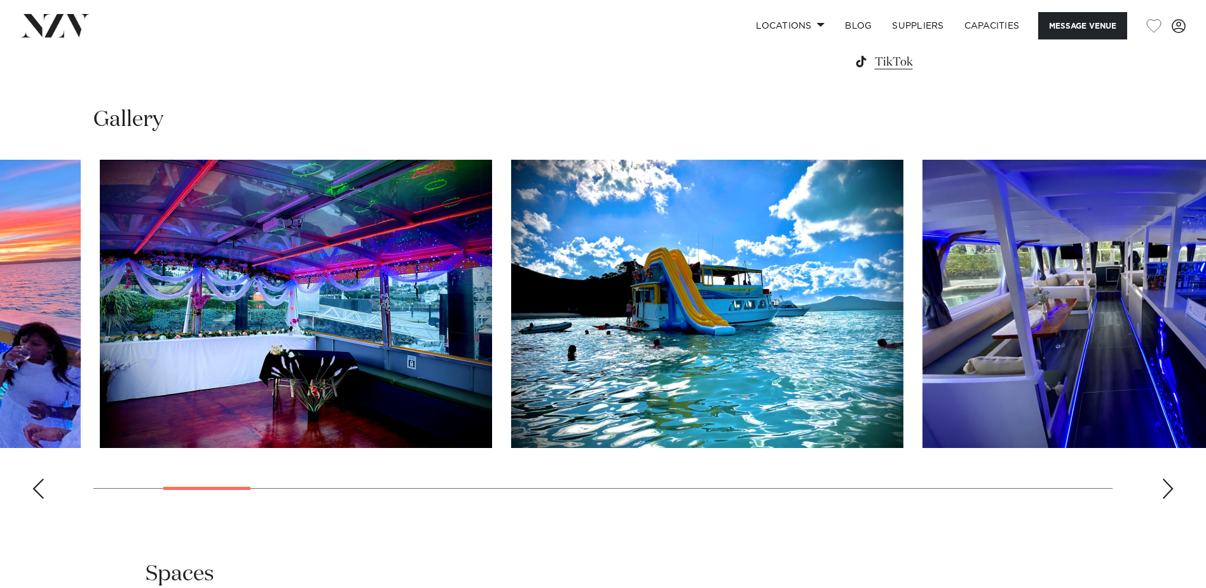
click at [138, 350] on img "3 / 29" at bounding box center [296, 304] width 392 height 288
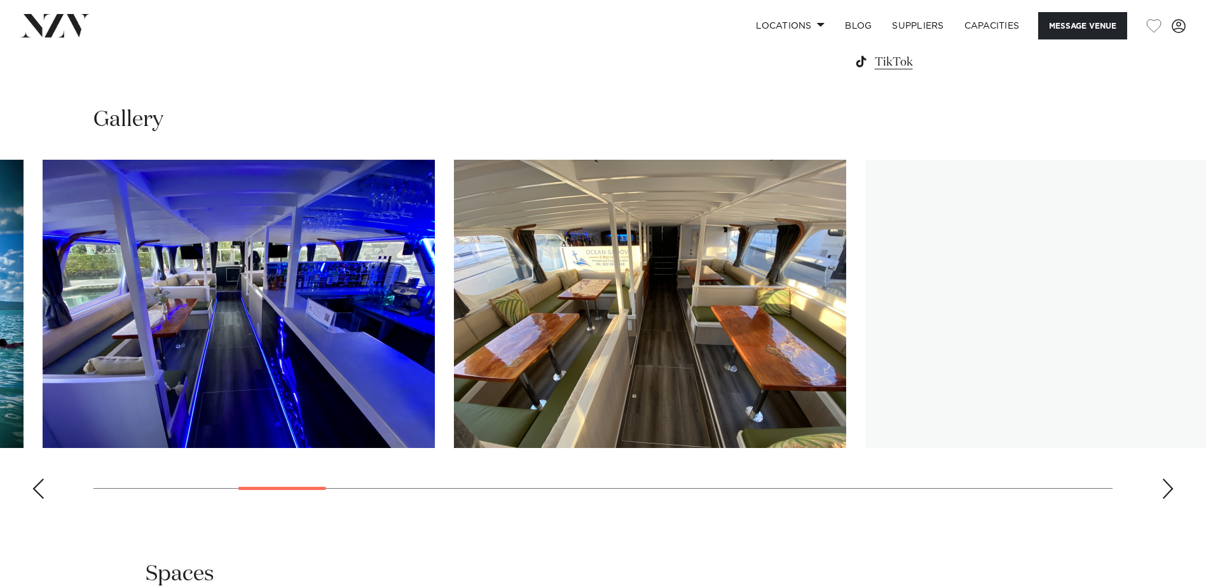
click at [138, 374] on img "5 / 29" at bounding box center [239, 304] width 392 height 288
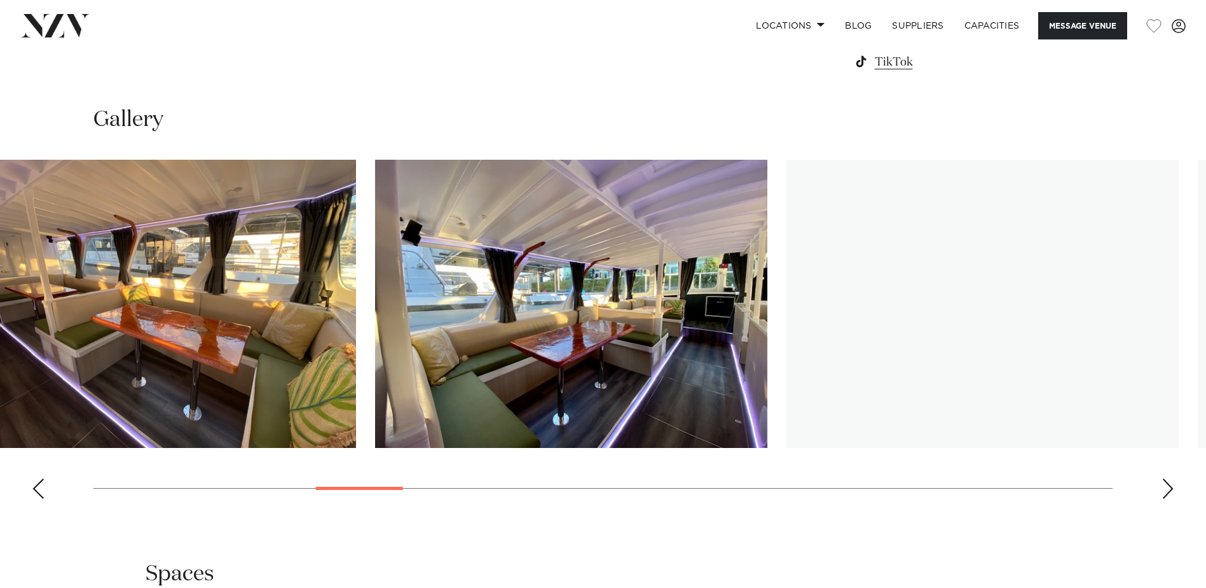
click at [100, 384] on img "7 / 29" at bounding box center [160, 304] width 392 height 288
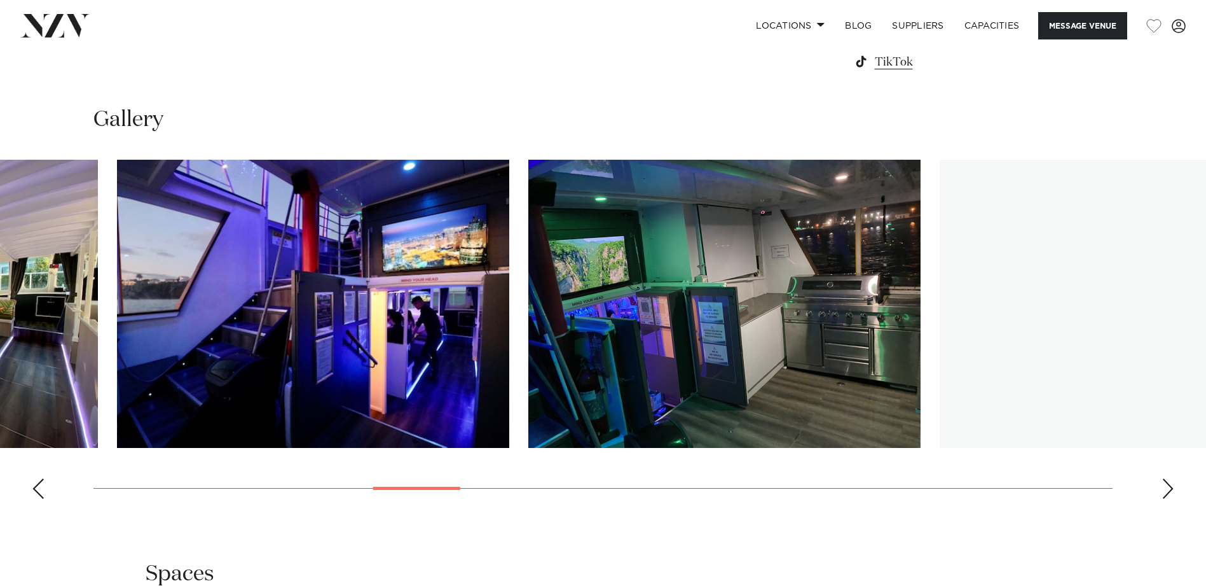
click at [230, 383] on img "9 / 29" at bounding box center [313, 304] width 392 height 288
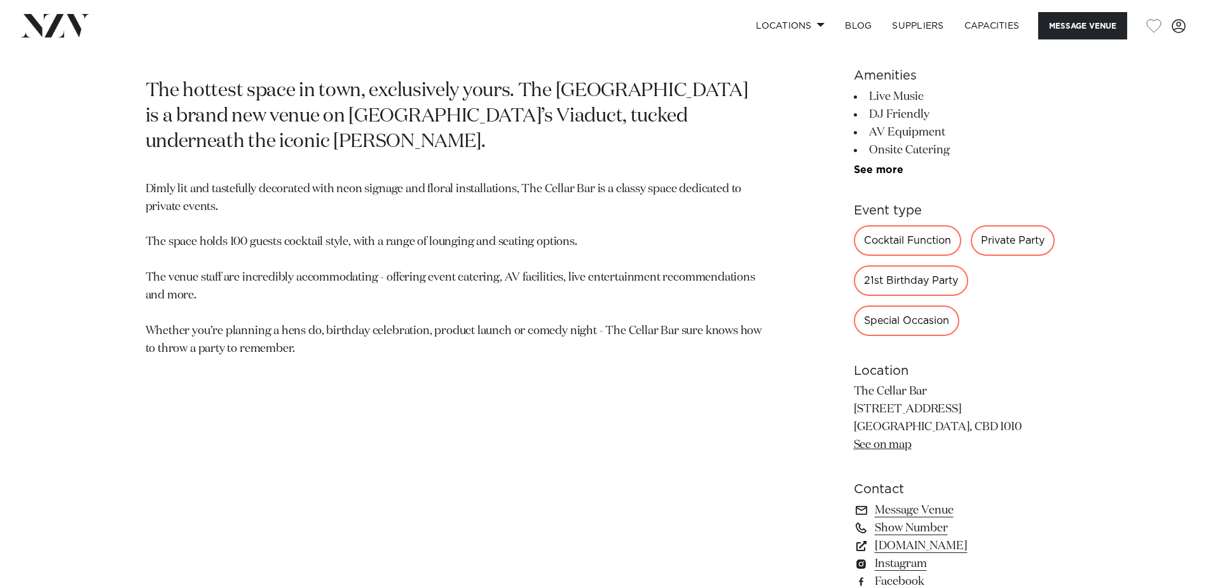
scroll to position [699, 0]
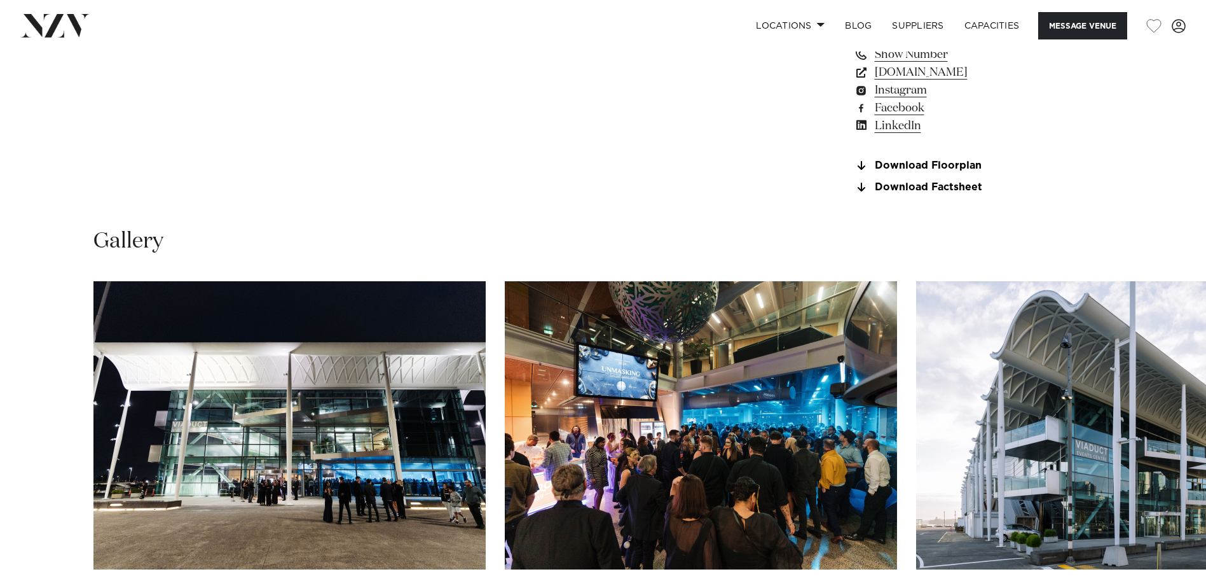
scroll to position [1462, 0]
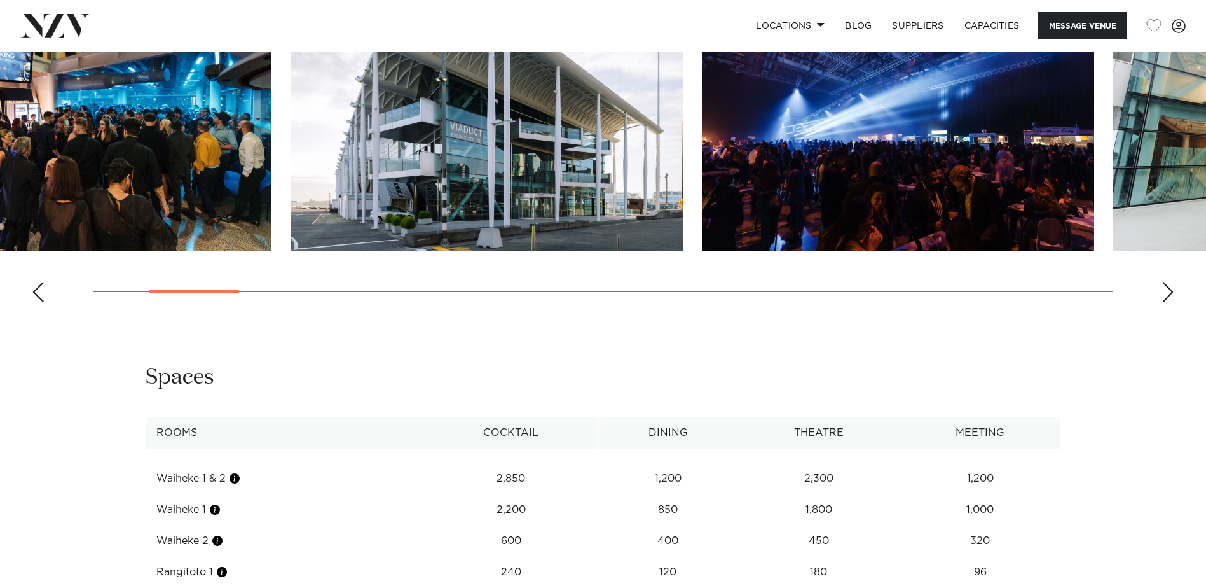
click at [300, 236] on img "3 / 28" at bounding box center [487, 107] width 392 height 288
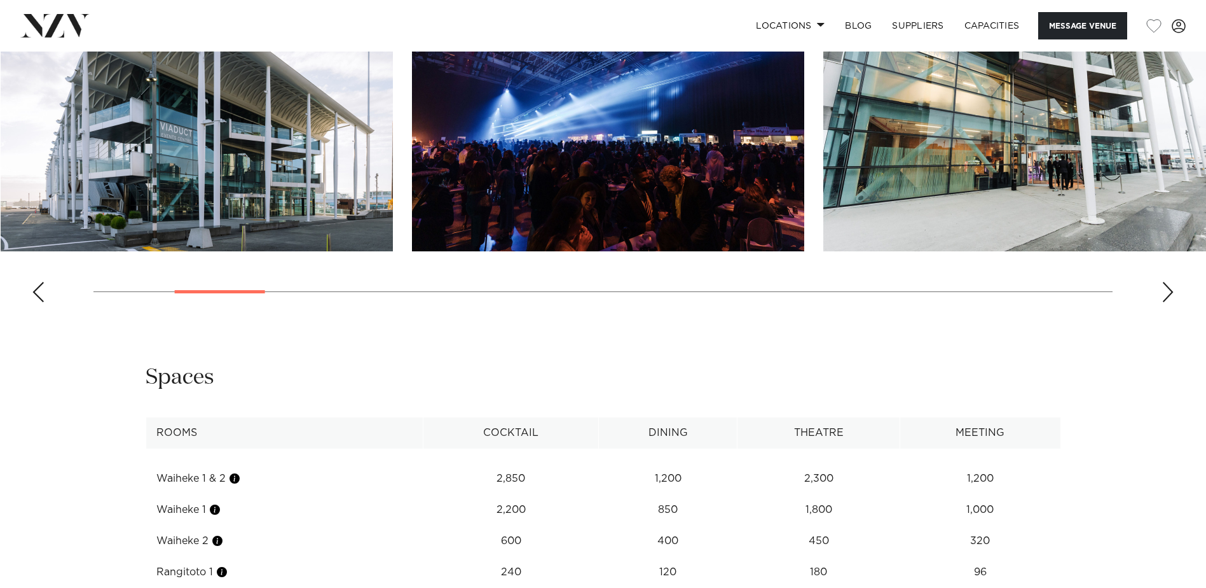
click at [823, 197] on img "5 / 28" at bounding box center [1019, 107] width 392 height 288
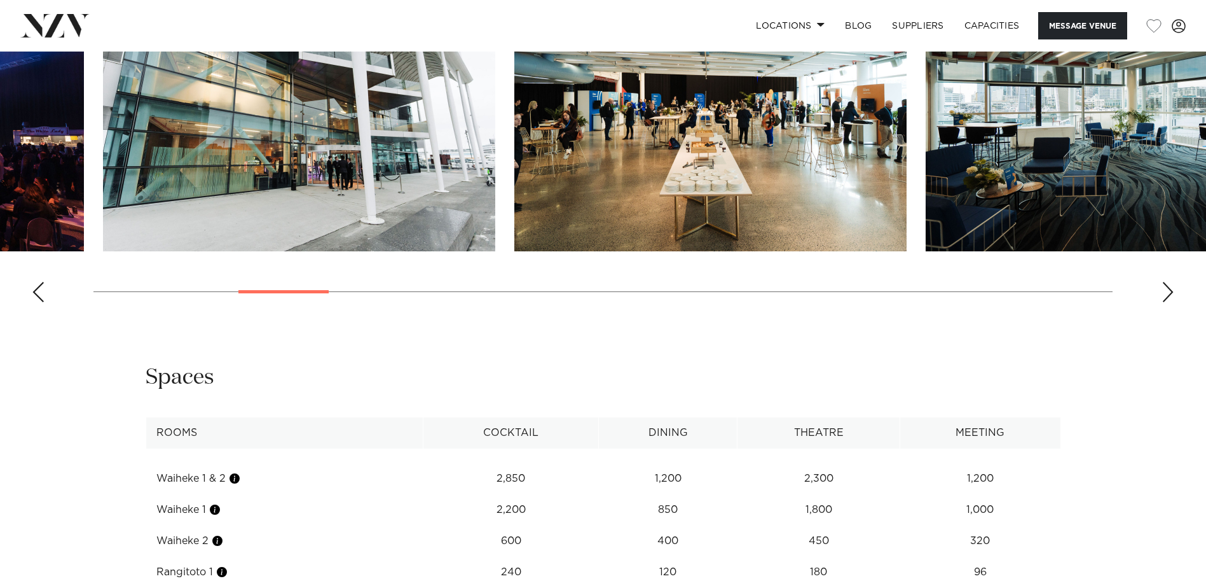
click at [514, 218] on img "6 / 28" at bounding box center [710, 107] width 392 height 288
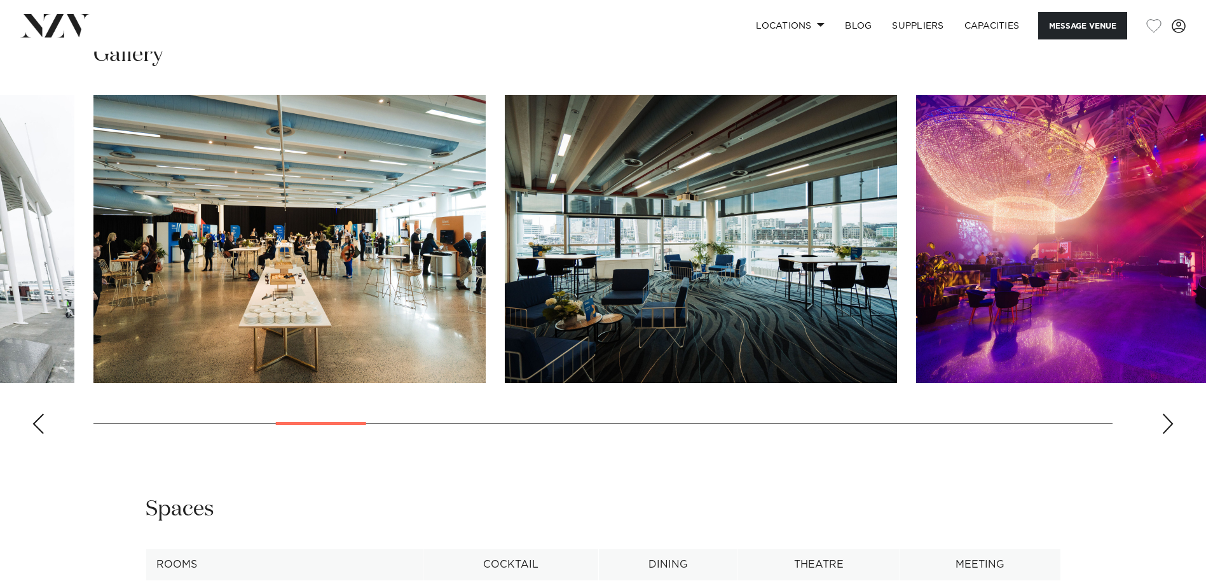
scroll to position [1335, 0]
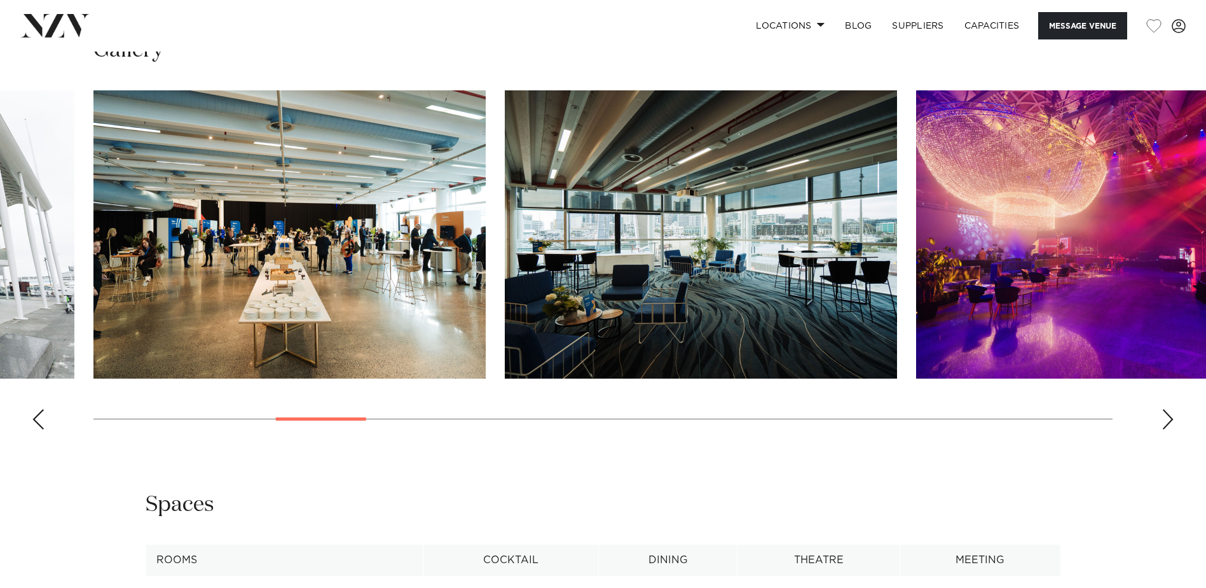
click at [730, 309] on img "7 / 28" at bounding box center [701, 234] width 392 height 288
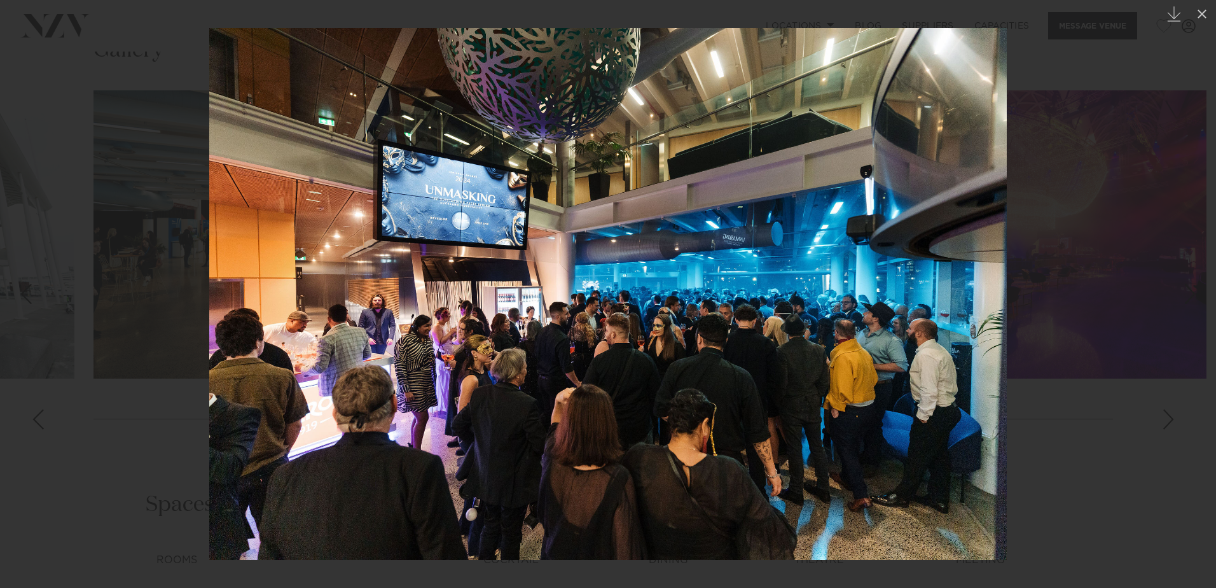
click at [750, 317] on img at bounding box center [607, 294] width 797 height 532
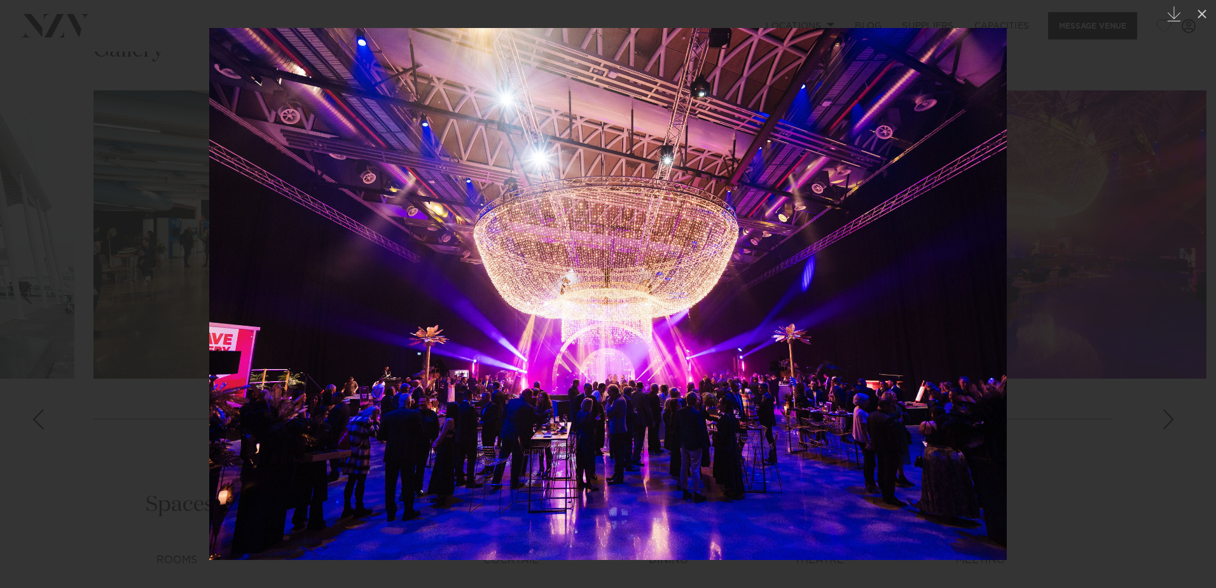
click at [683, 341] on img at bounding box center [607, 294] width 797 height 532
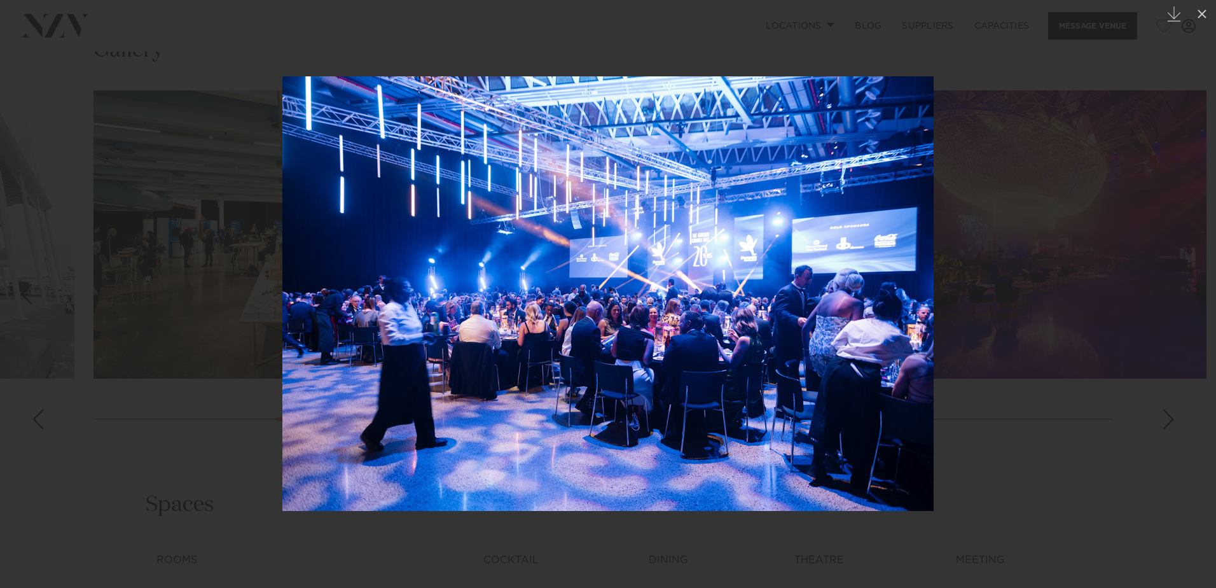
click at [191, 39] on div at bounding box center [608, 294] width 1216 height 588
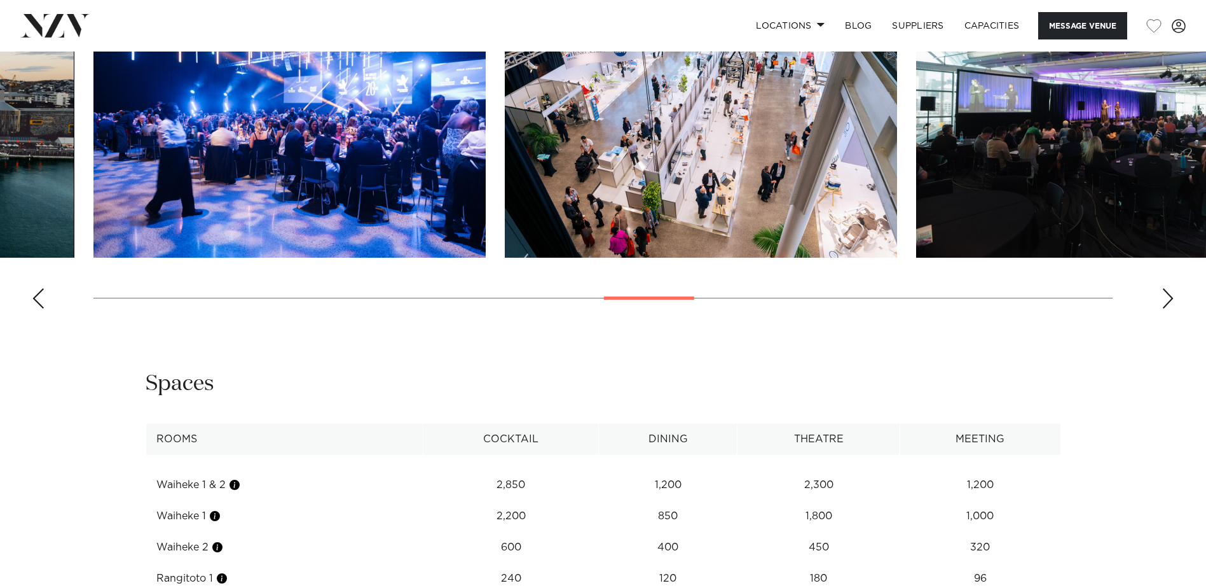
scroll to position [1590, 0]
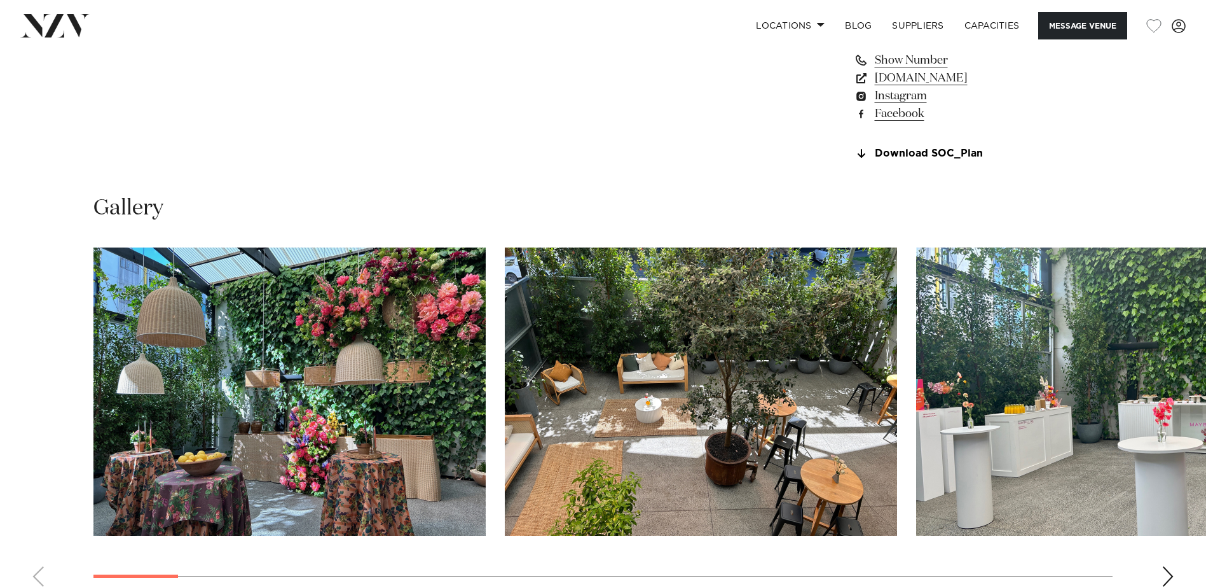
scroll to position [1272, 0]
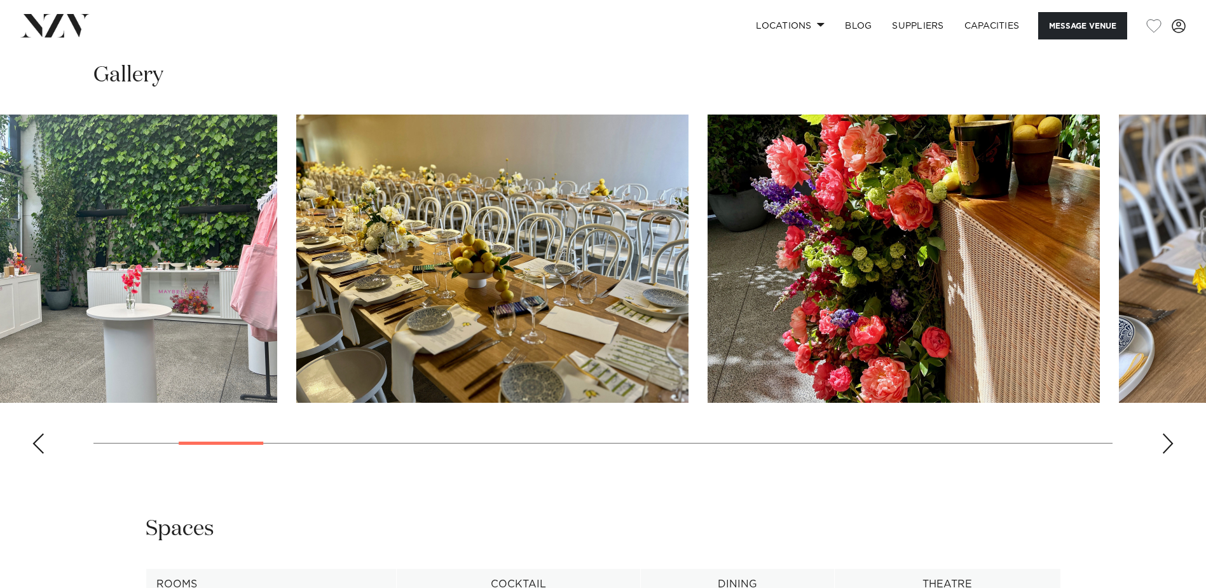
click at [0, 306] on html "Locations Auckland Wellington Christchurch Queenstown Hamilton Northland Bay of…" at bounding box center [603, 423] width 1206 height 3390
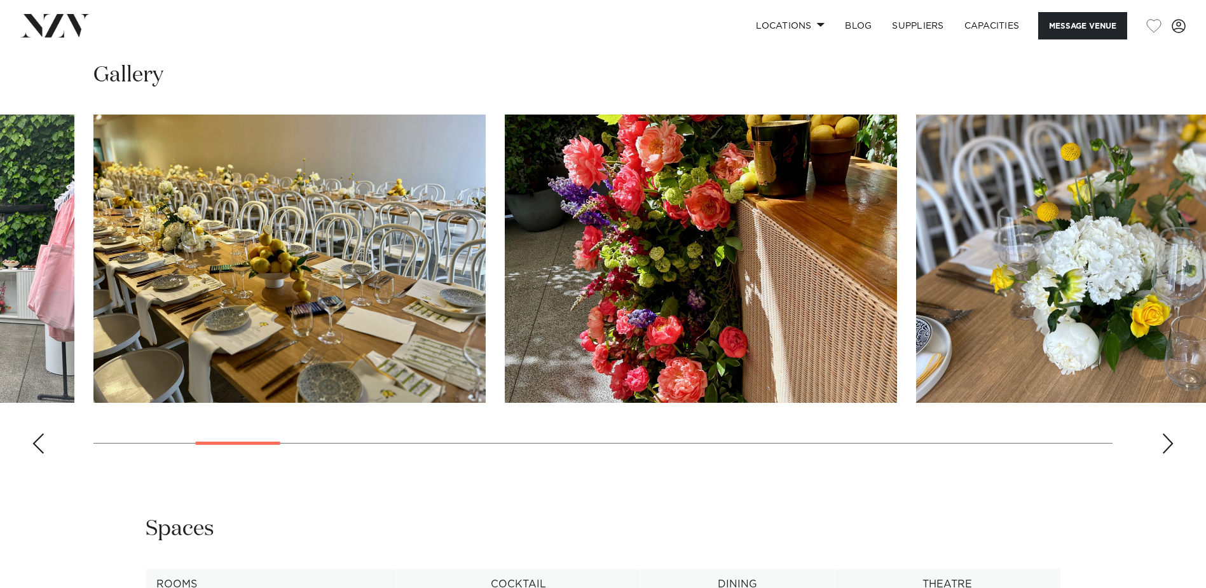
click at [0, 0] on slot at bounding box center [0, 0] width 0 height 0
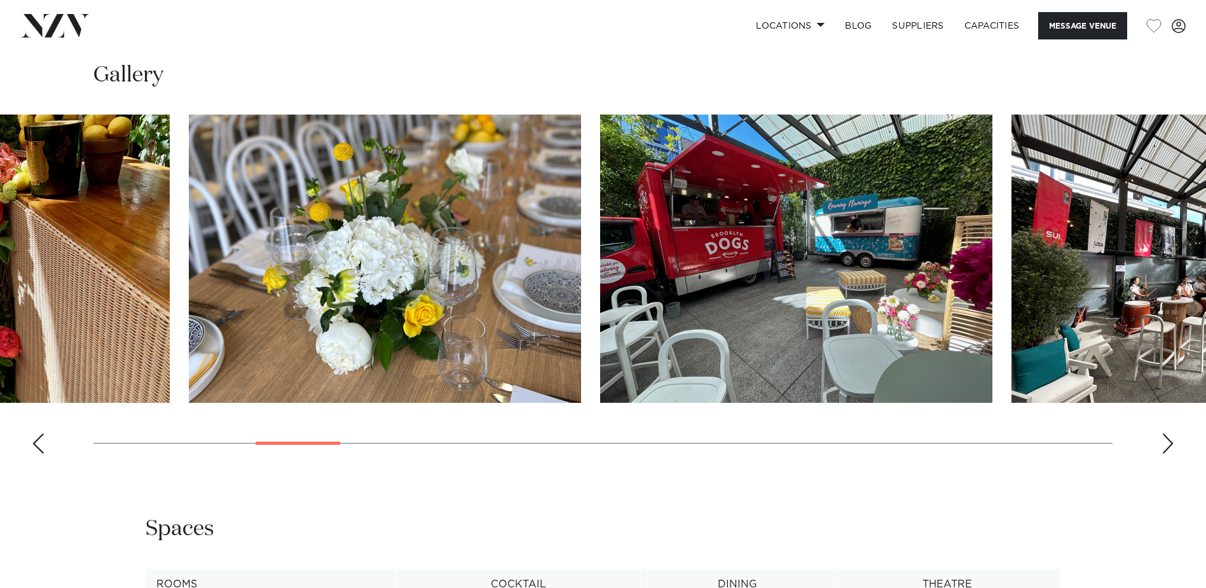
click at [306, 271] on img "6 / 30" at bounding box center [385, 258] width 392 height 288
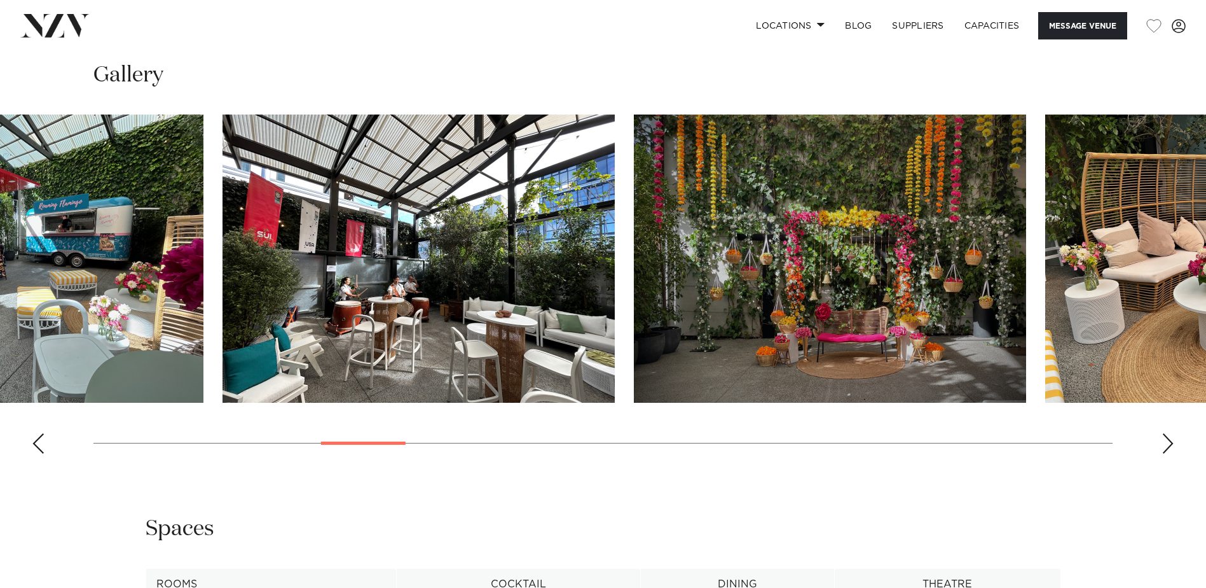
click at [263, 289] on img "8 / 30" at bounding box center [419, 258] width 392 height 288
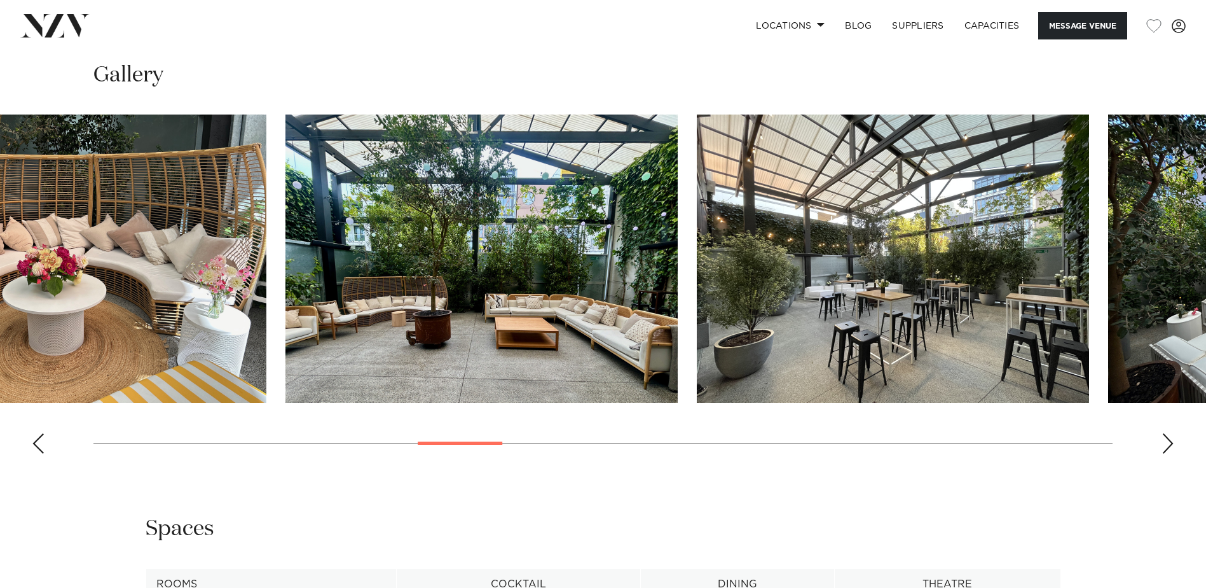
click at [0, 223] on html "Locations Auckland Wellington Christchurch Queenstown Hamilton Northland Bay of…" at bounding box center [603, 423] width 1206 height 3390
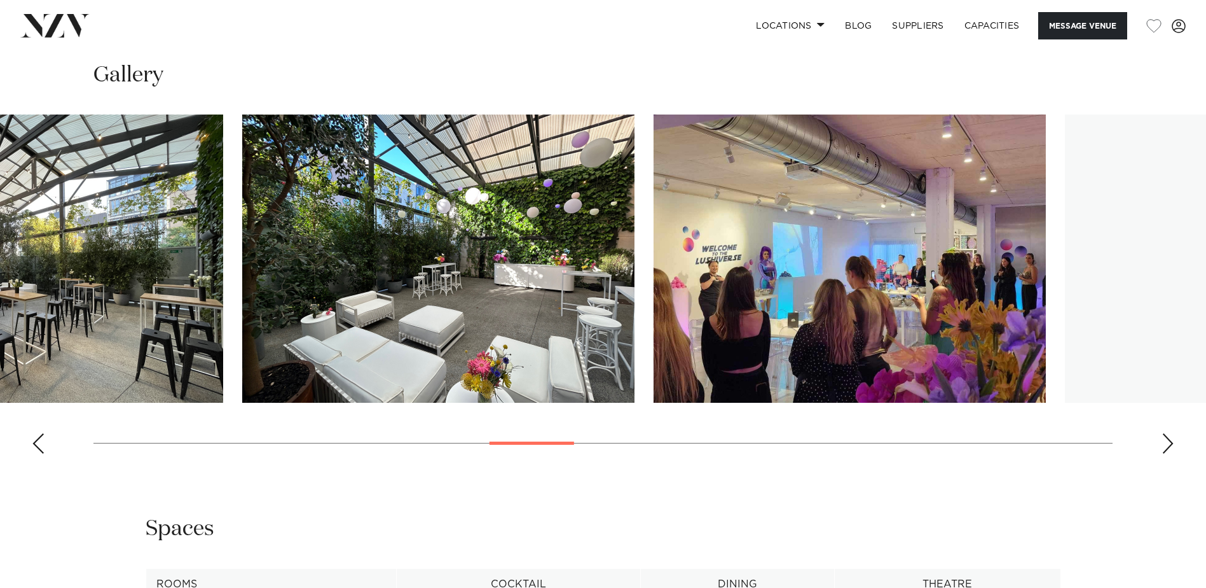
click at [177, 208] on img "12 / 30" at bounding box center [27, 258] width 392 height 288
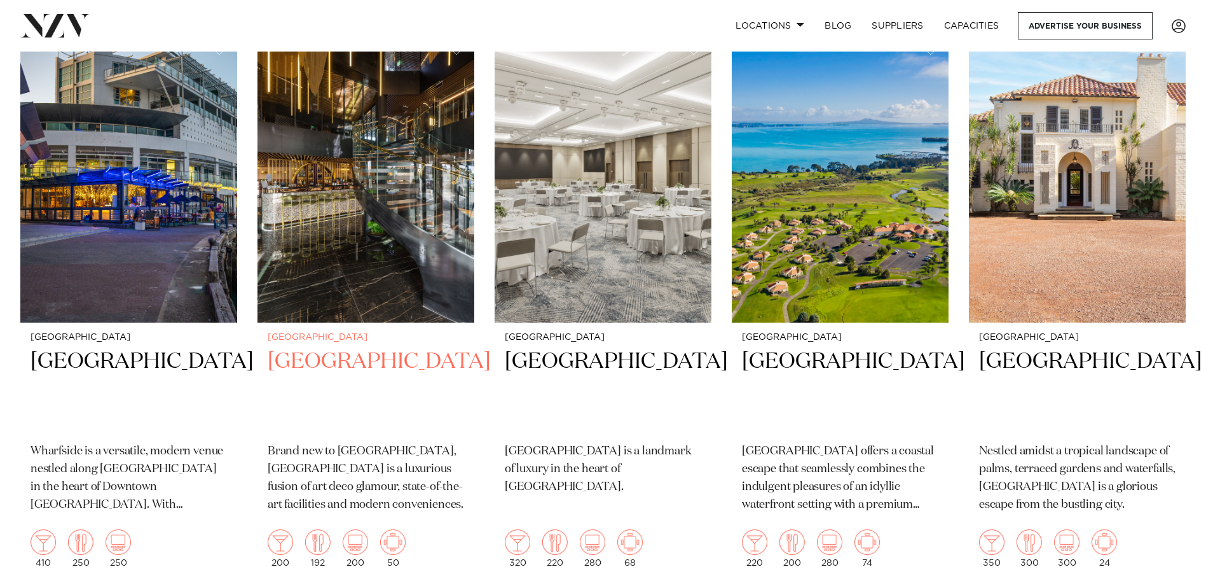
scroll to position [3942, 0]
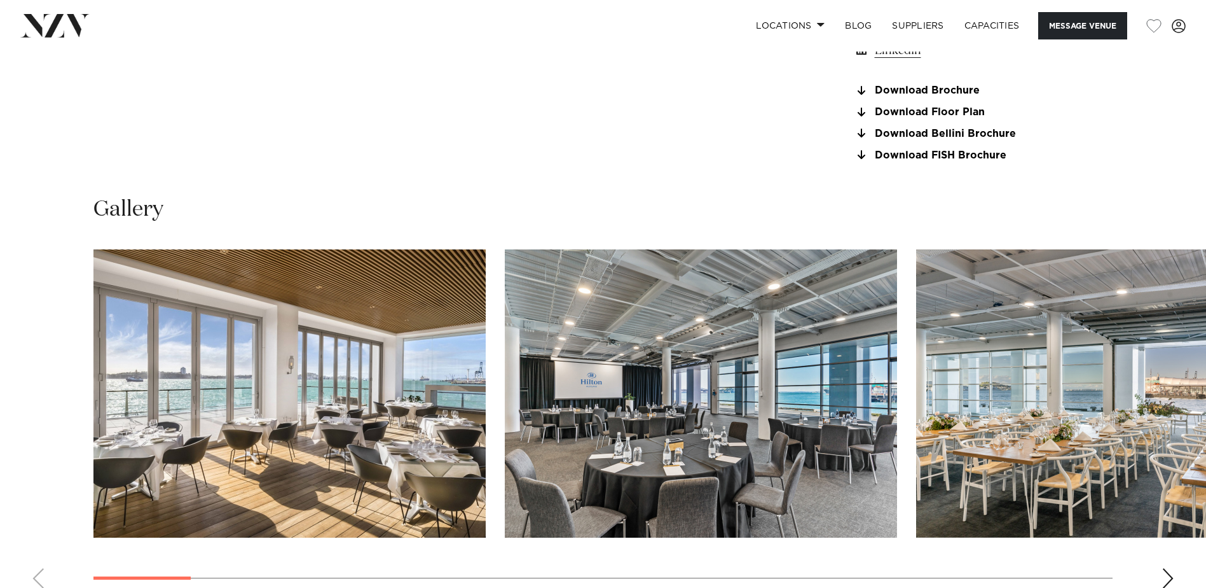
scroll to position [1335, 0]
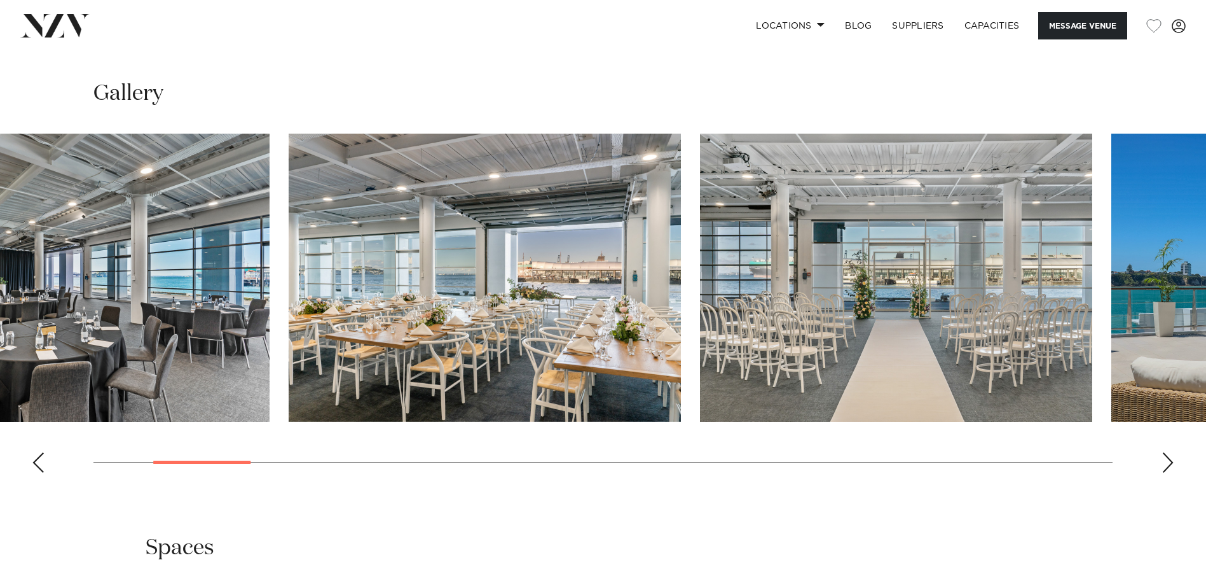
click at [0, 0] on slot at bounding box center [0, 0] width 0 height 0
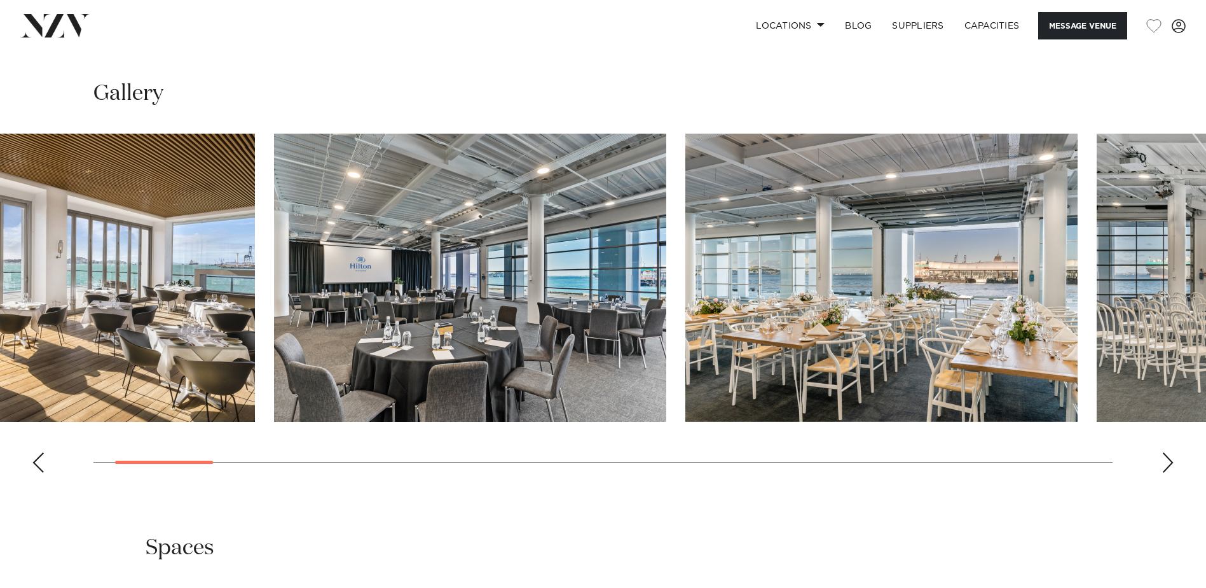
click at [274, 336] on img "2 / 26" at bounding box center [470, 278] width 392 height 288
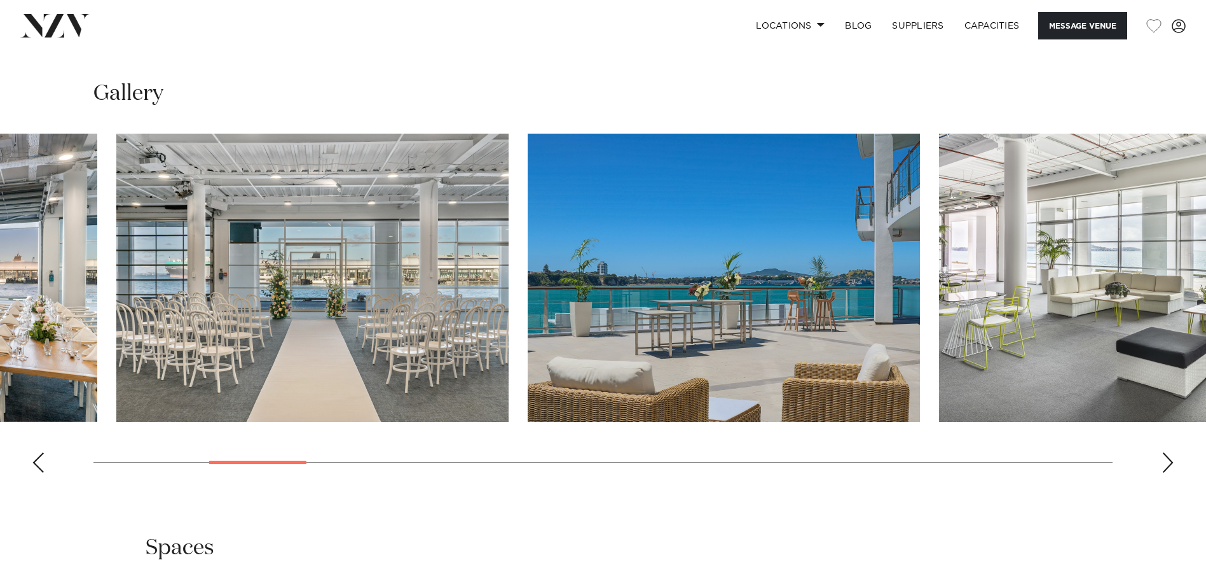
click at [423, 329] on img "4 / 26" at bounding box center [312, 278] width 392 height 288
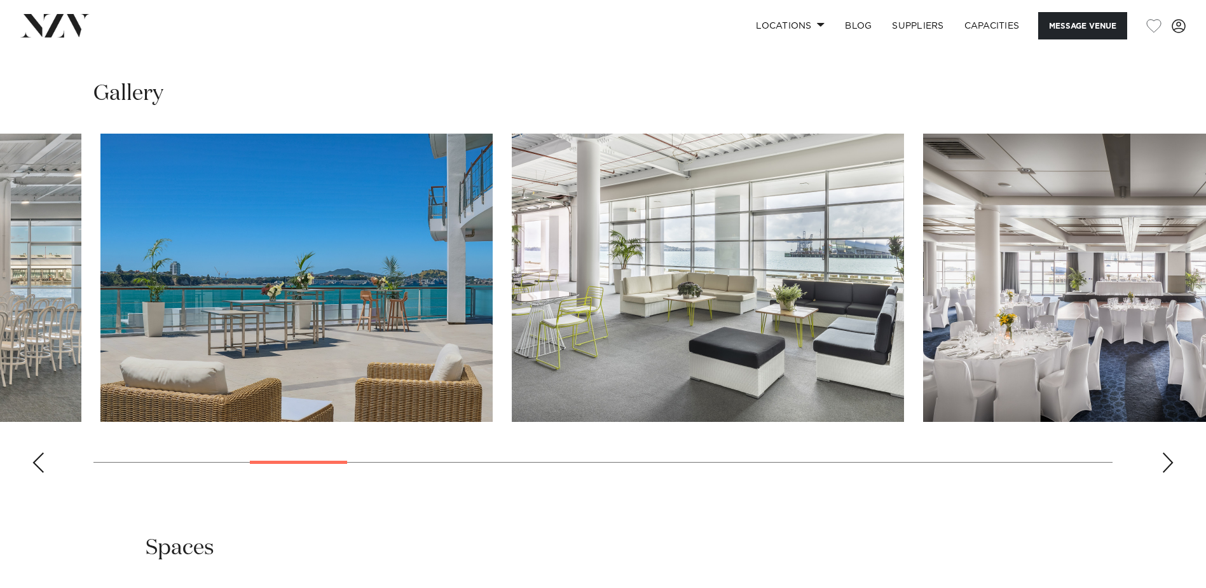
click at [512, 327] on img "6 / 26" at bounding box center [708, 278] width 392 height 288
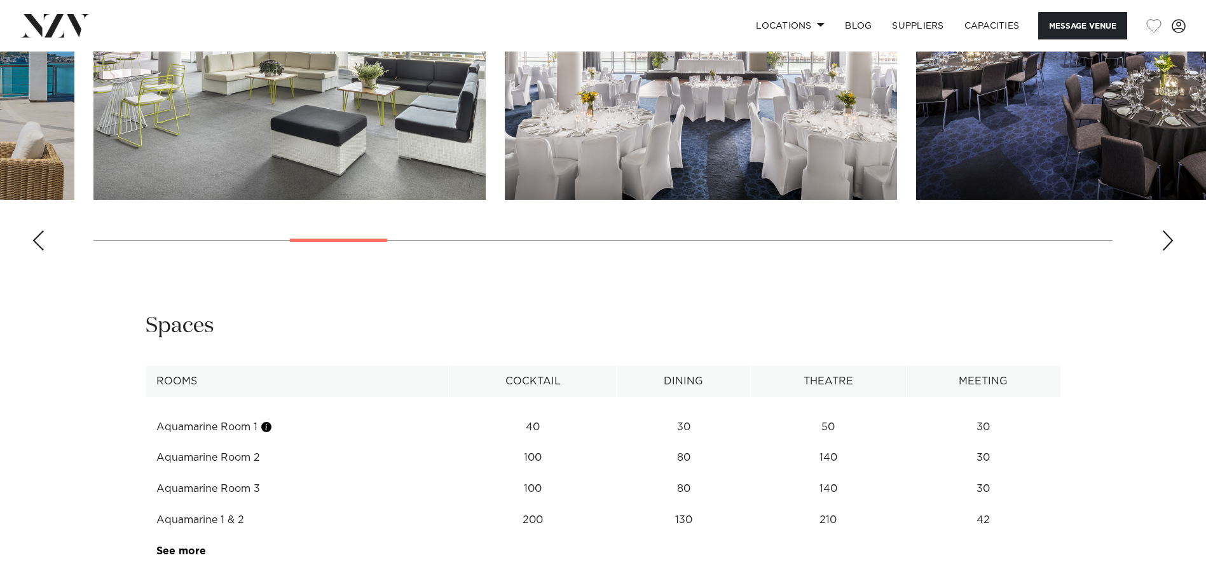
scroll to position [1653, 0]
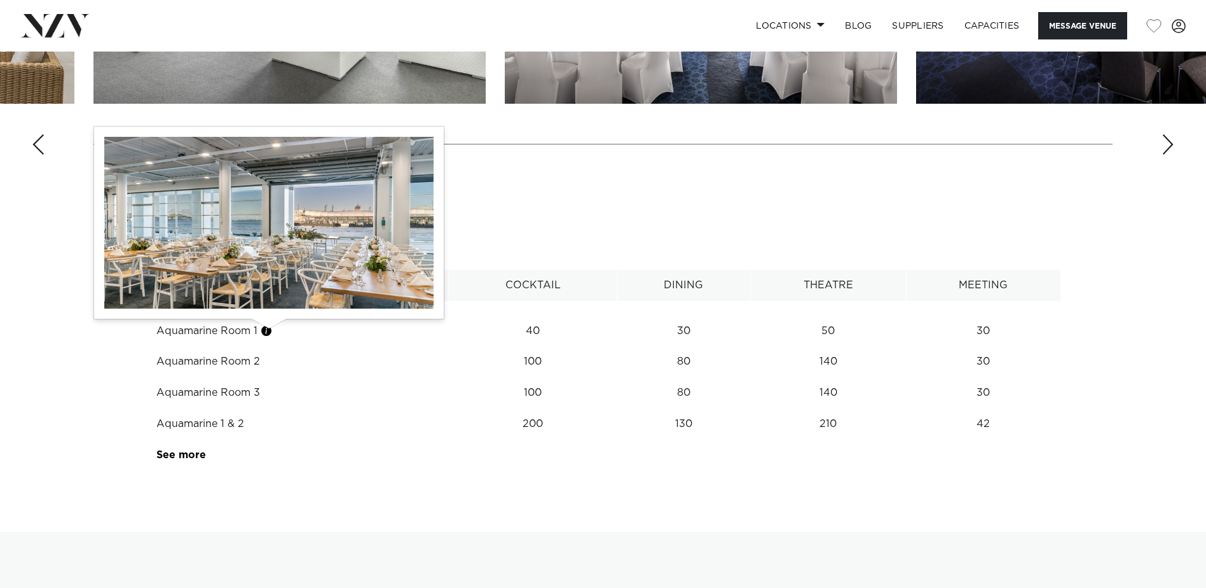
click at [272, 334] on button "button" at bounding box center [266, 330] width 13 height 13
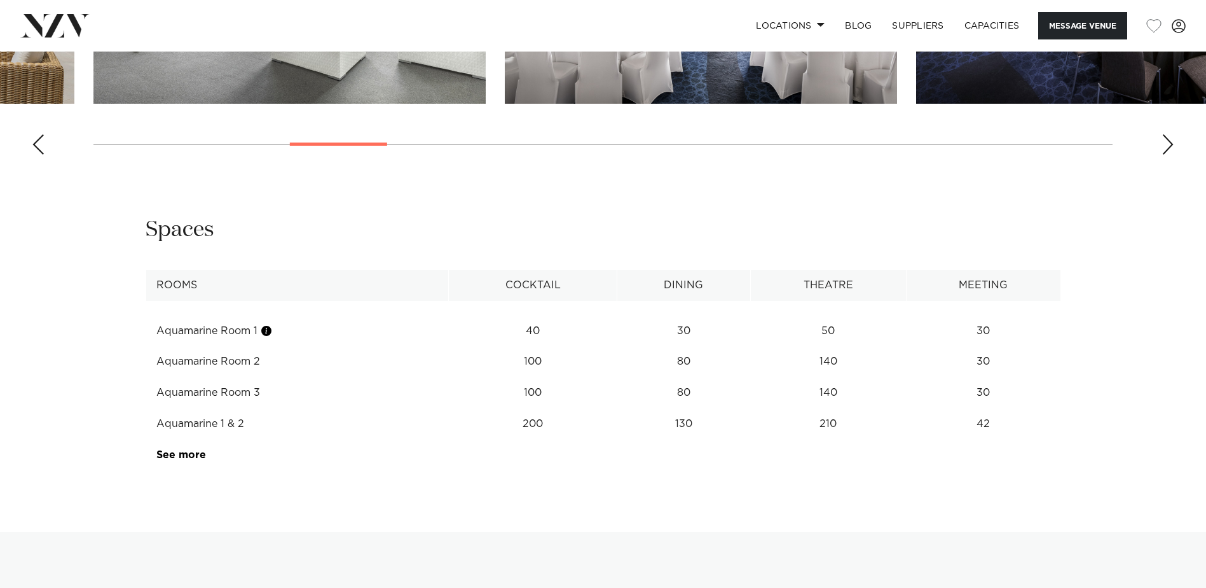
click at [188, 471] on div "**********" at bounding box center [603, 348] width 1206 height 265
click at [187, 461] on td "See more" at bounding box center [206, 454] width 120 height 31
click at [188, 456] on link "See more" at bounding box center [205, 455] width 99 height 10
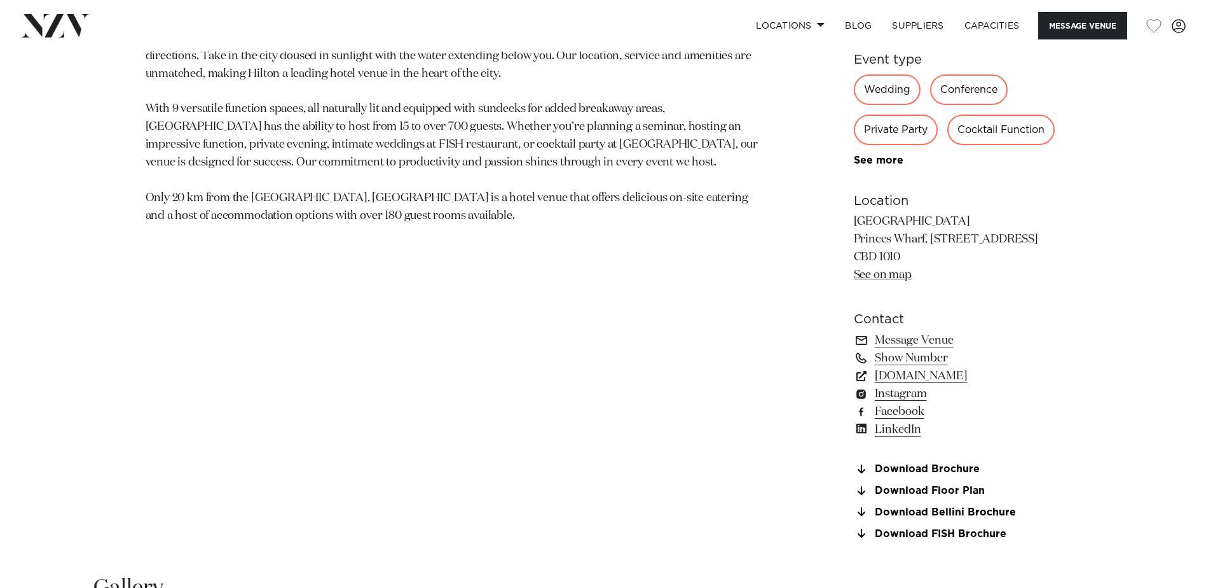
scroll to position [1081, 0]
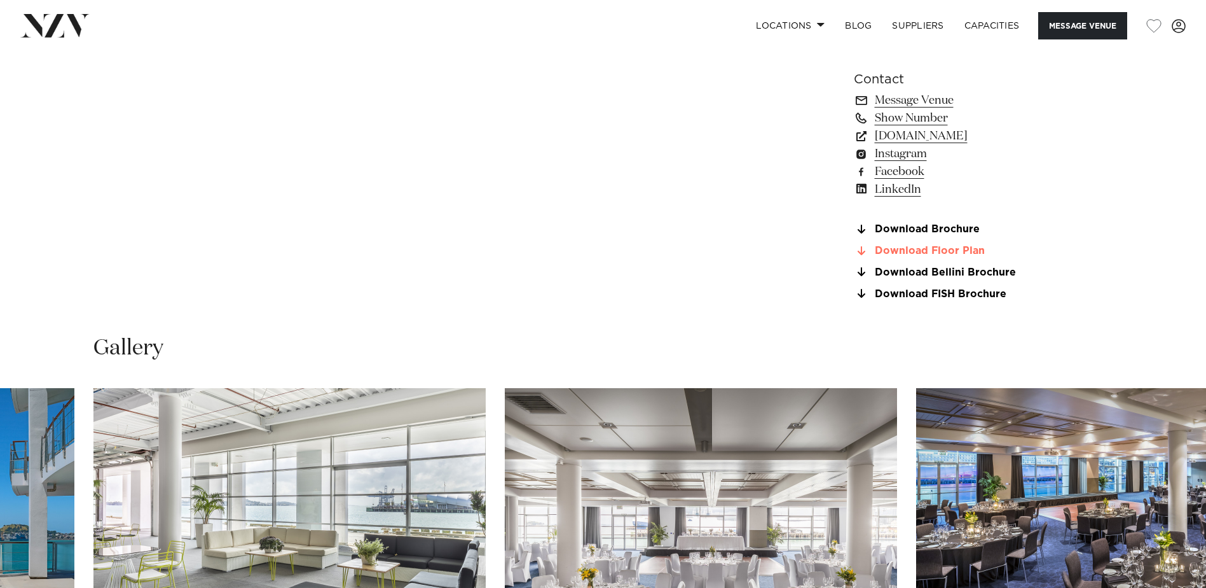
click at [949, 249] on link "Download Floor Plan" at bounding box center [957, 250] width 207 height 11
click at [972, 273] on link "Download Bellini Brochure" at bounding box center [957, 271] width 207 height 11
click at [928, 296] on link "Download FISH Brochure" at bounding box center [957, 293] width 207 height 11
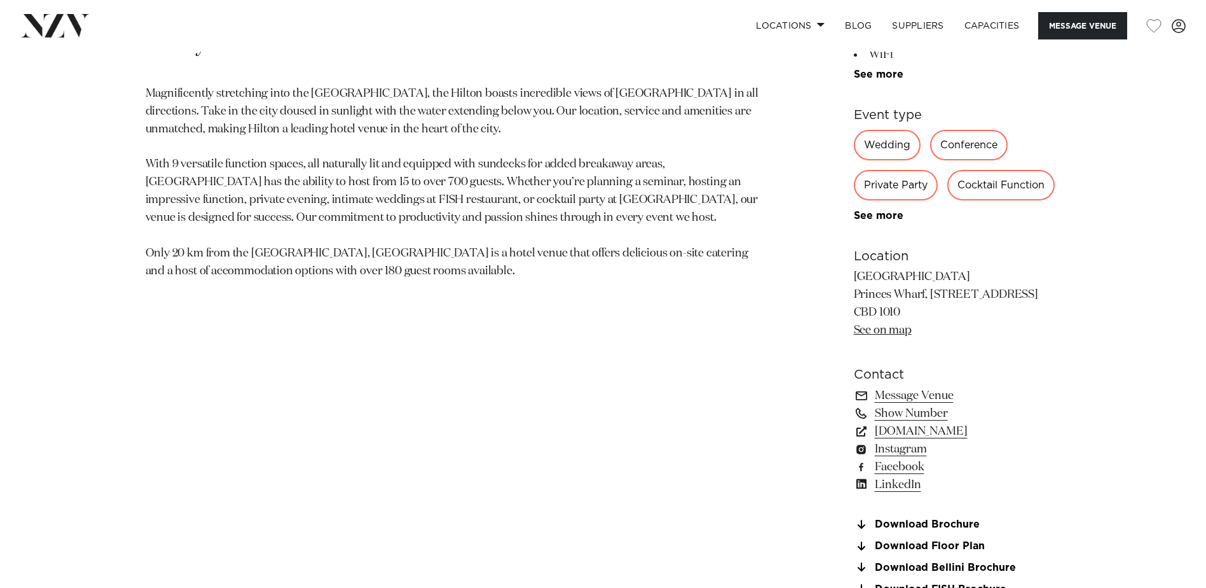
scroll to position [763, 0]
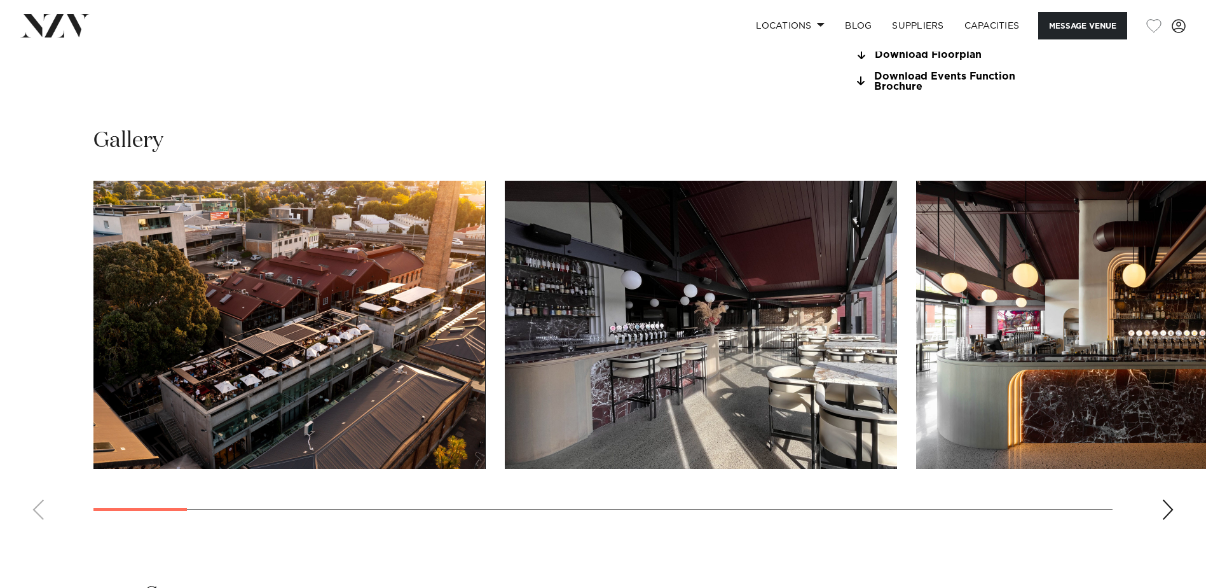
scroll to position [1335, 0]
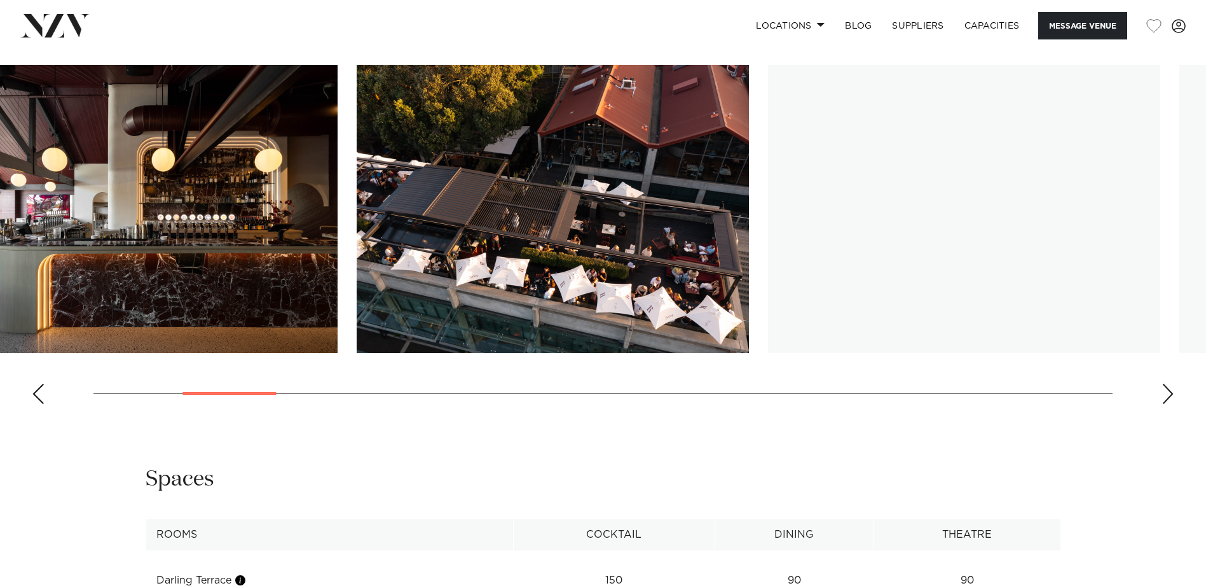
click at [74, 353] on img "3 / 27" at bounding box center [141, 209] width 392 height 288
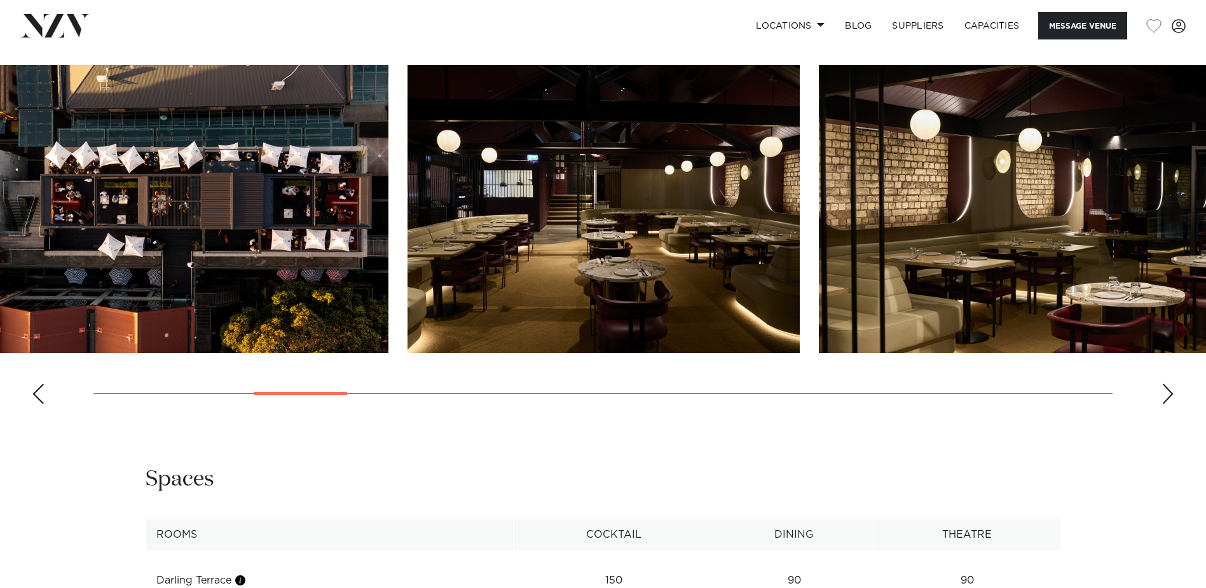
click at [127, 315] on img "5 / 27" at bounding box center [192, 209] width 392 height 288
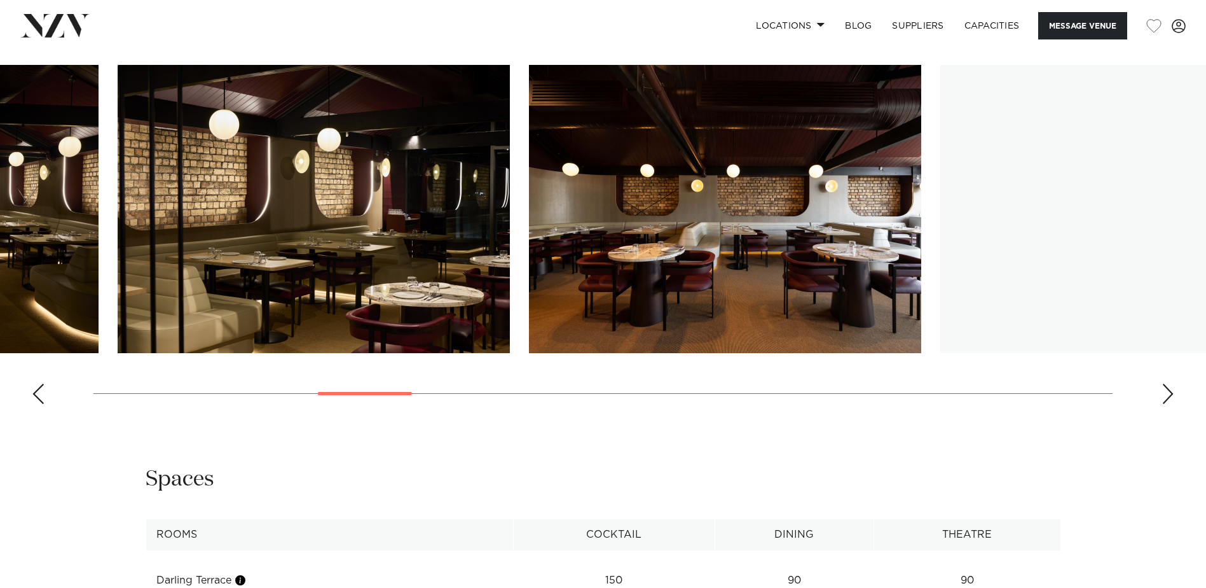
click at [240, 296] on img "7 / 27" at bounding box center [314, 209] width 392 height 288
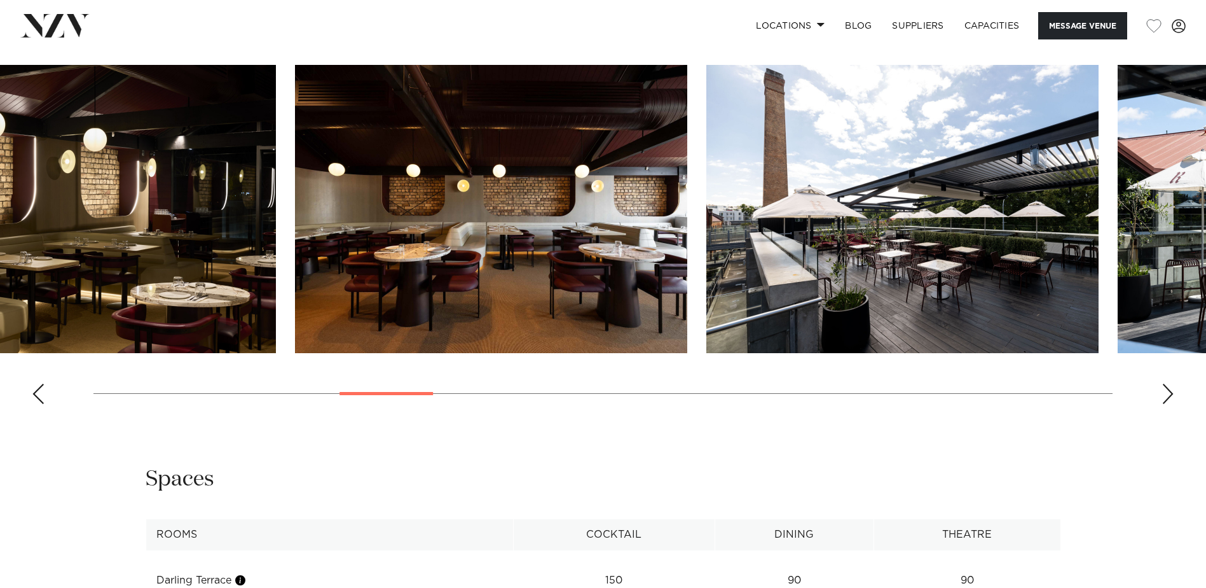
click at [706, 308] on img "9 / 27" at bounding box center [902, 209] width 392 height 288
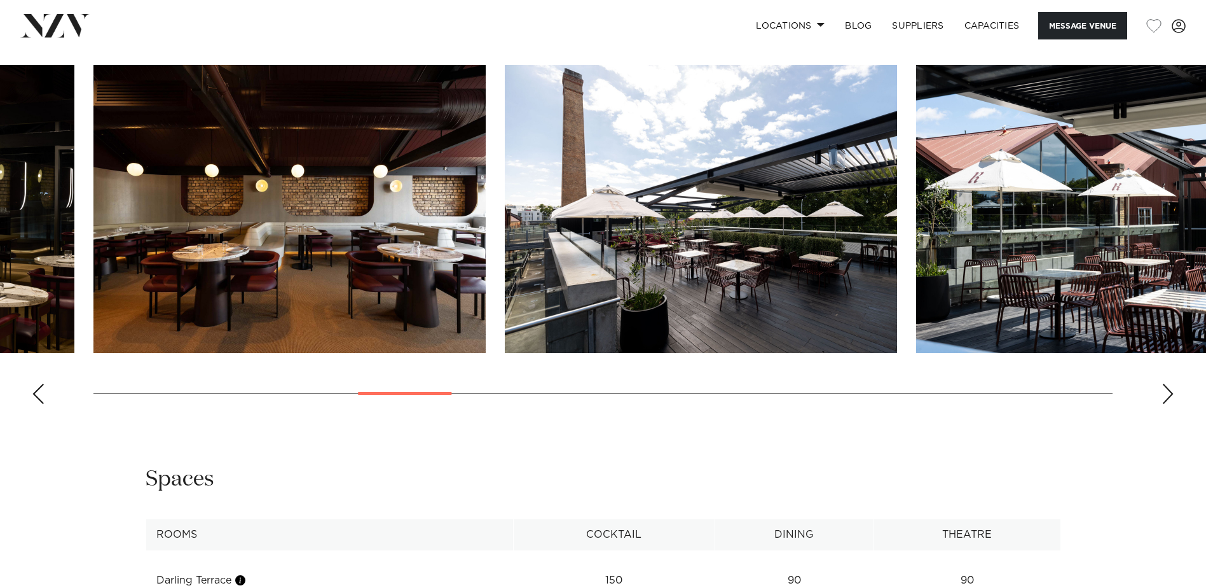
click at [413, 310] on img "8 / 27" at bounding box center [289, 209] width 392 height 288
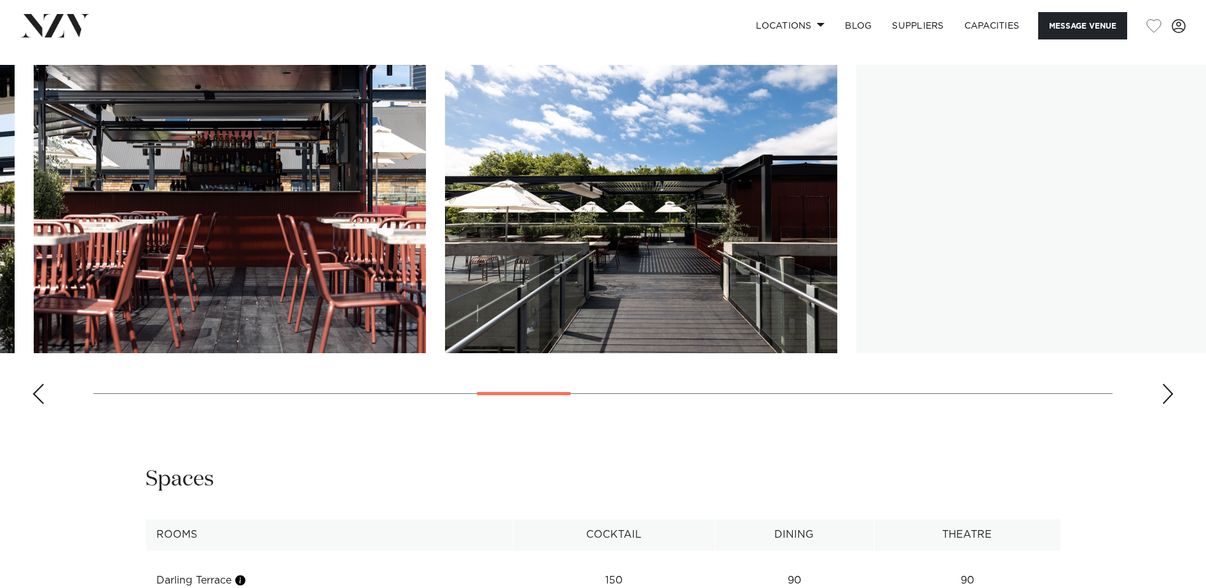
click at [114, 305] on img "11 / 27" at bounding box center [230, 209] width 392 height 288
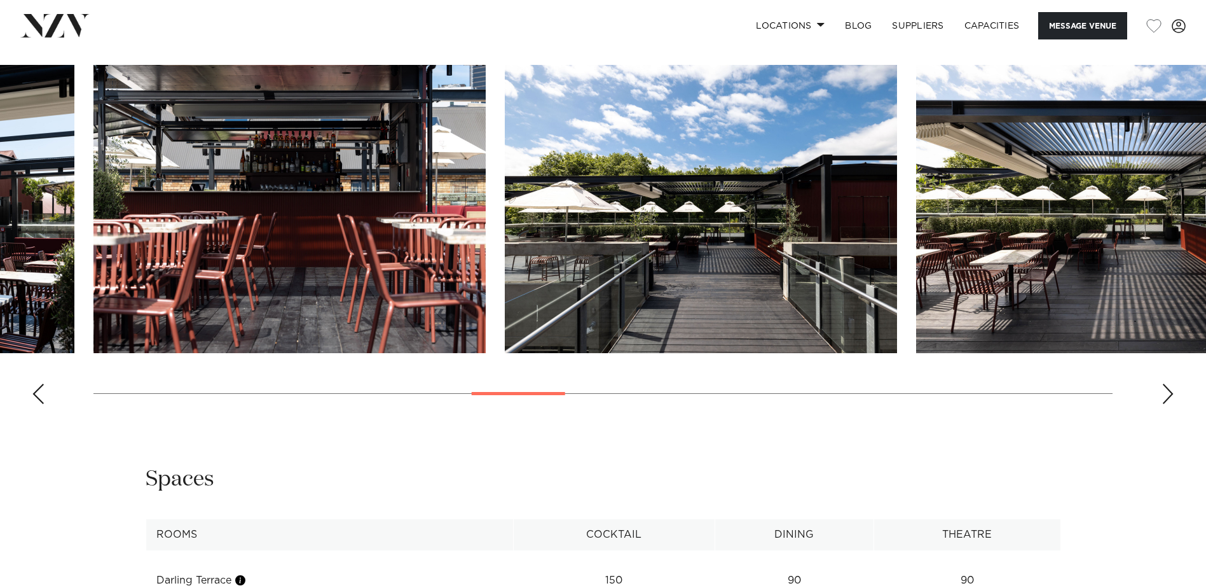
click at [916, 294] on img "13 / 27" at bounding box center [1112, 209] width 392 height 288
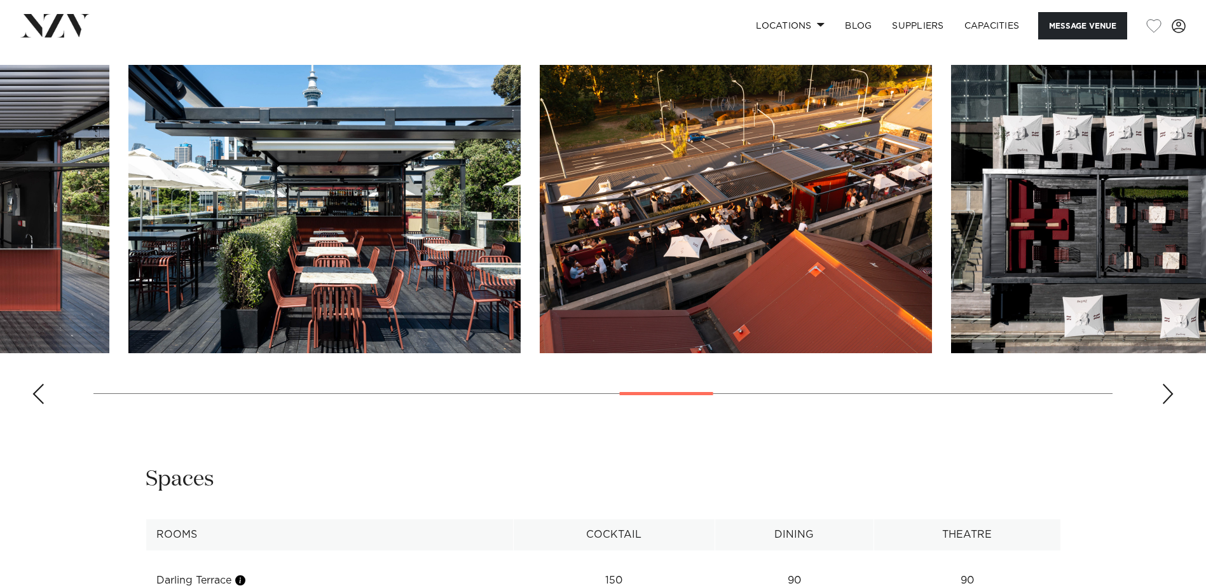
click at [162, 290] on img "15 / 27" at bounding box center [324, 209] width 392 height 288
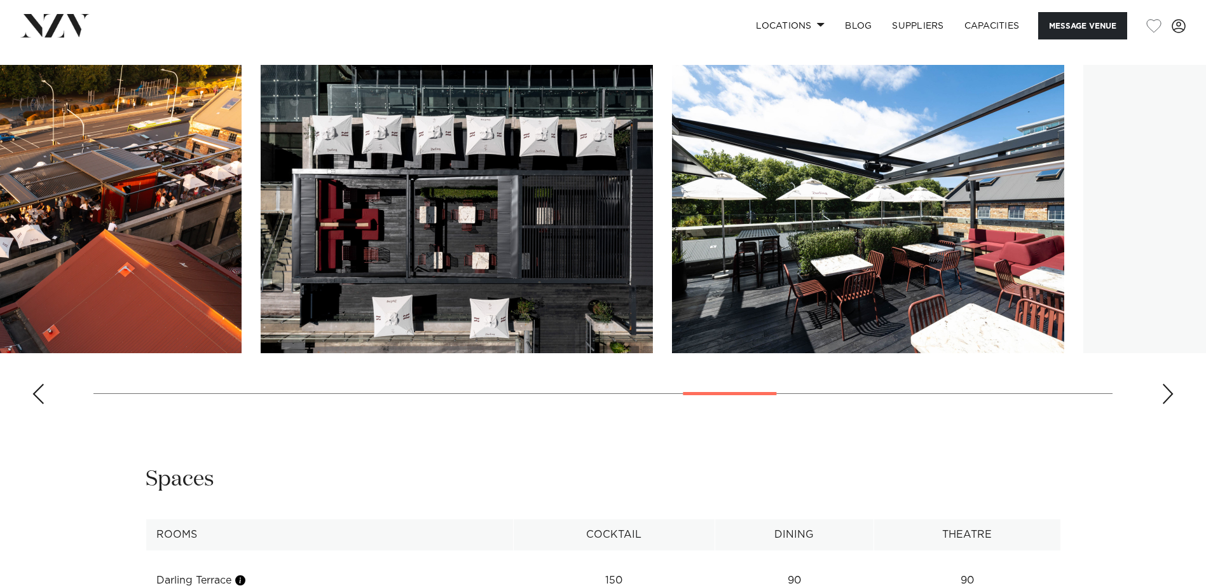
click at [283, 306] on img "17 / 27" at bounding box center [457, 209] width 392 height 288
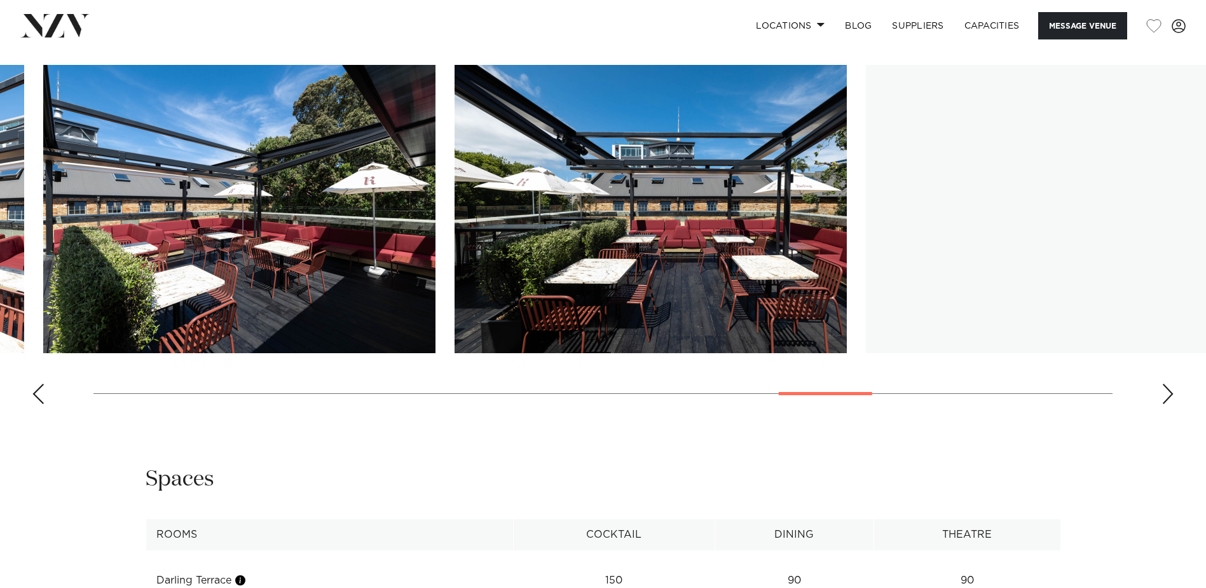
click at [226, 310] on img "19 / 27" at bounding box center [239, 209] width 392 height 288
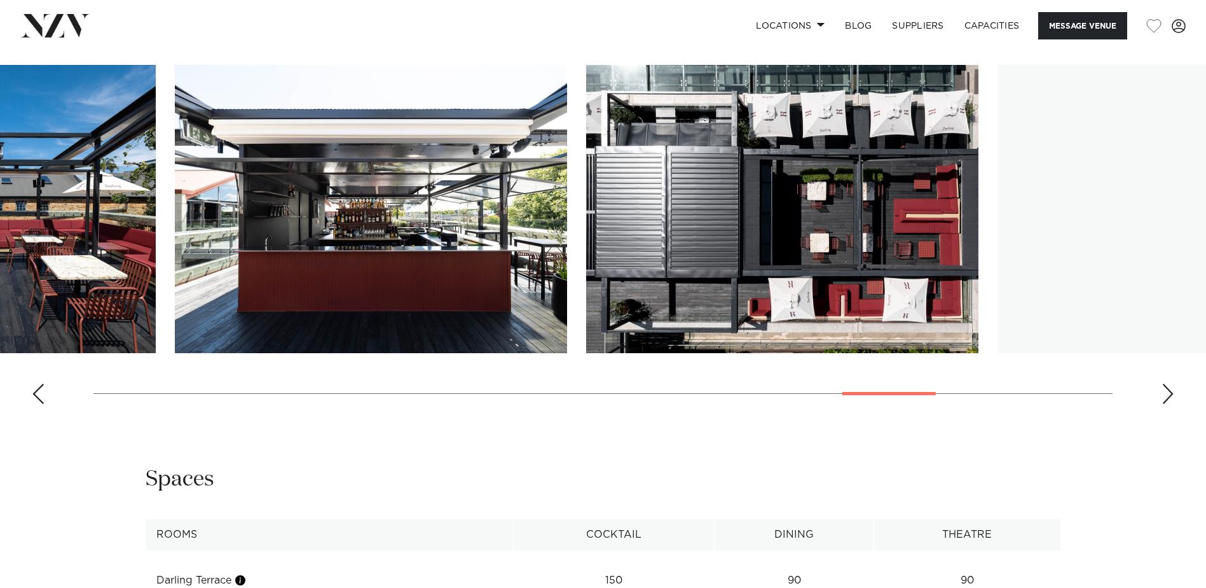
click at [242, 313] on img "21 / 27" at bounding box center [371, 209] width 392 height 288
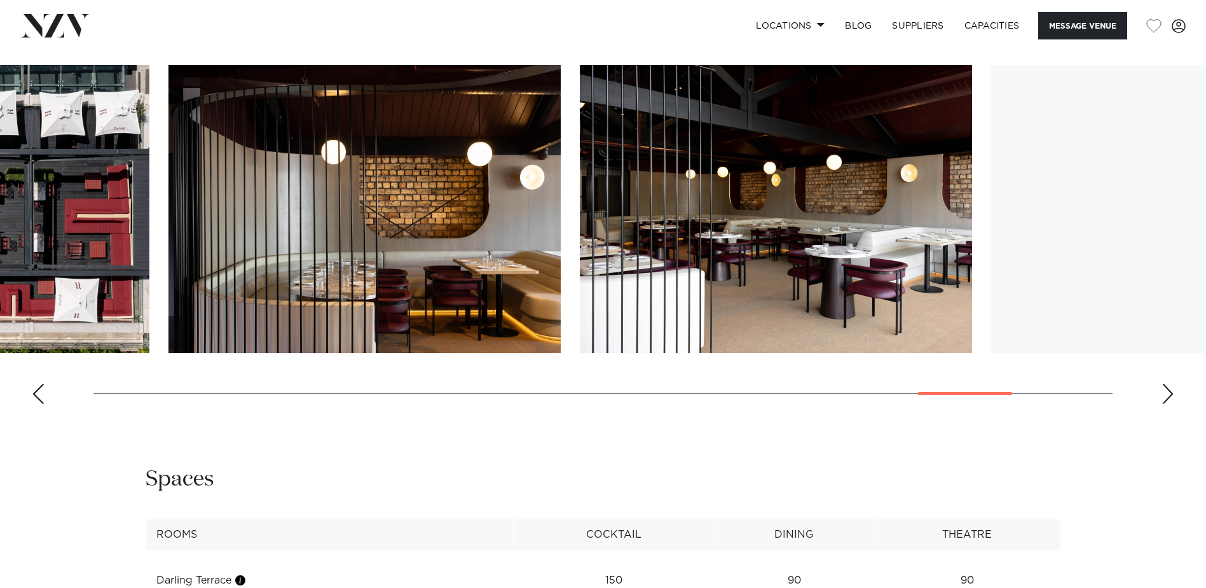
click at [305, 313] on img "23 / 27" at bounding box center [365, 209] width 392 height 288
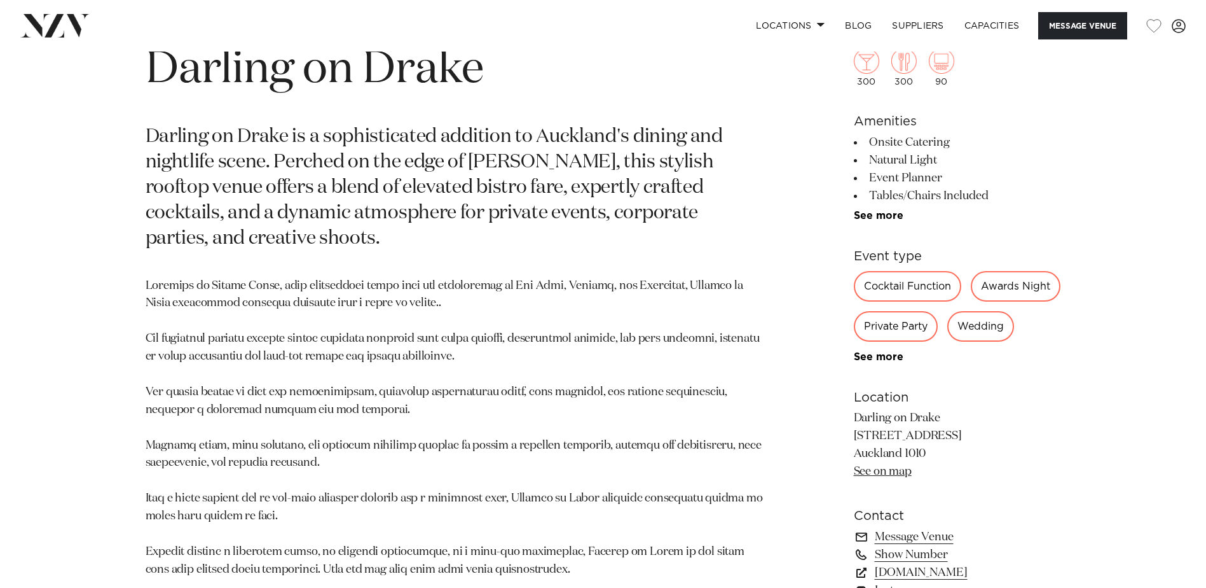
scroll to position [827, 0]
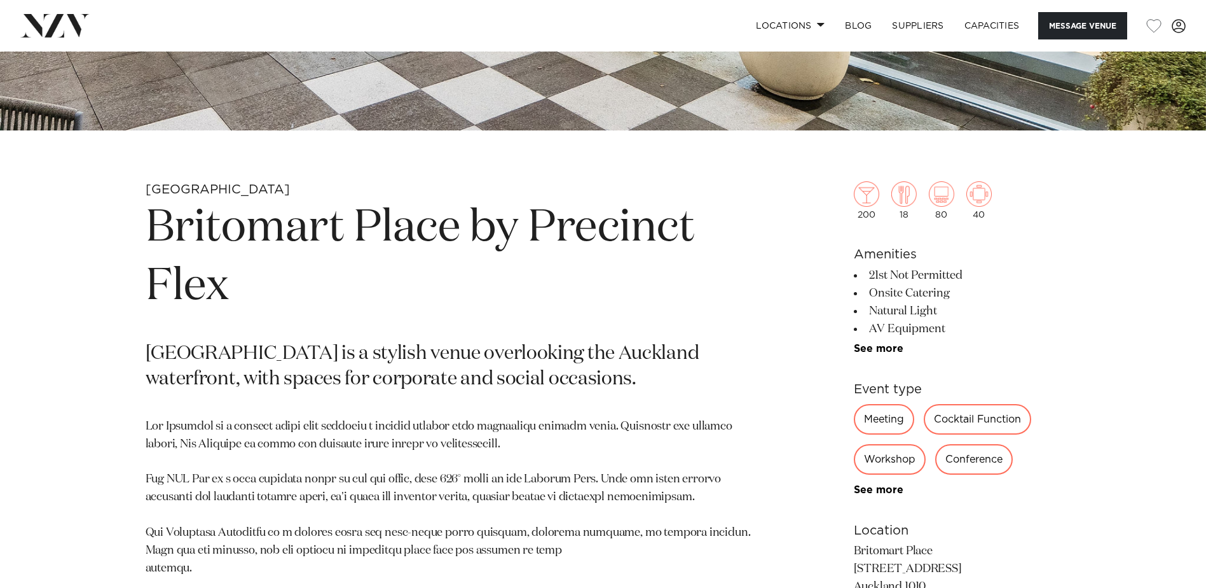
scroll to position [509, 0]
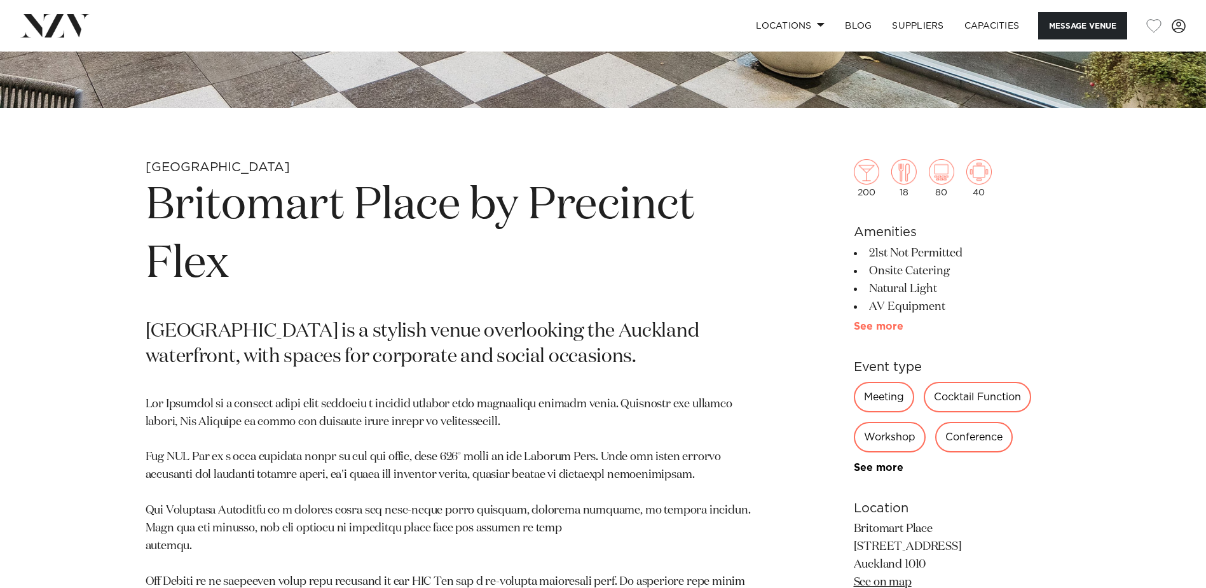
click at [886, 325] on link "See more" at bounding box center [903, 326] width 99 height 10
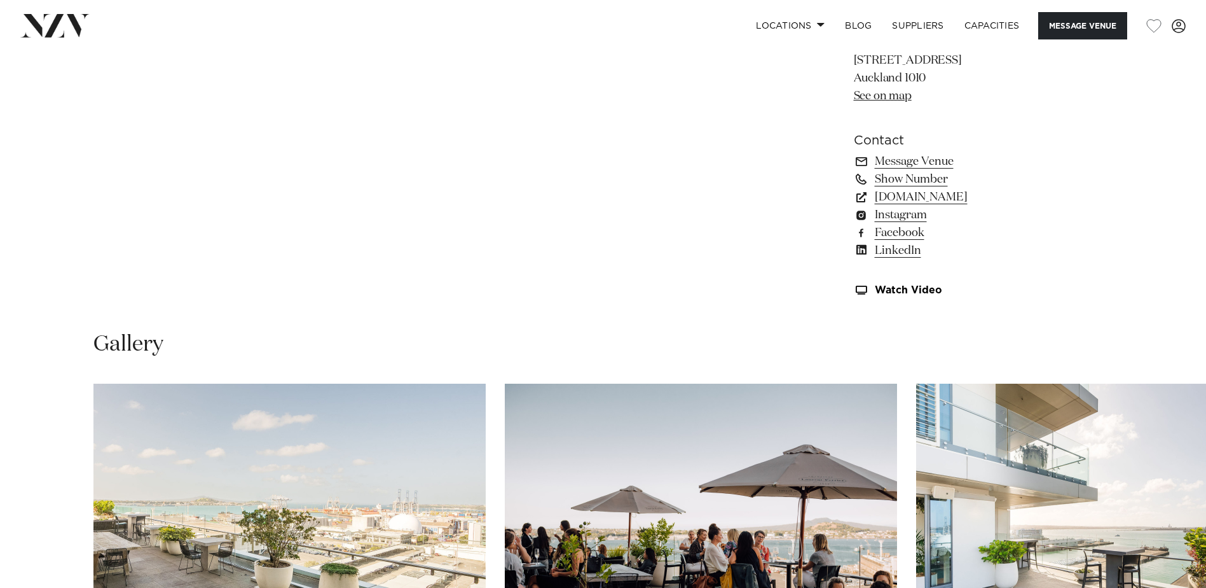
scroll to position [1399, 0]
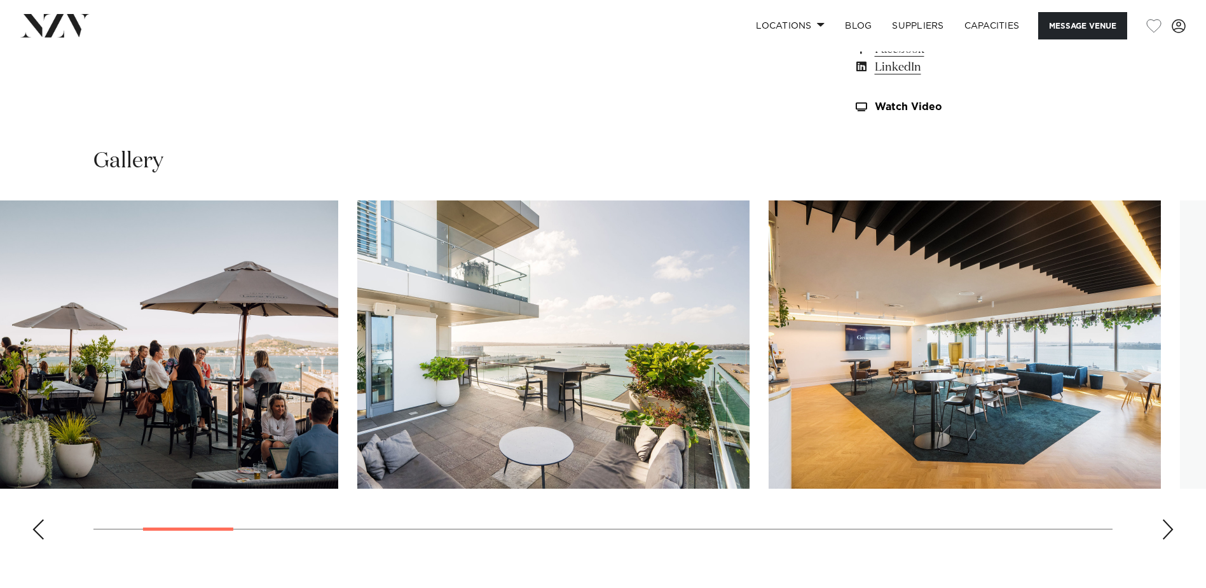
click at [286, 341] on img "2 / 28" at bounding box center [142, 344] width 392 height 288
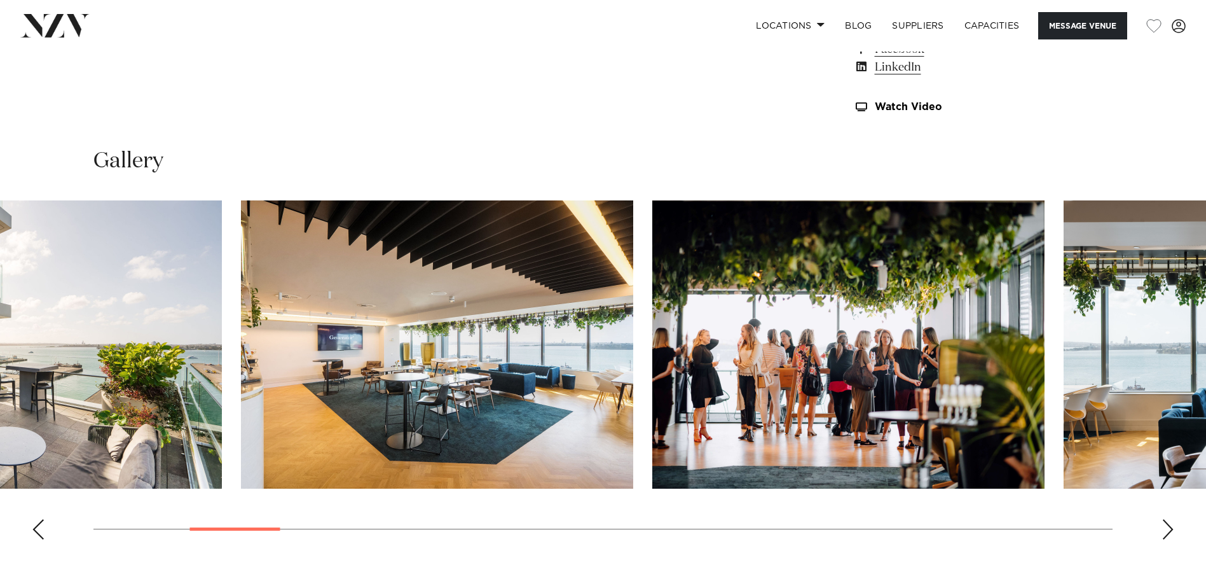
click at [0, 0] on slot at bounding box center [0, 0] width 0 height 0
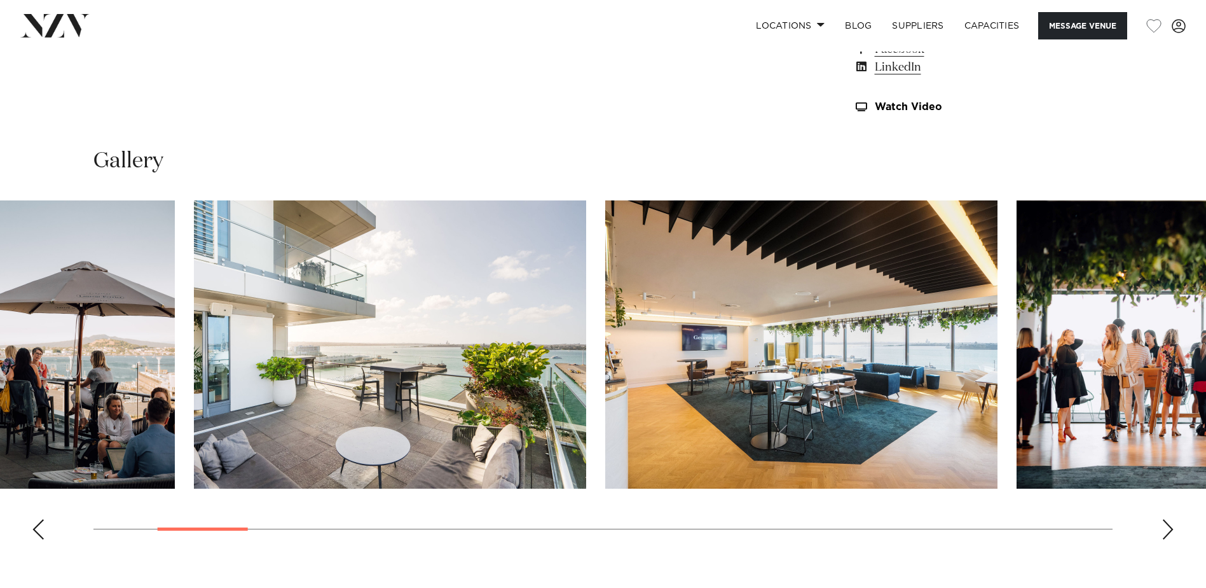
click at [304, 334] on img "3 / 28" at bounding box center [390, 344] width 392 height 288
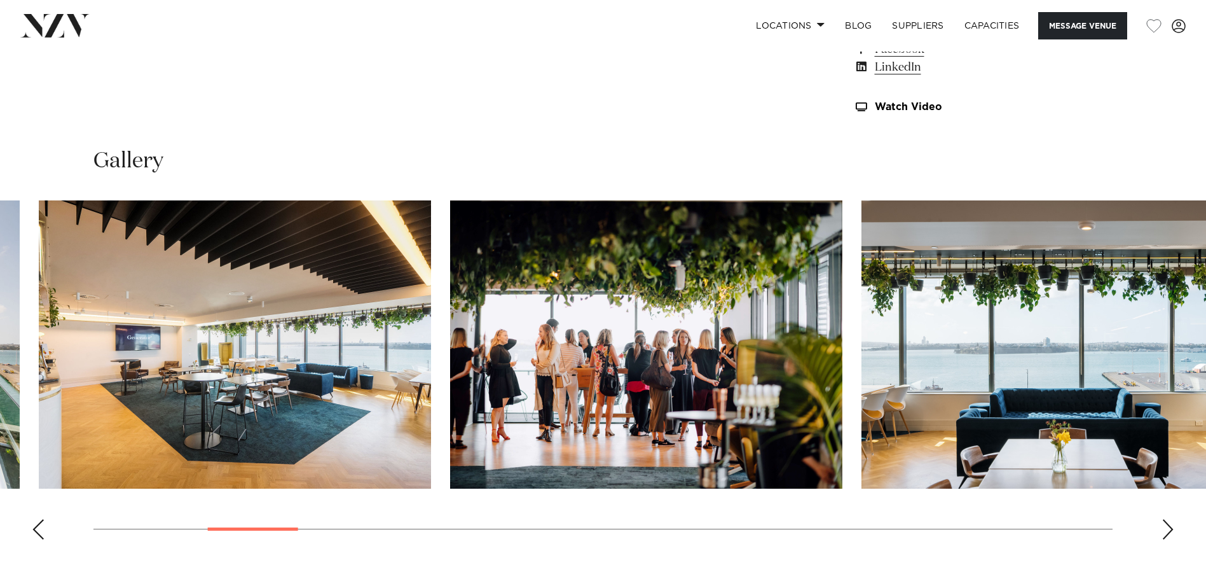
click at [862, 338] on img "6 / 28" at bounding box center [1058, 344] width 392 height 288
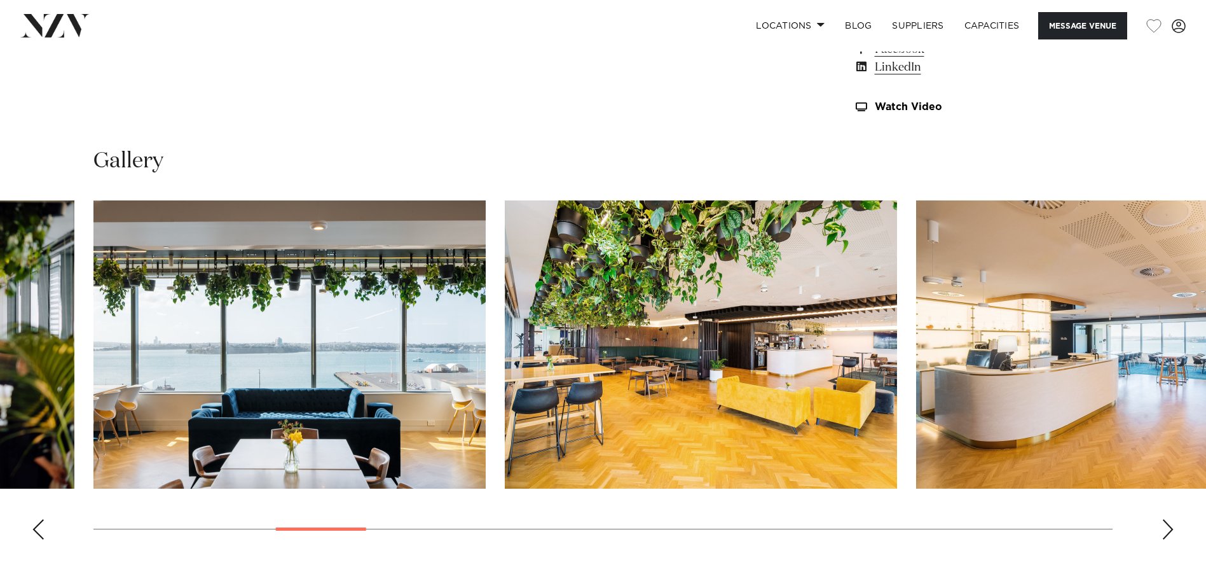
click at [677, 338] on img "7 / 28" at bounding box center [701, 344] width 392 height 288
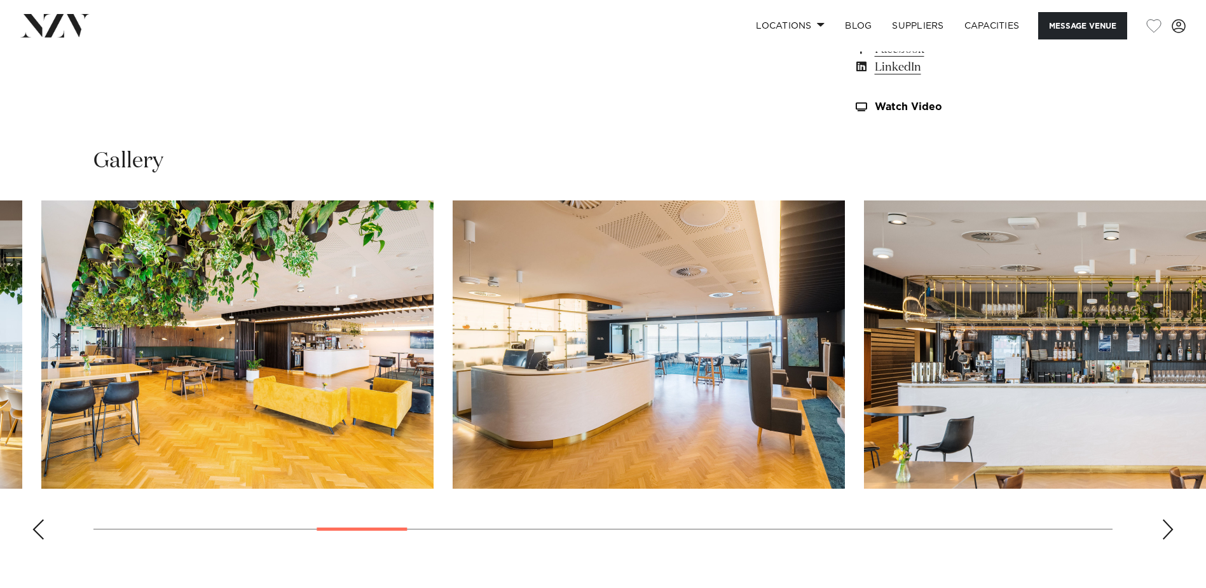
click at [589, 340] on img "8 / 28" at bounding box center [649, 344] width 392 height 288
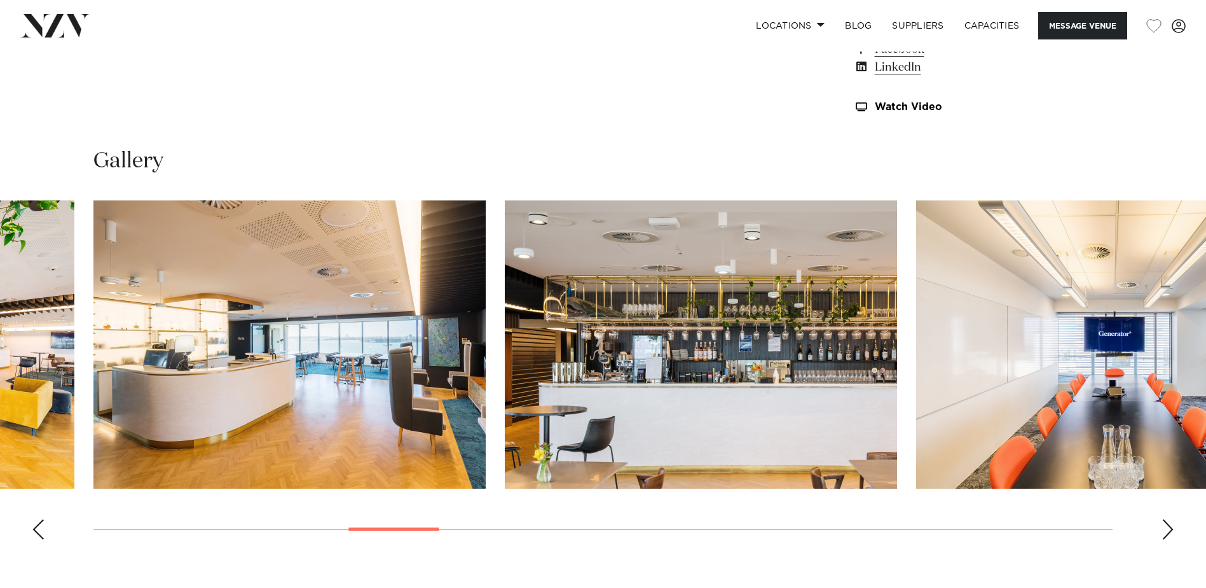
click at [542, 344] on img "9 / 28" at bounding box center [701, 344] width 392 height 288
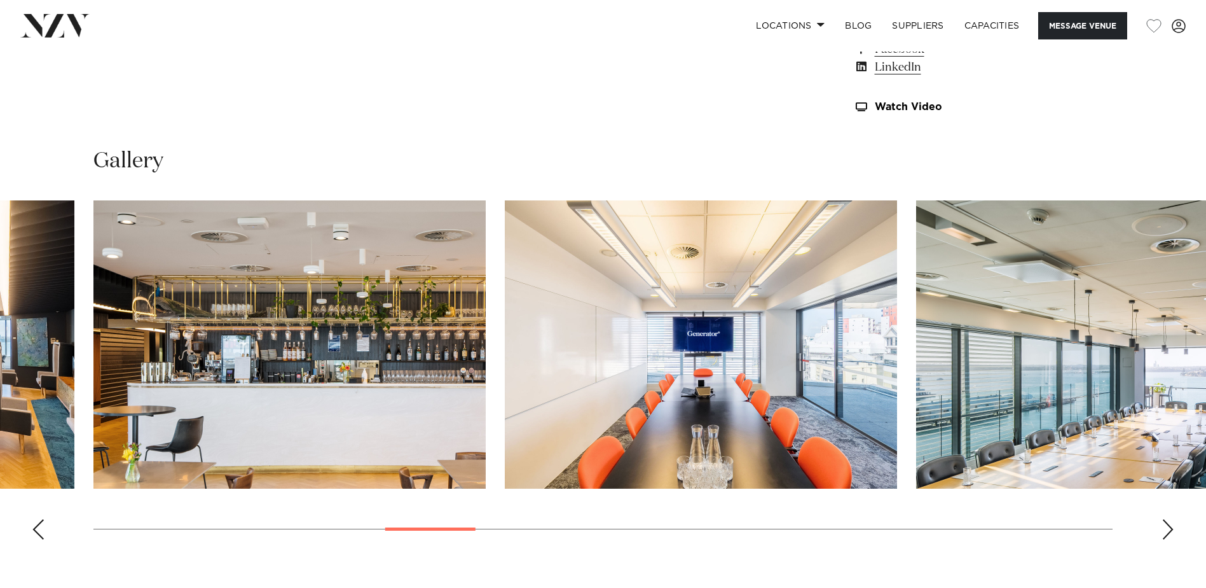
click at [507, 342] on img "10 / 28" at bounding box center [701, 344] width 392 height 288
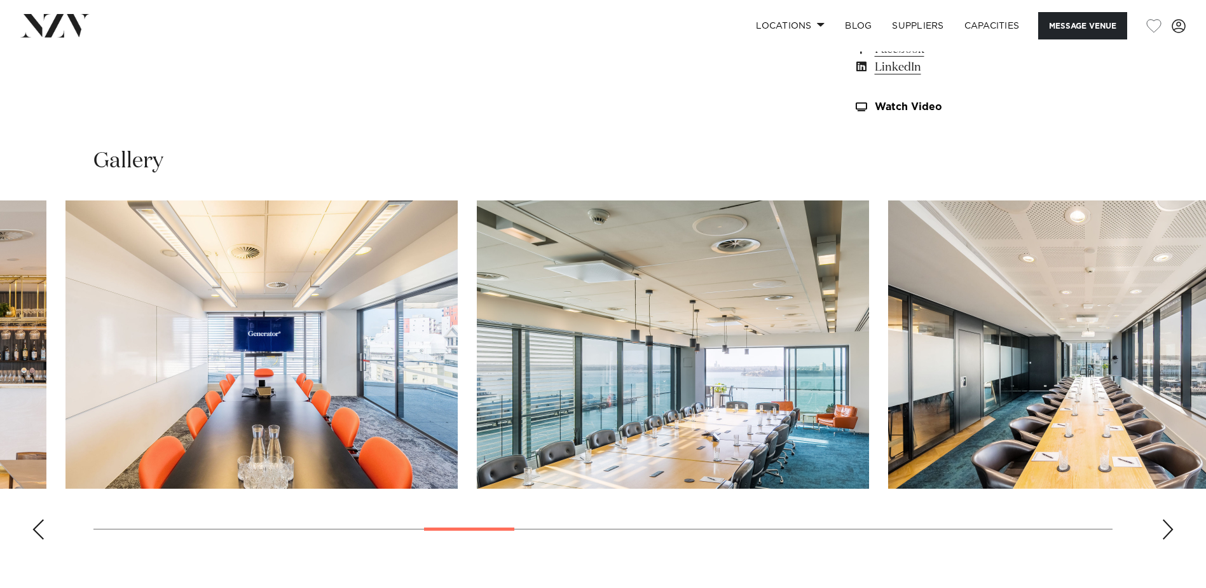
click at [516, 345] on img "11 / 28" at bounding box center [673, 344] width 392 height 288
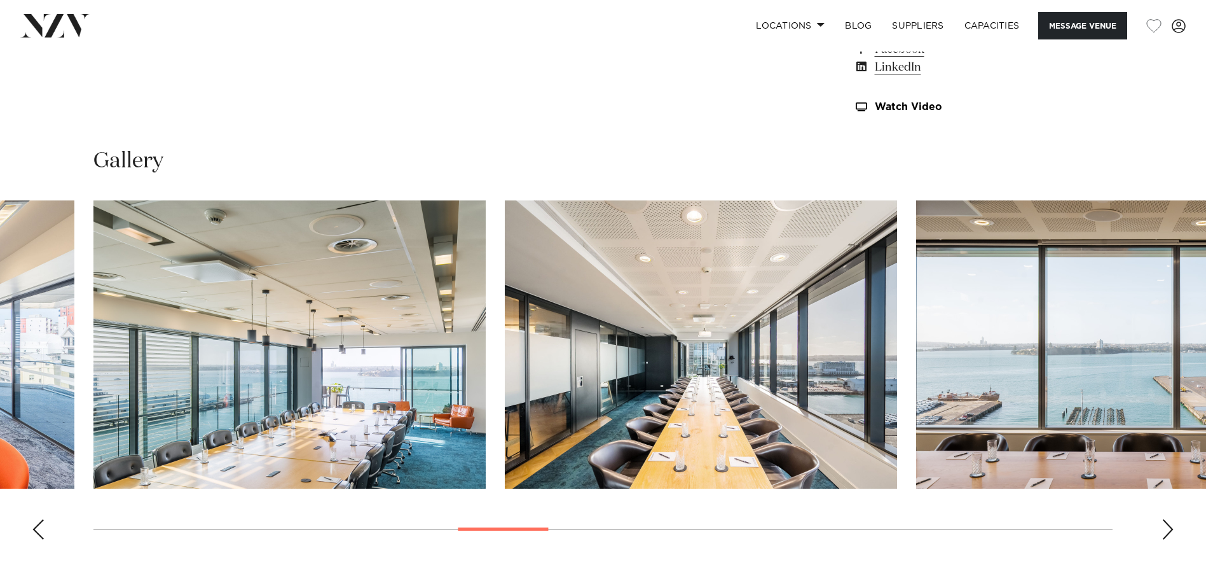
click at [505, 352] on img "12 / 28" at bounding box center [701, 344] width 392 height 288
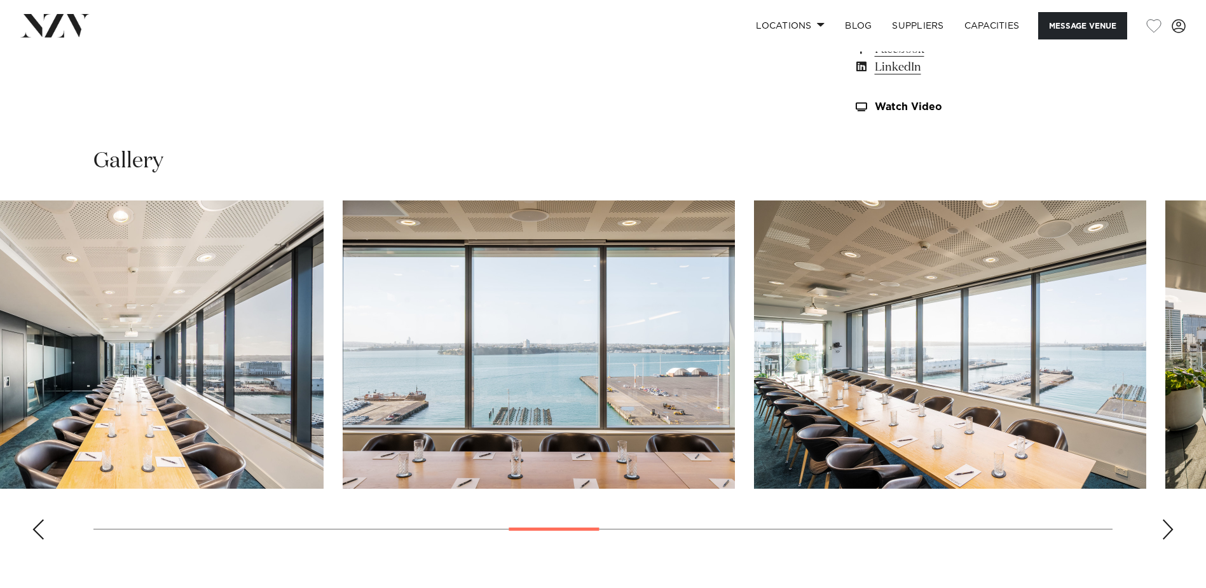
click at [361, 356] on img "13 / 28" at bounding box center [539, 344] width 392 height 288
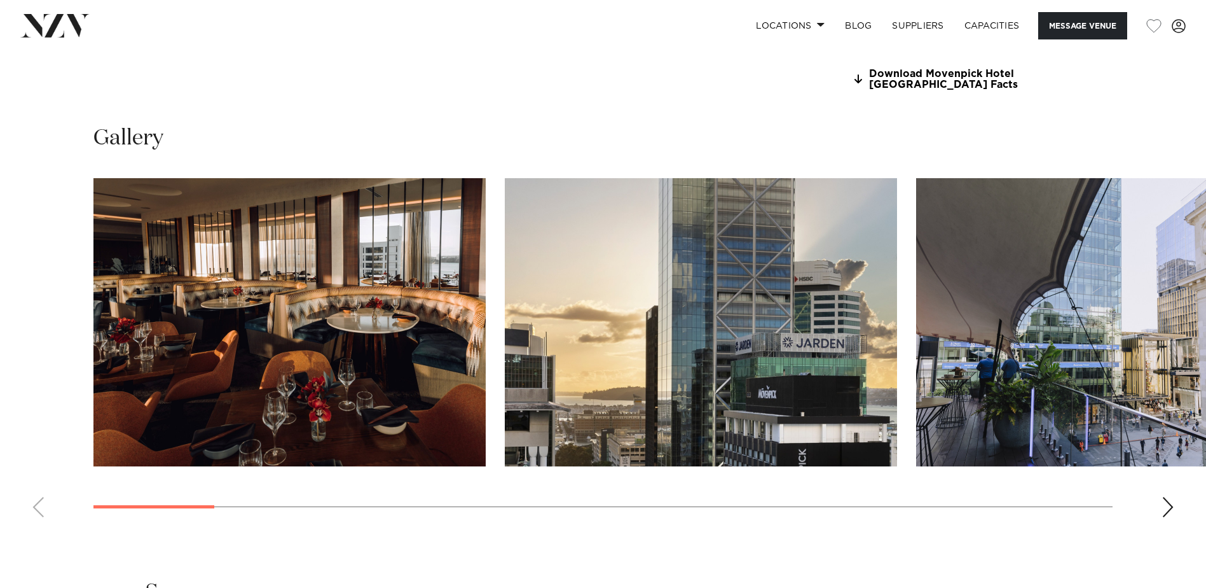
scroll to position [1208, 0]
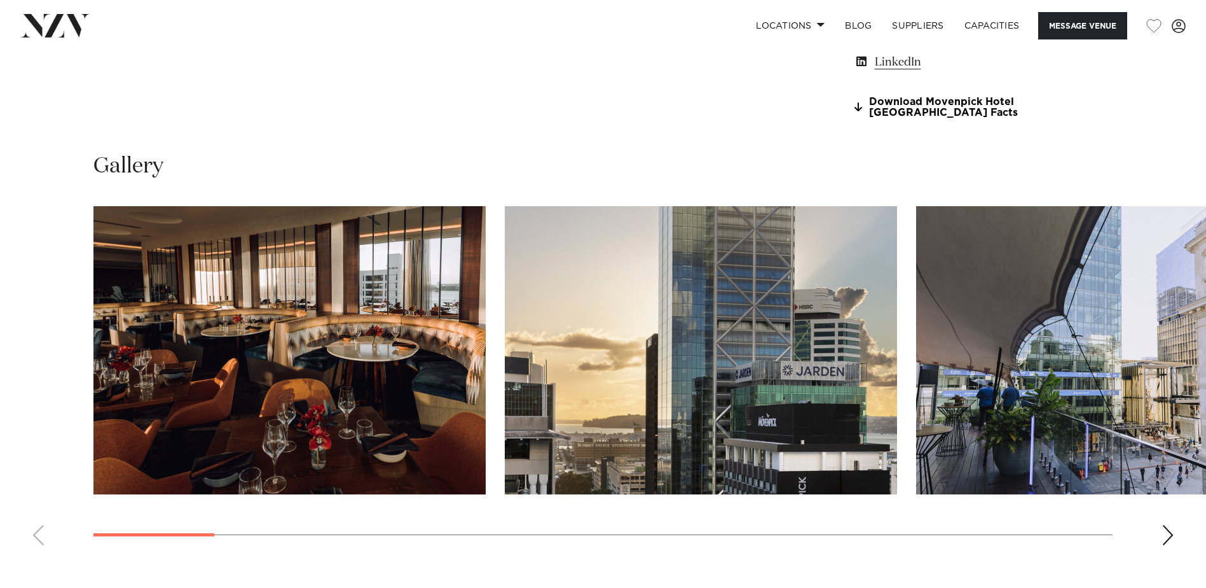
click at [444, 413] on img "1 / 21" at bounding box center [289, 350] width 392 height 288
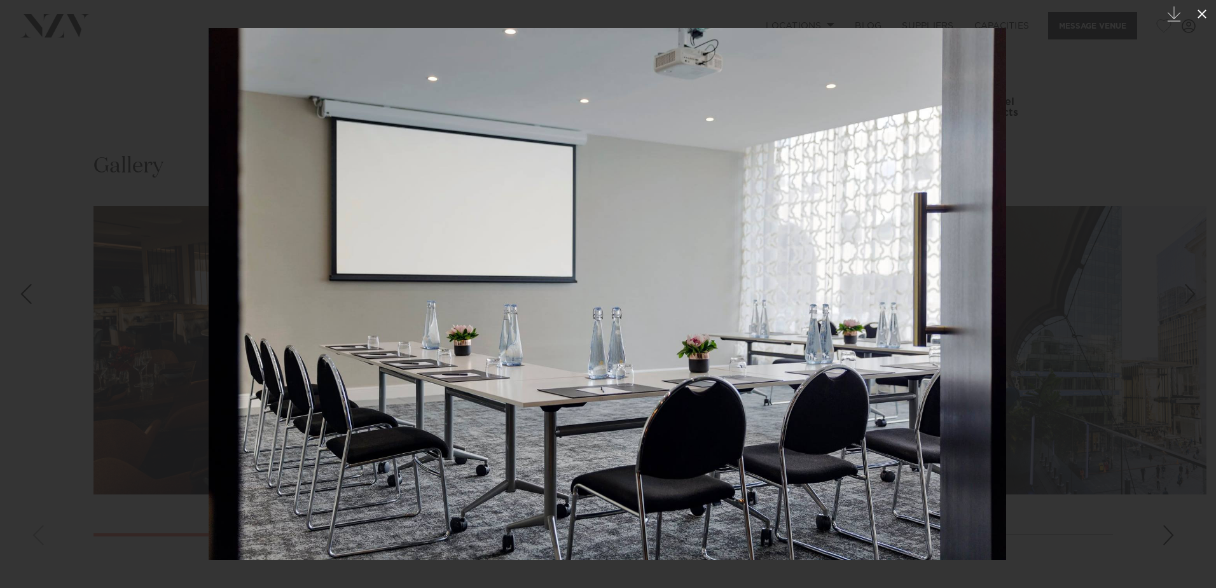
click at [1188, 14] on button at bounding box center [1202, 14] width 28 height 28
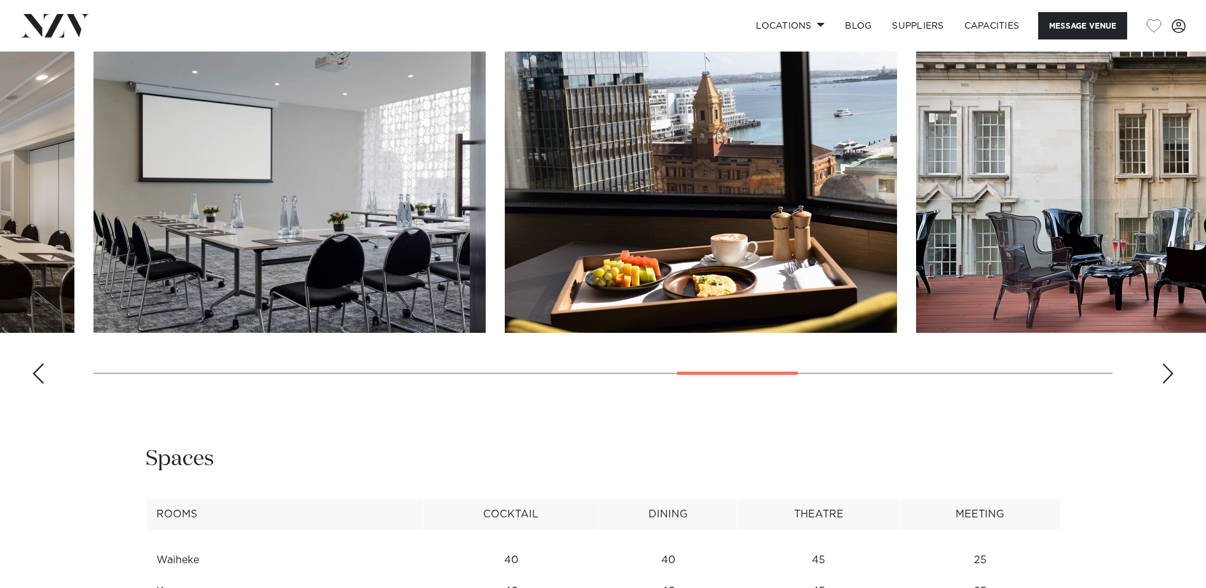
scroll to position [1653, 0]
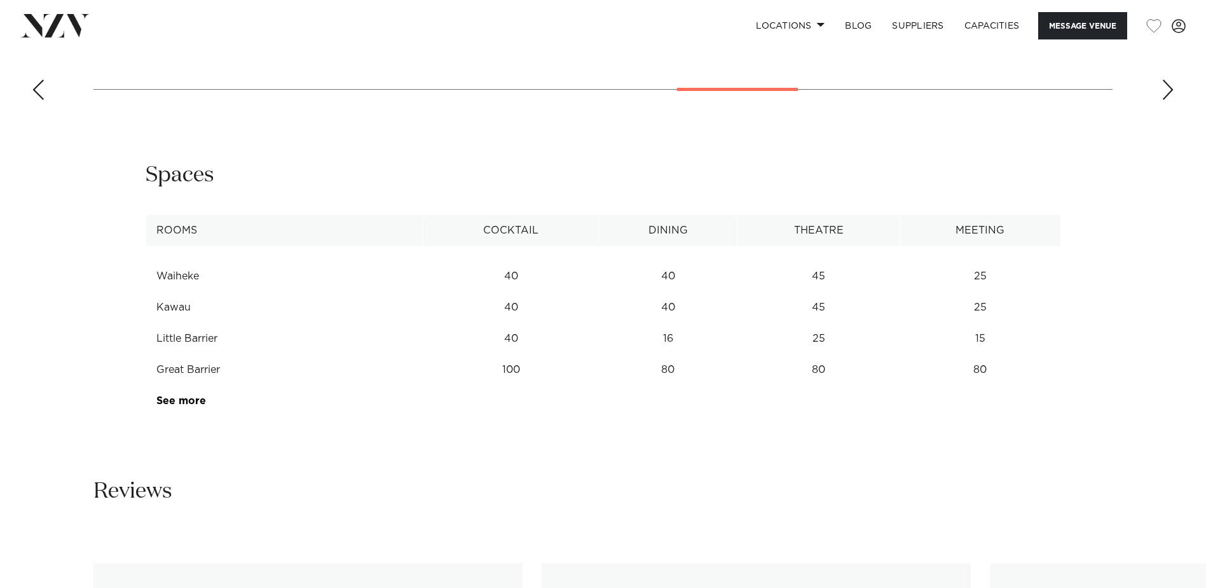
click at [189, 371] on td "Great Barrier" at bounding box center [285, 369] width 278 height 31
click at [181, 408] on td "See more" at bounding box center [206, 400] width 120 height 31
click at [181, 404] on link "See more" at bounding box center [205, 401] width 99 height 10
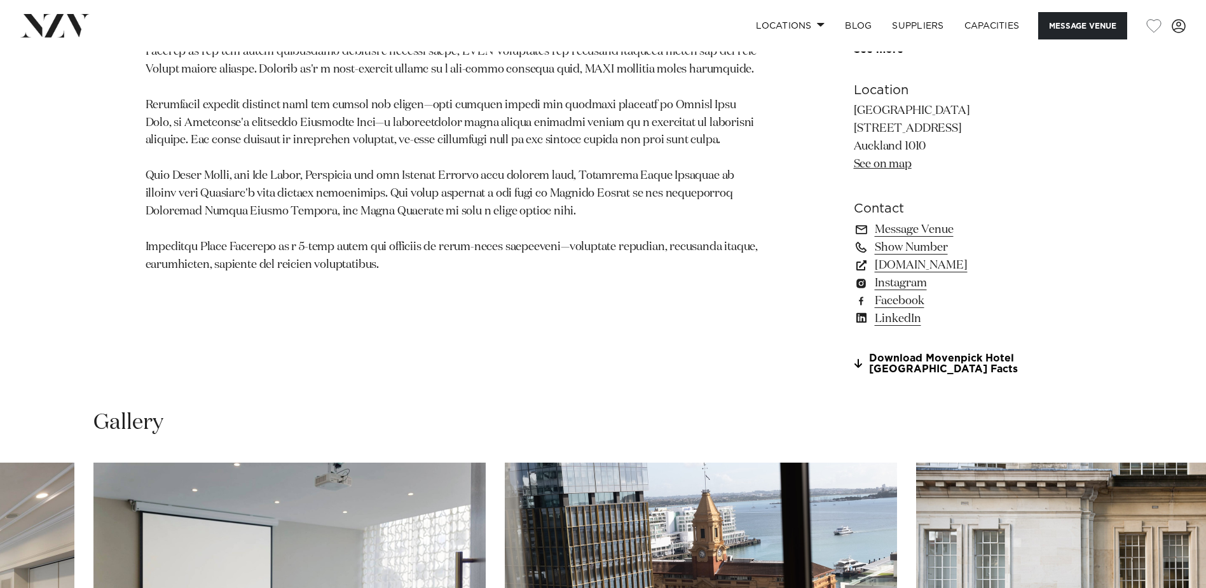
scroll to position [698, 0]
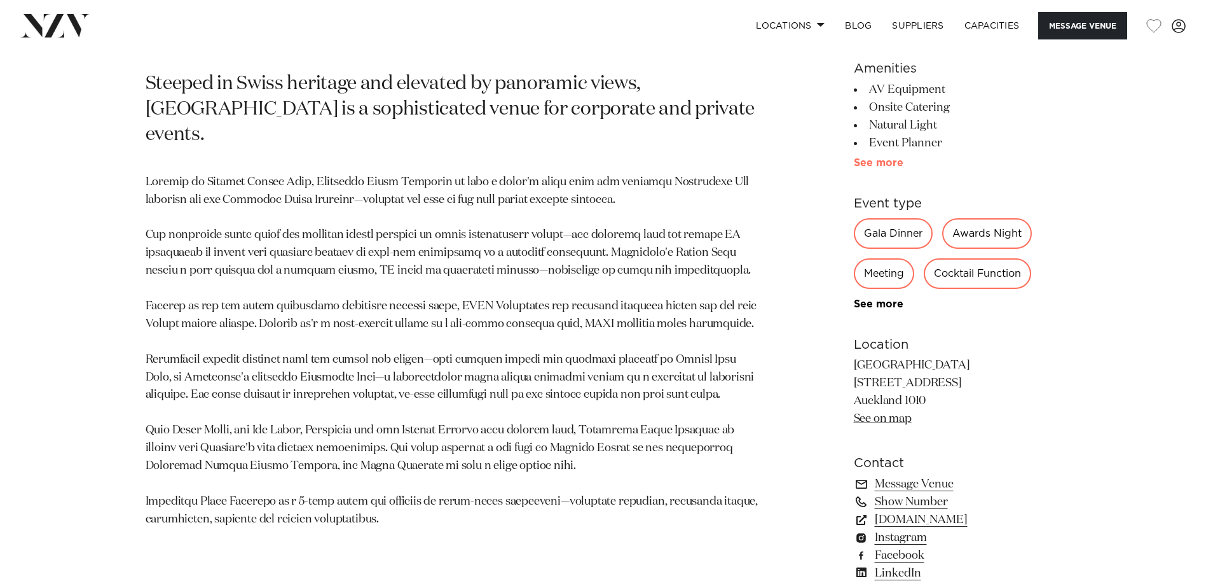
click at [881, 162] on link "See more" at bounding box center [903, 163] width 99 height 10
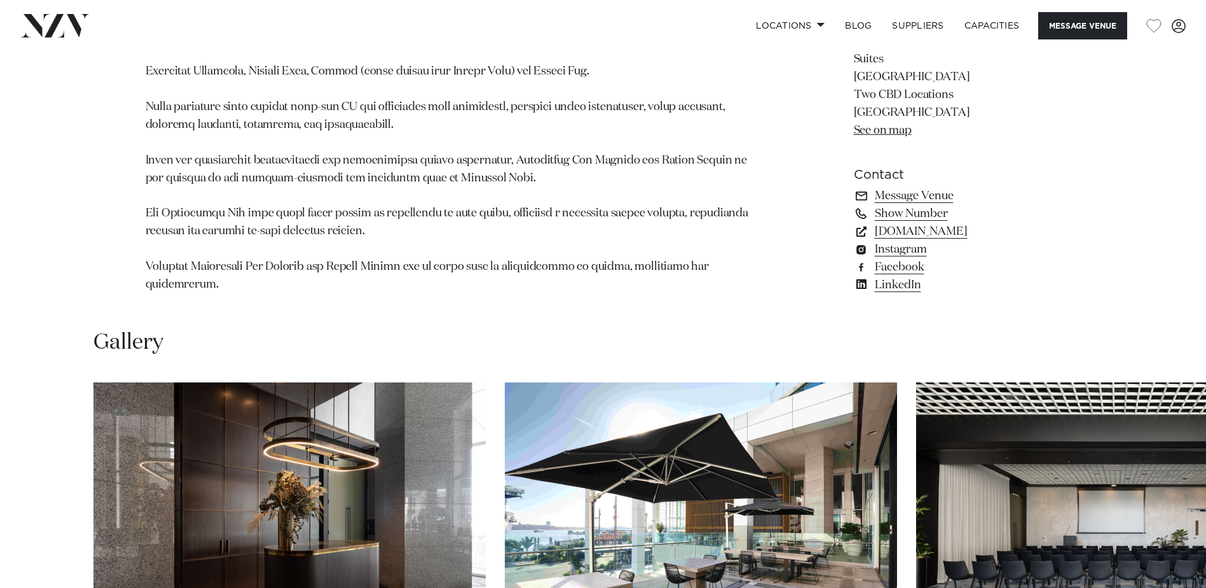
scroll to position [1526, 0]
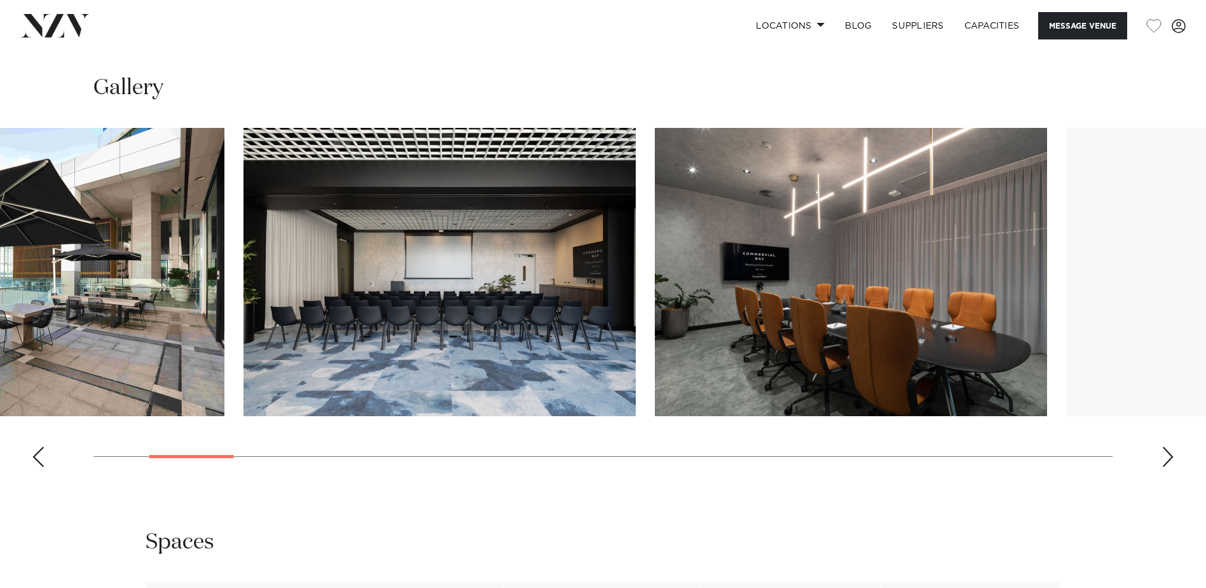
click at [244, 374] on img "3 / 30" at bounding box center [440, 272] width 392 height 288
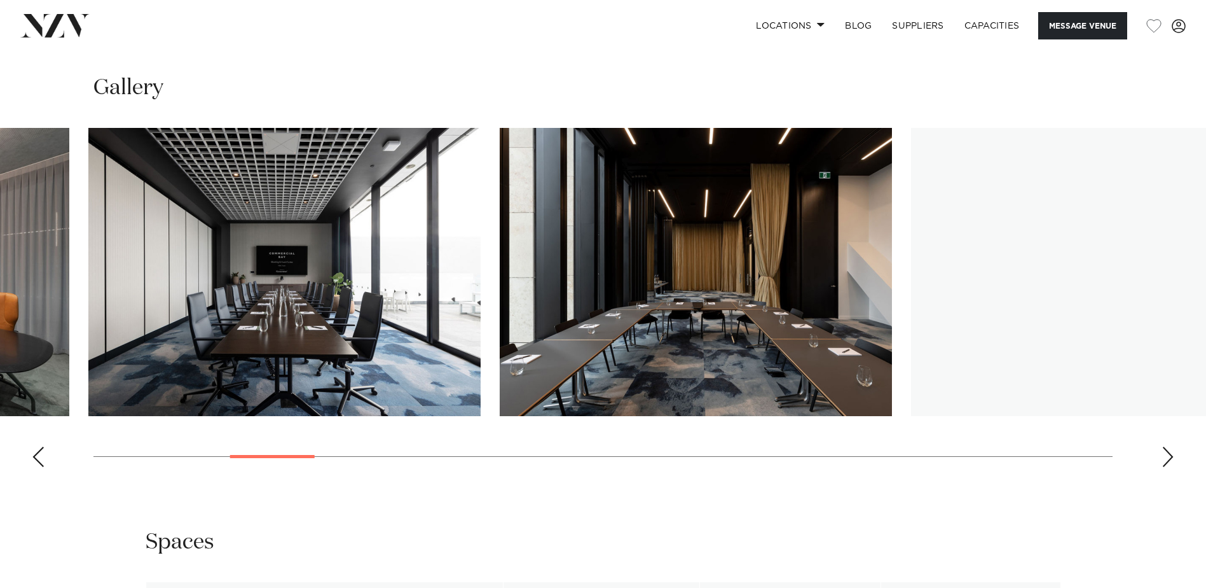
click at [203, 350] on img "5 / 30" at bounding box center [284, 272] width 392 height 288
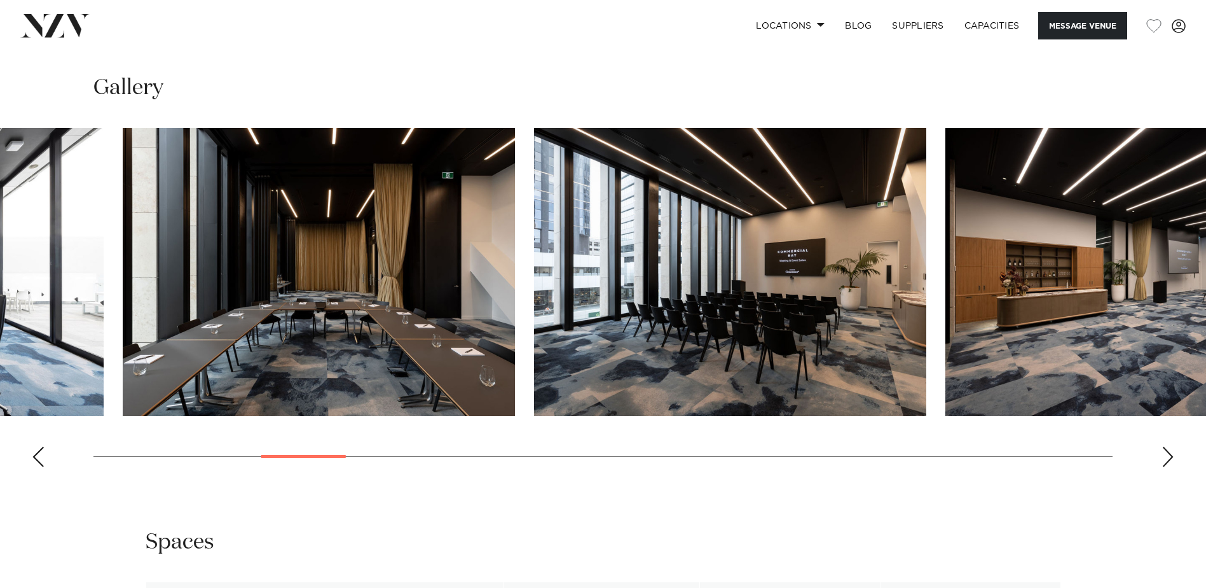
click at [581, 324] on img "7 / 30" at bounding box center [730, 272] width 392 height 288
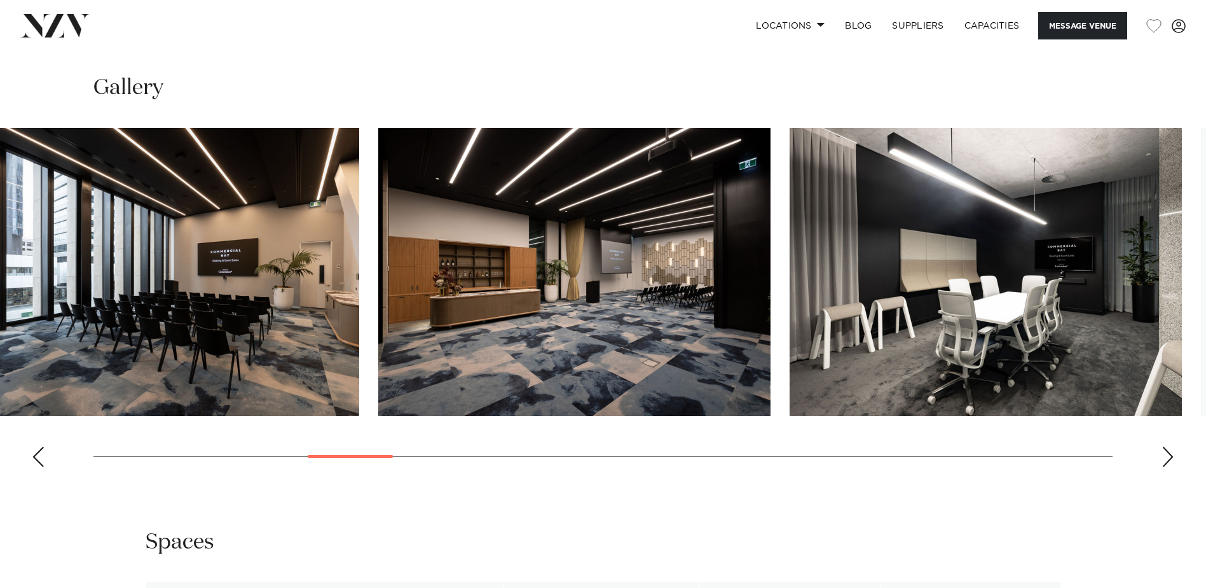
click at [425, 292] on img "8 / 30" at bounding box center [574, 272] width 392 height 288
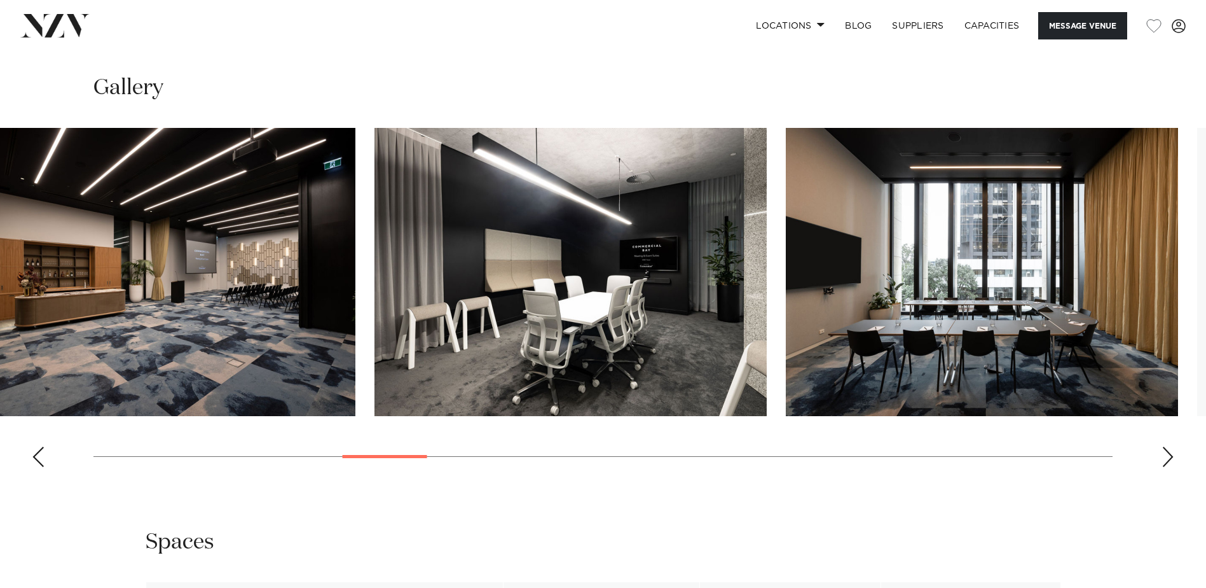
click at [375, 292] on img "9 / 30" at bounding box center [571, 272] width 392 height 288
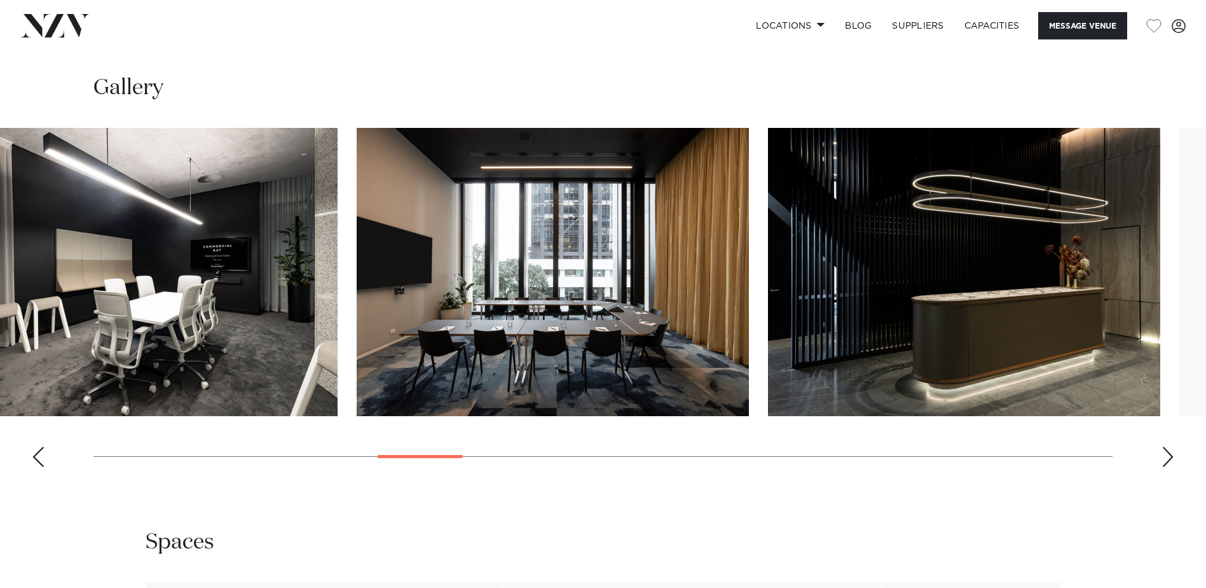
click at [357, 292] on img "10 / 30" at bounding box center [553, 272] width 392 height 288
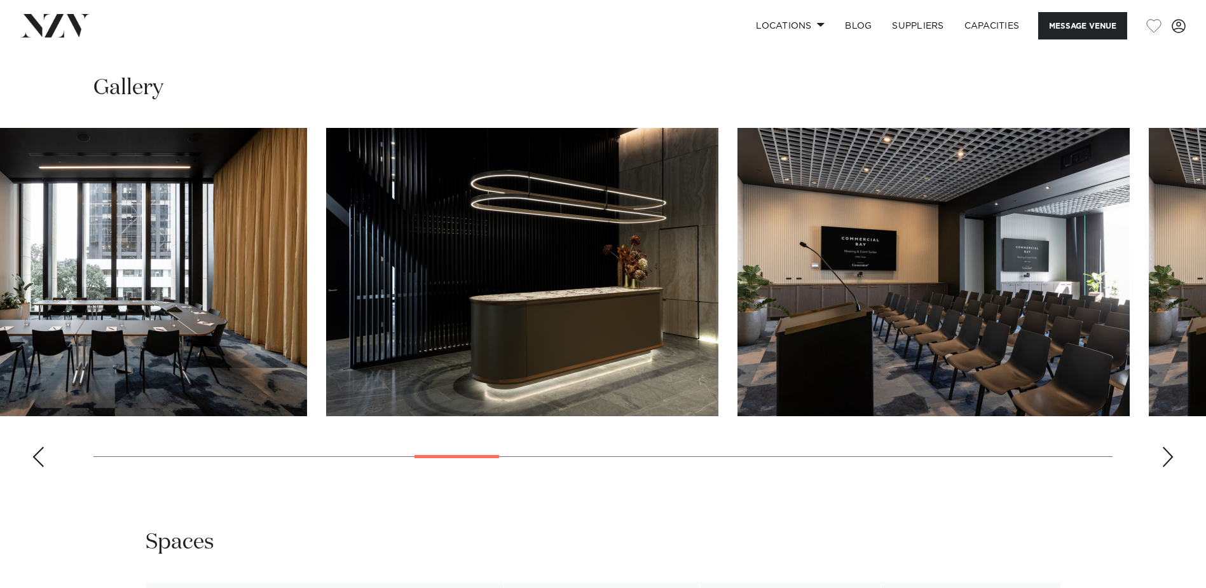
click at [326, 307] on img "11 / 30" at bounding box center [522, 272] width 392 height 288
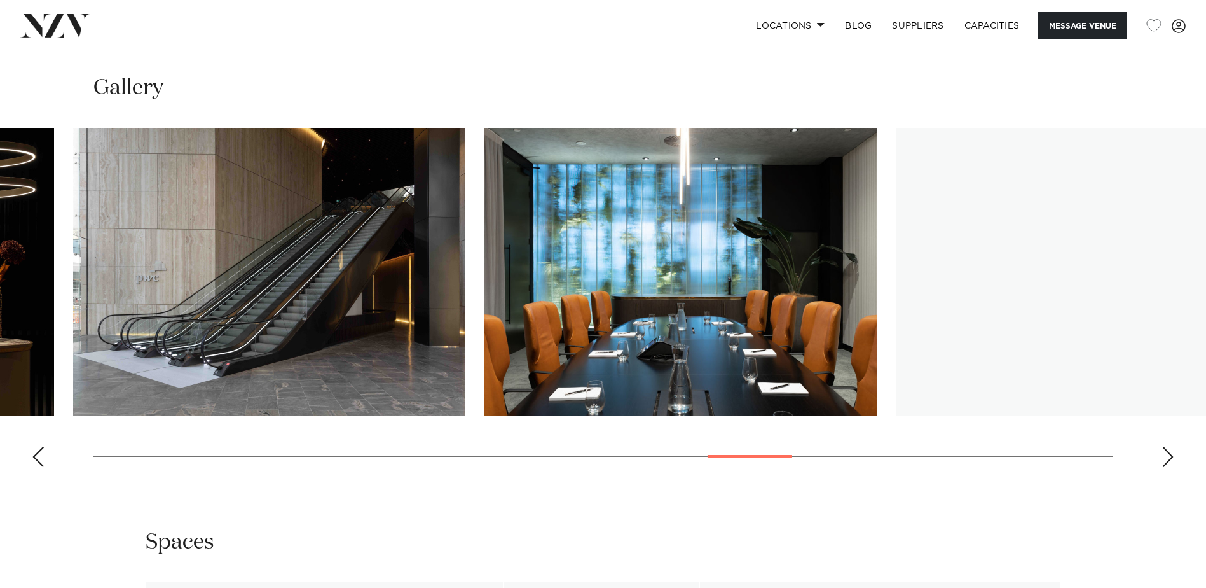
click at [168, 343] on img "19 / 30" at bounding box center [269, 272] width 392 height 288
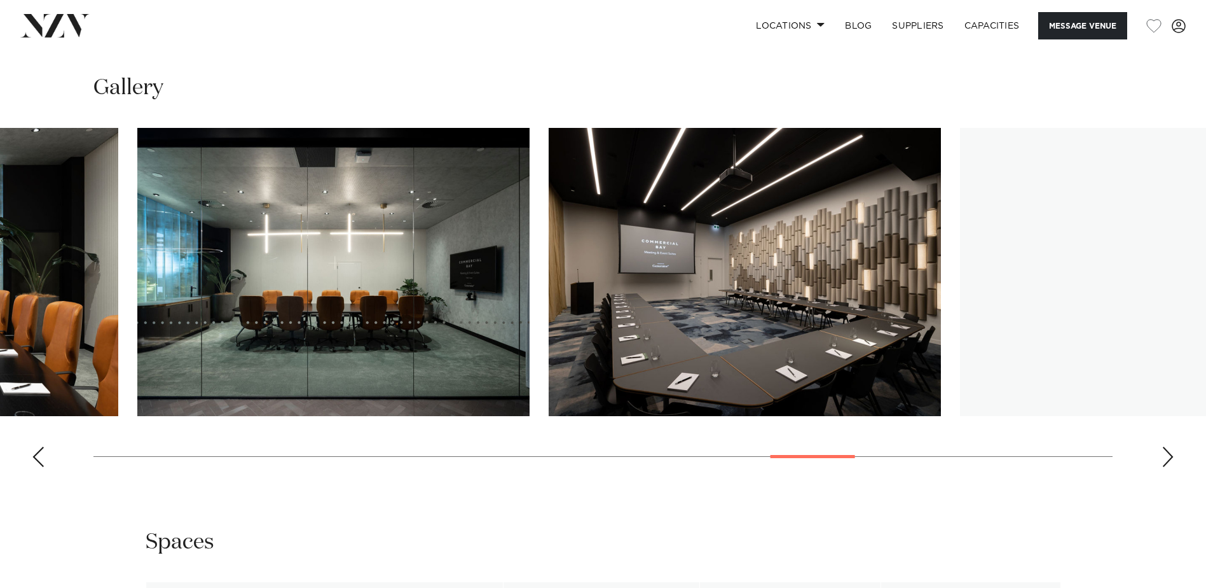
click at [193, 318] on img "21 / 30" at bounding box center [333, 272] width 392 height 288
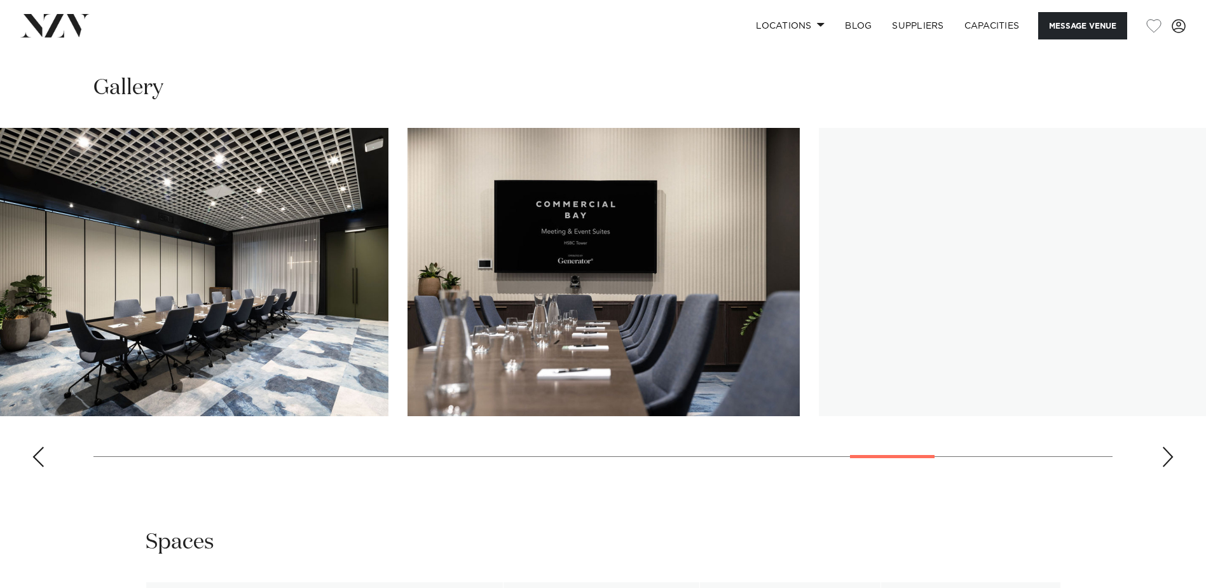
click at [146, 304] on img "23 / 30" at bounding box center [192, 272] width 392 height 288
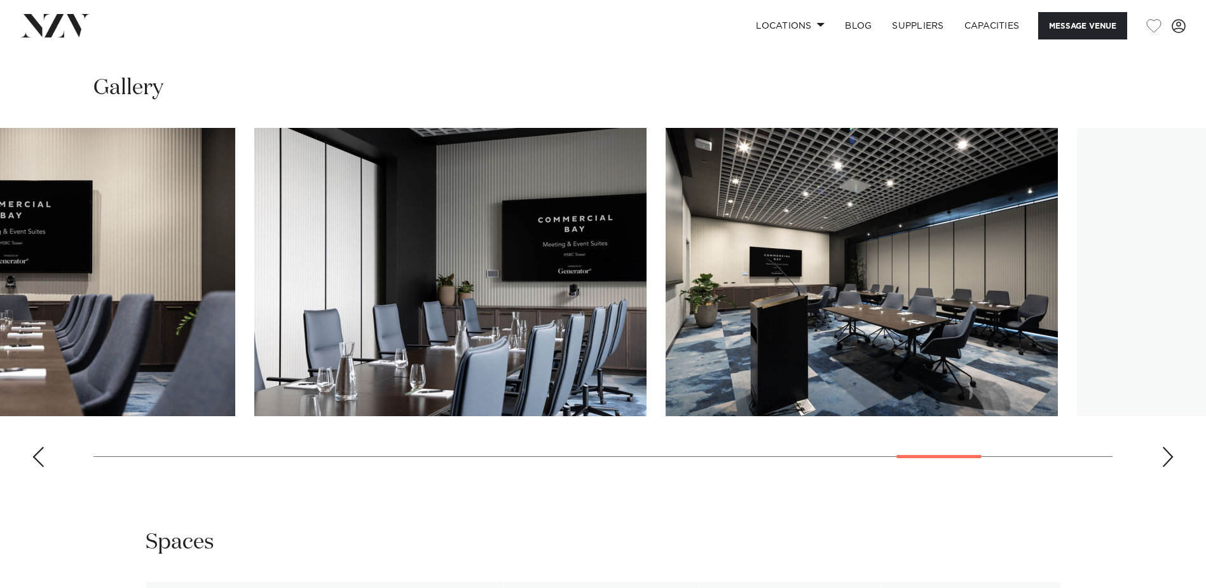
click at [149, 288] on img "24 / 30" at bounding box center [39, 272] width 392 height 288
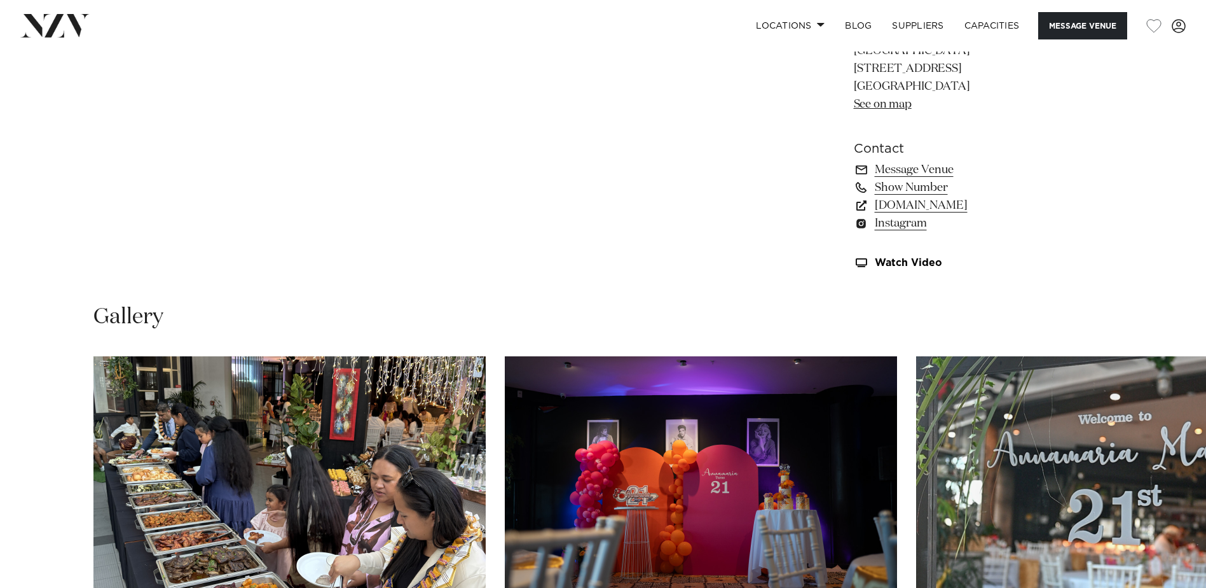
scroll to position [1145, 0]
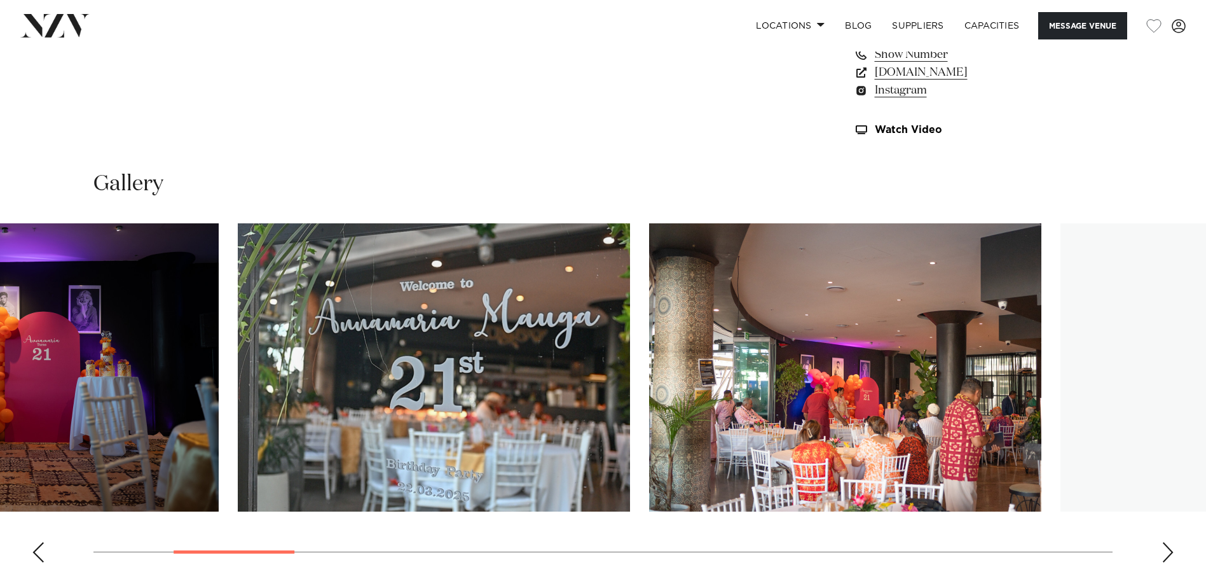
click at [238, 424] on img "3 / 21" at bounding box center [434, 367] width 392 height 288
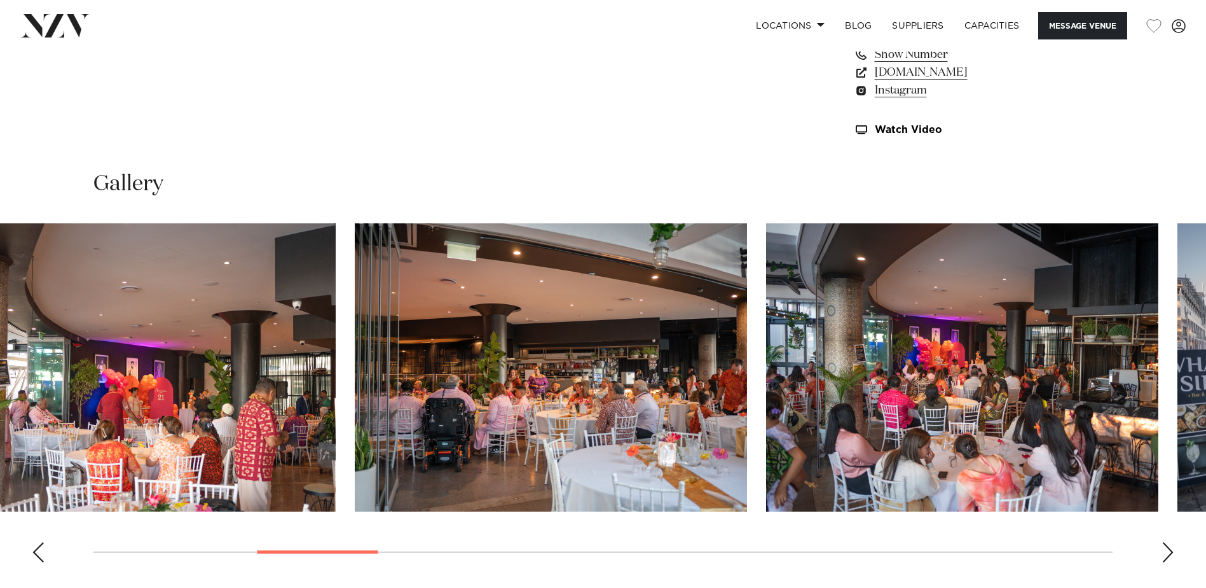
click at [273, 410] on img "4 / 21" at bounding box center [139, 367] width 392 height 288
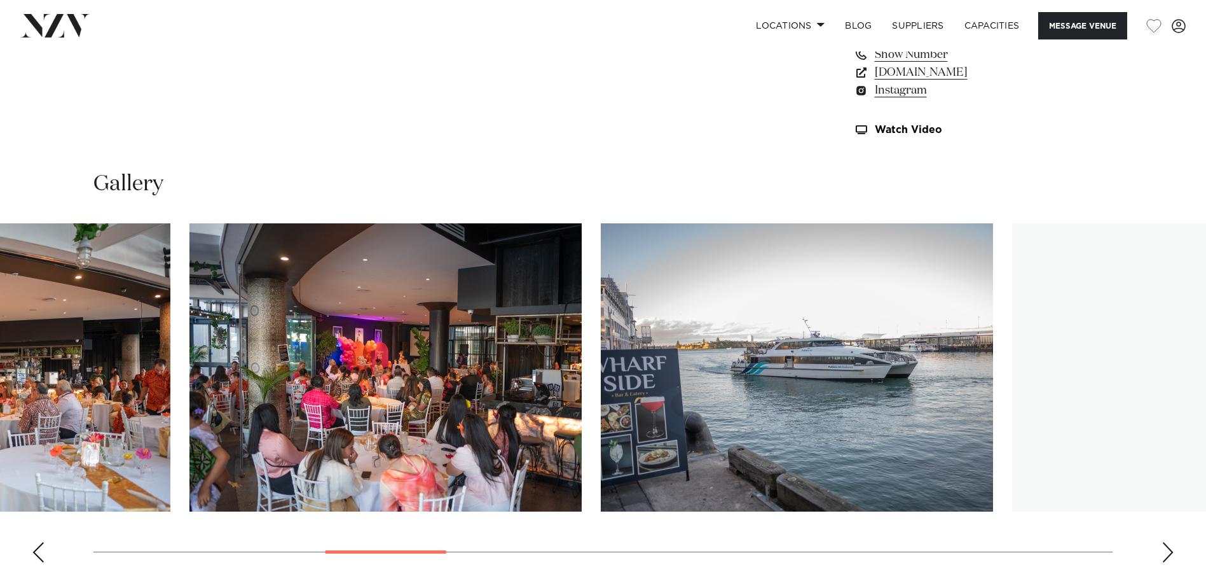
click at [304, 411] on img "6 / 21" at bounding box center [385, 367] width 392 height 288
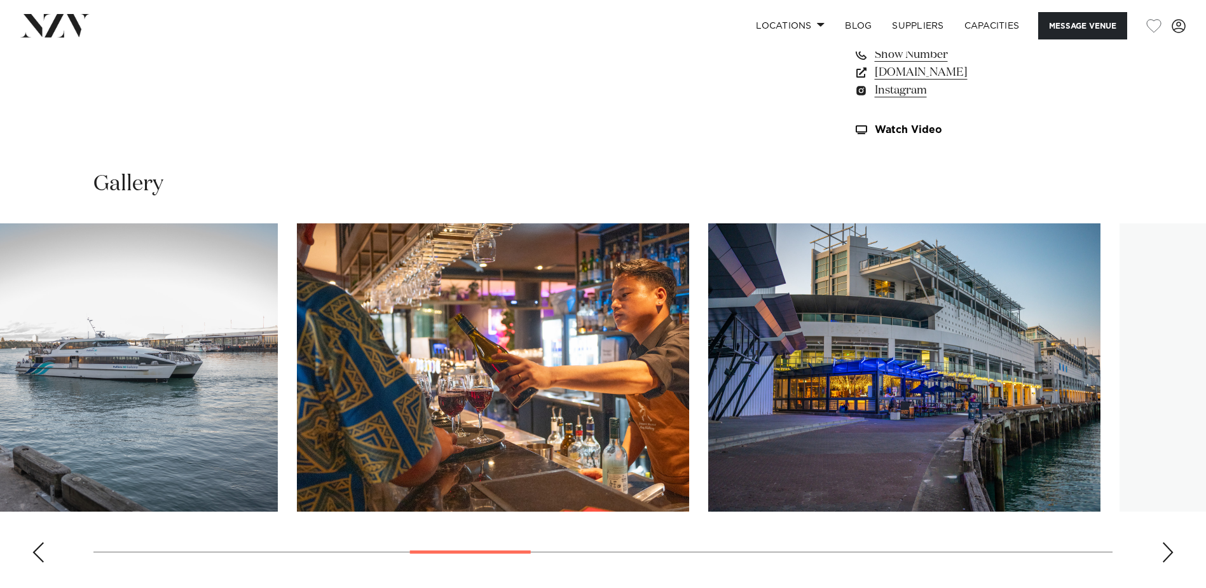
click at [179, 411] on img "7 / 21" at bounding box center [82, 367] width 392 height 288
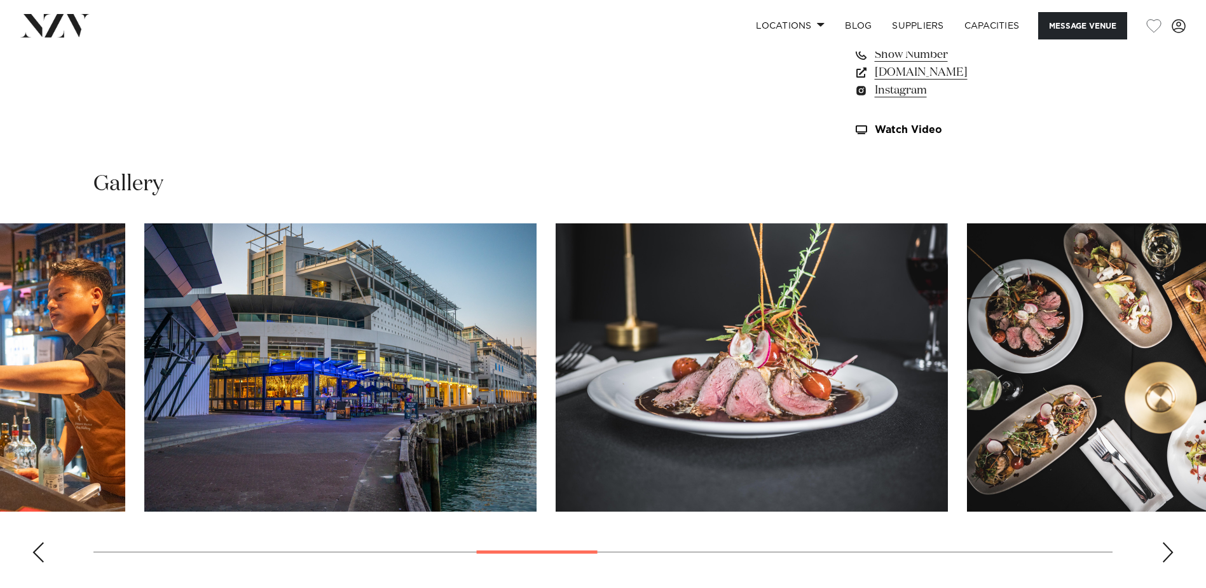
click at [288, 413] on img "9 / 21" at bounding box center [340, 367] width 392 height 288
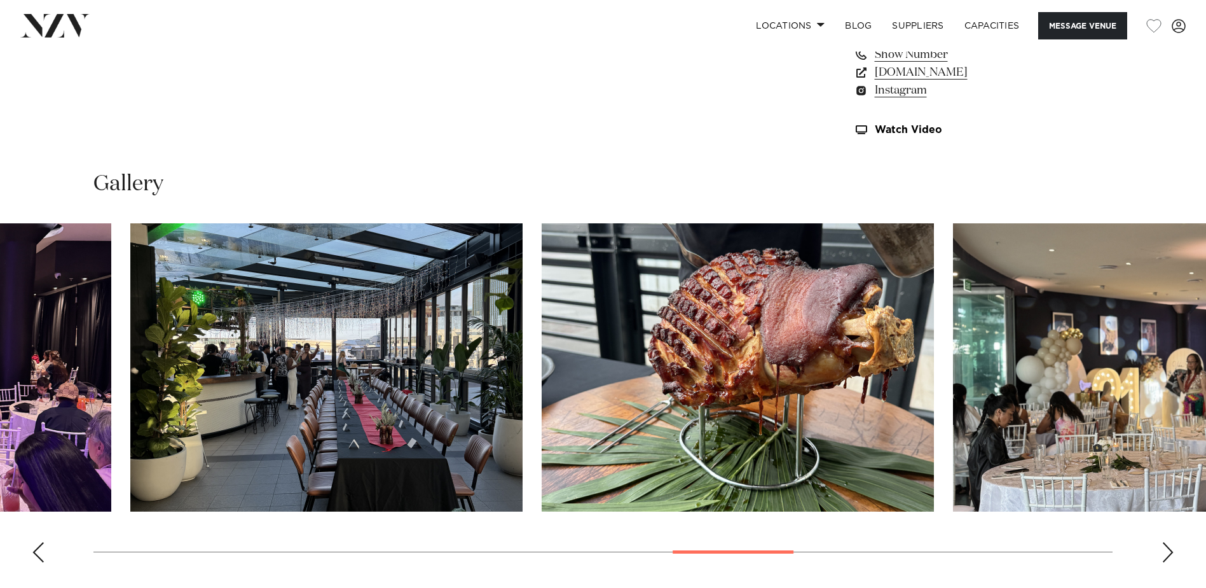
click at [100, 406] on swiper-container at bounding box center [603, 397] width 1206 height 349
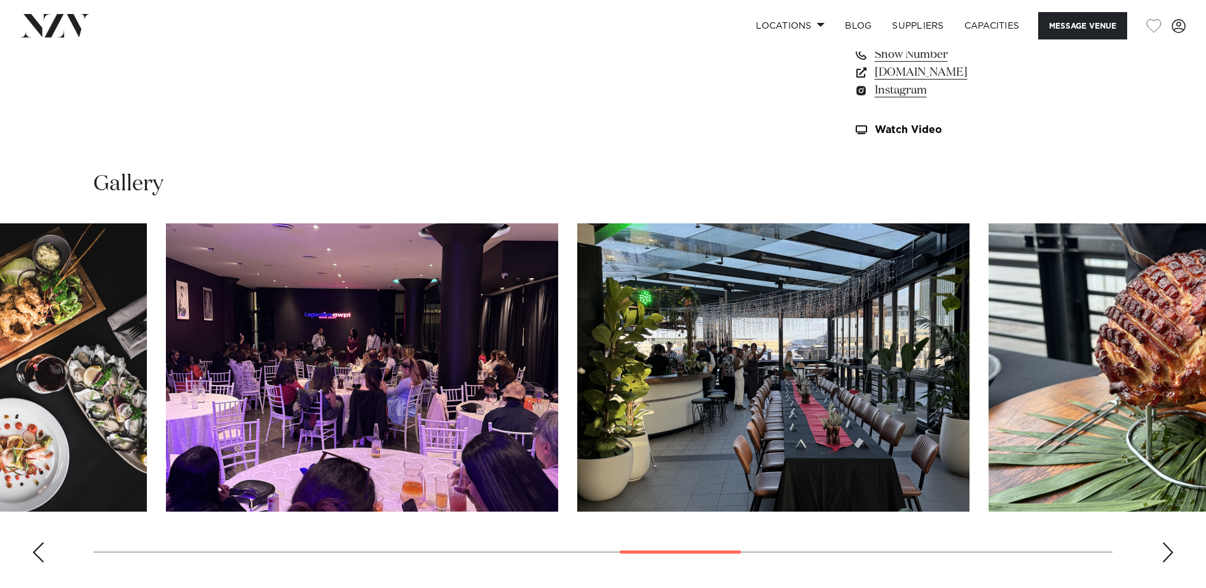
click at [202, 403] on img "12 / 21" at bounding box center [362, 367] width 392 height 288
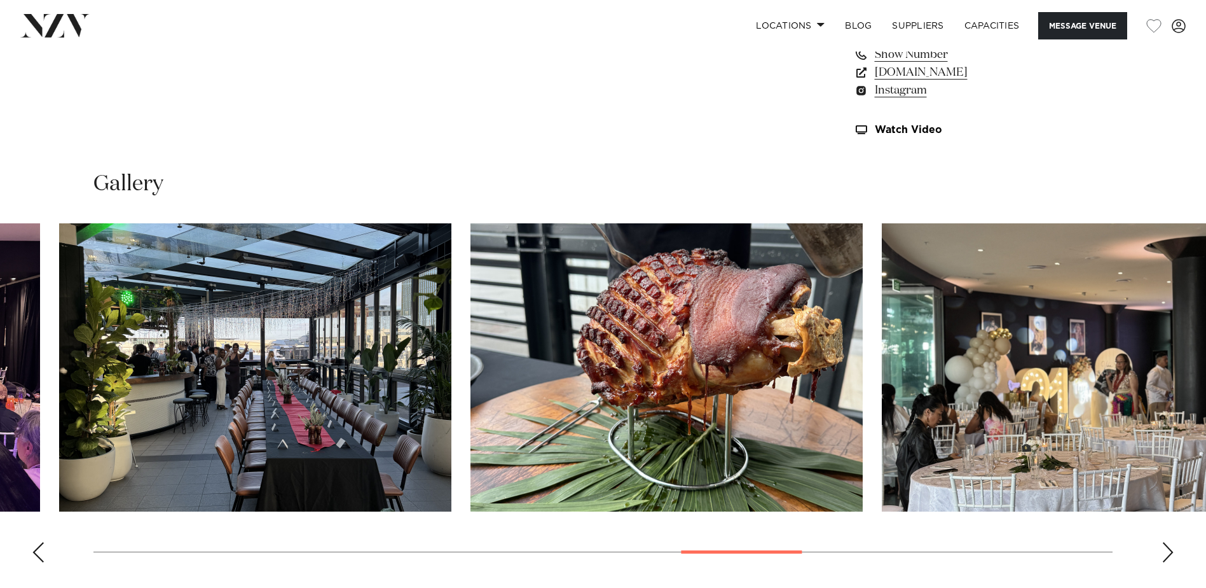
click at [471, 401] on img "14 / 21" at bounding box center [667, 367] width 392 height 288
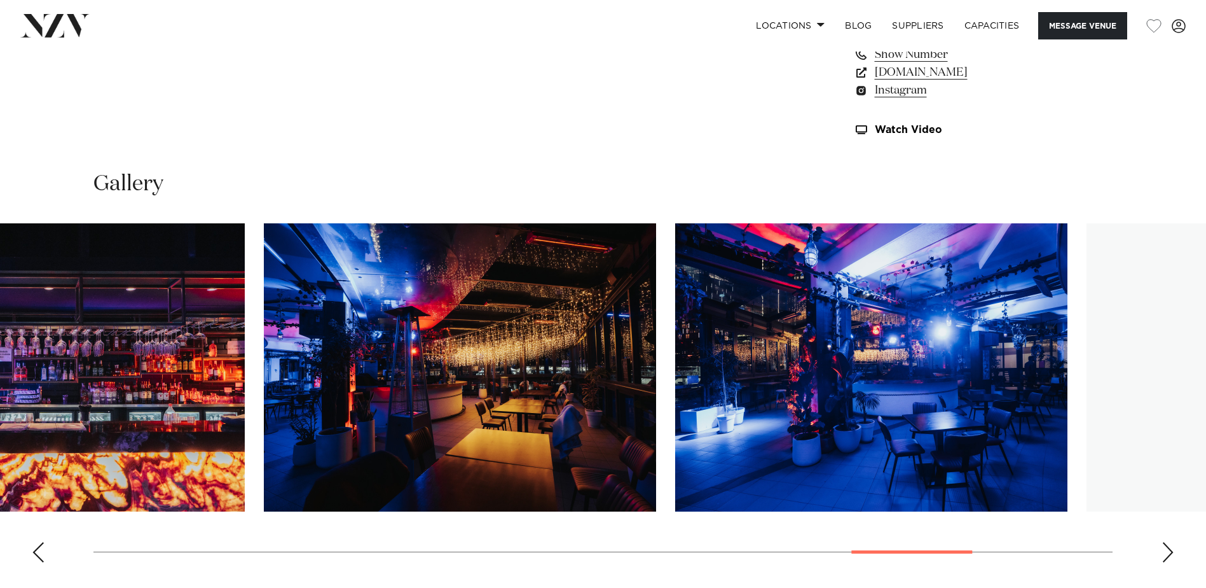
click at [95, 403] on img "16 / 21" at bounding box center [48, 367] width 392 height 288
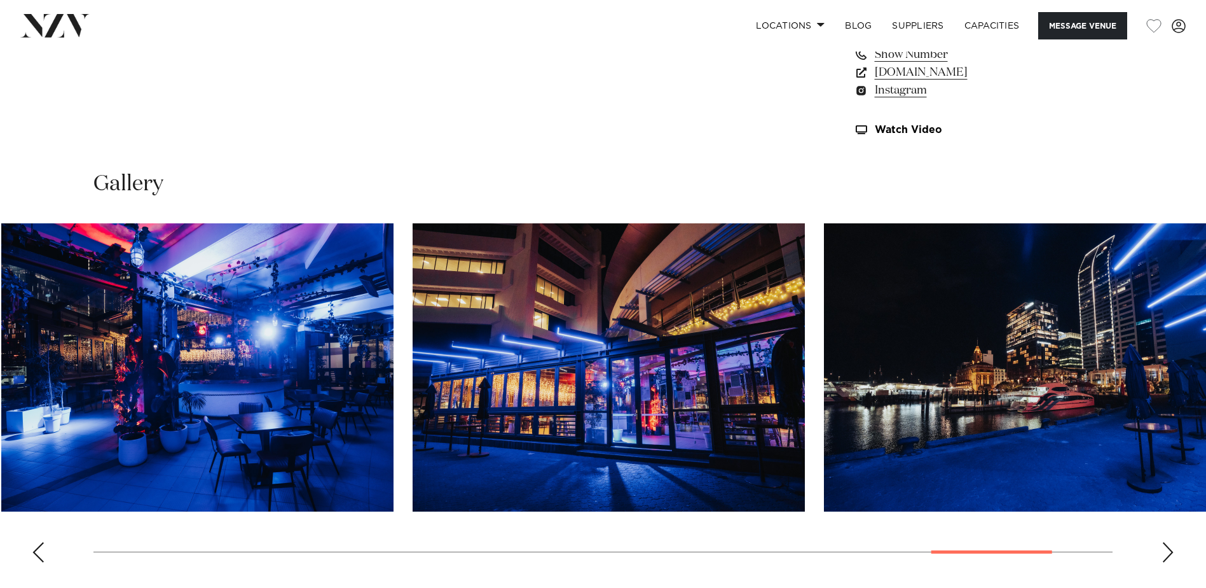
click at [78, 419] on img "18 / 21" at bounding box center [197, 367] width 392 height 288
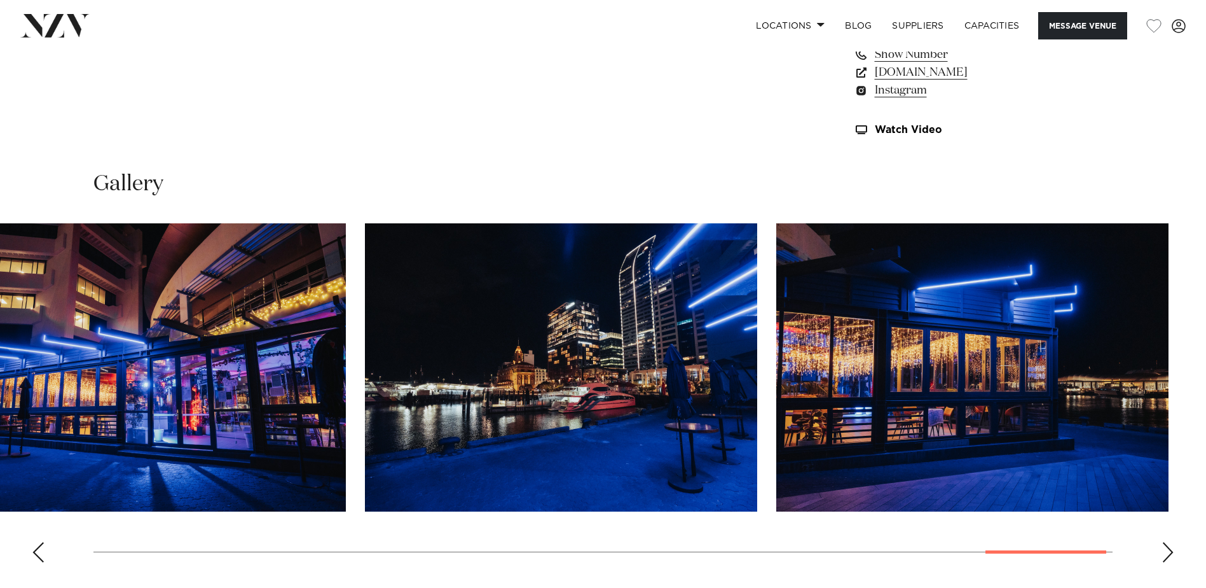
click at [141, 417] on img "19 / 21" at bounding box center [150, 367] width 392 height 288
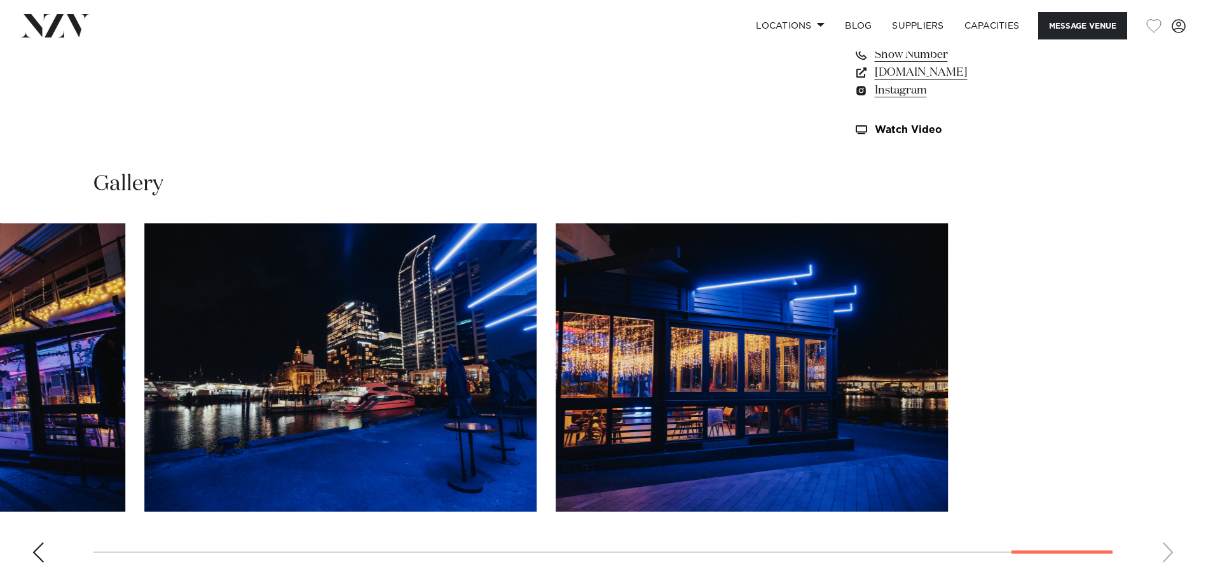
click at [175, 405] on img "20 / 21" at bounding box center [340, 367] width 392 height 288
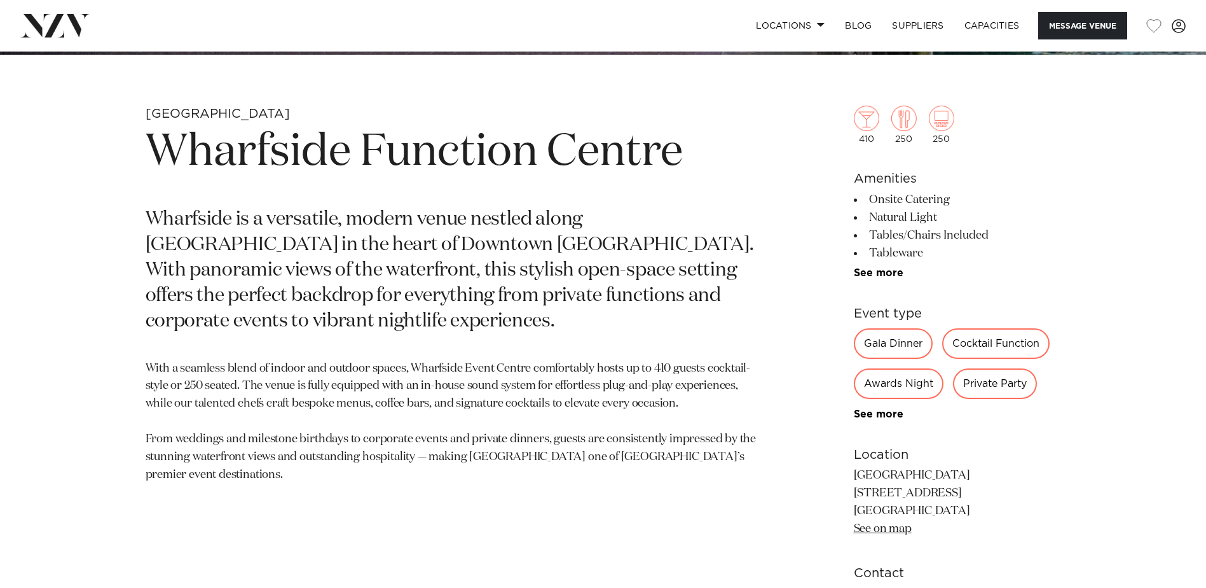
scroll to position [572, 0]
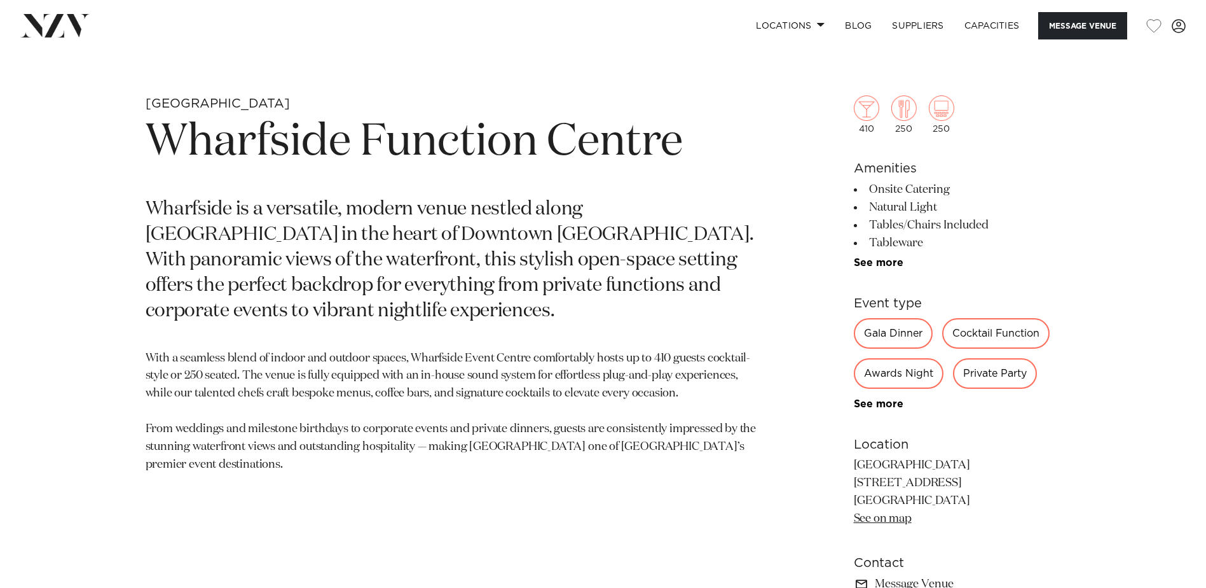
drag, startPoint x: 961, startPoint y: 462, endPoint x: 820, endPoint y: 467, distance: 141.3
click at [820, 467] on div "[GEOGRAPHIC_DATA] Wharfside Function Centre [GEOGRAPHIC_DATA] is a versatile, m…" at bounding box center [603, 408] width 1082 height 627
copy p "Wharfside Event Cent"
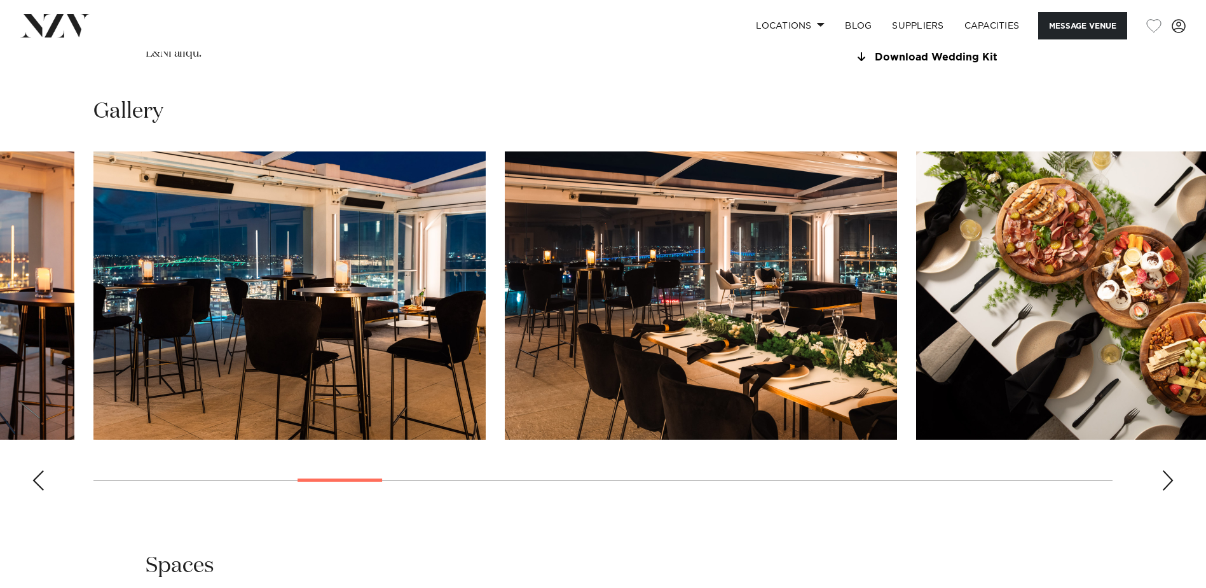
scroll to position [1399, 0]
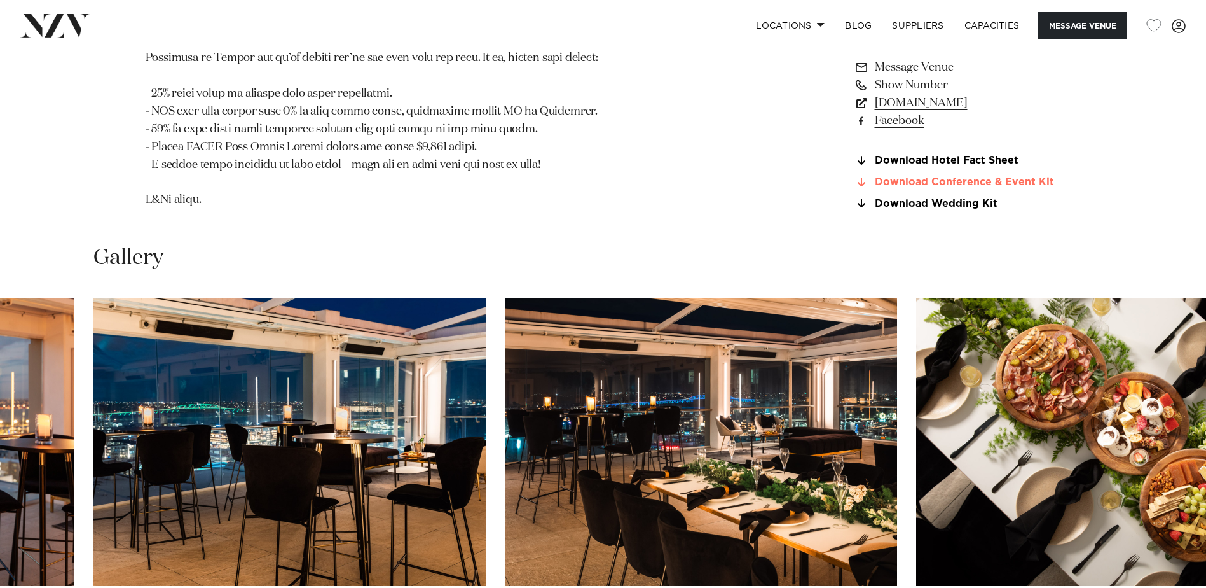
click at [1003, 177] on link "Download Conference & Event Kit" at bounding box center [957, 182] width 207 height 11
